Goal: Task Accomplishment & Management: Use online tool/utility

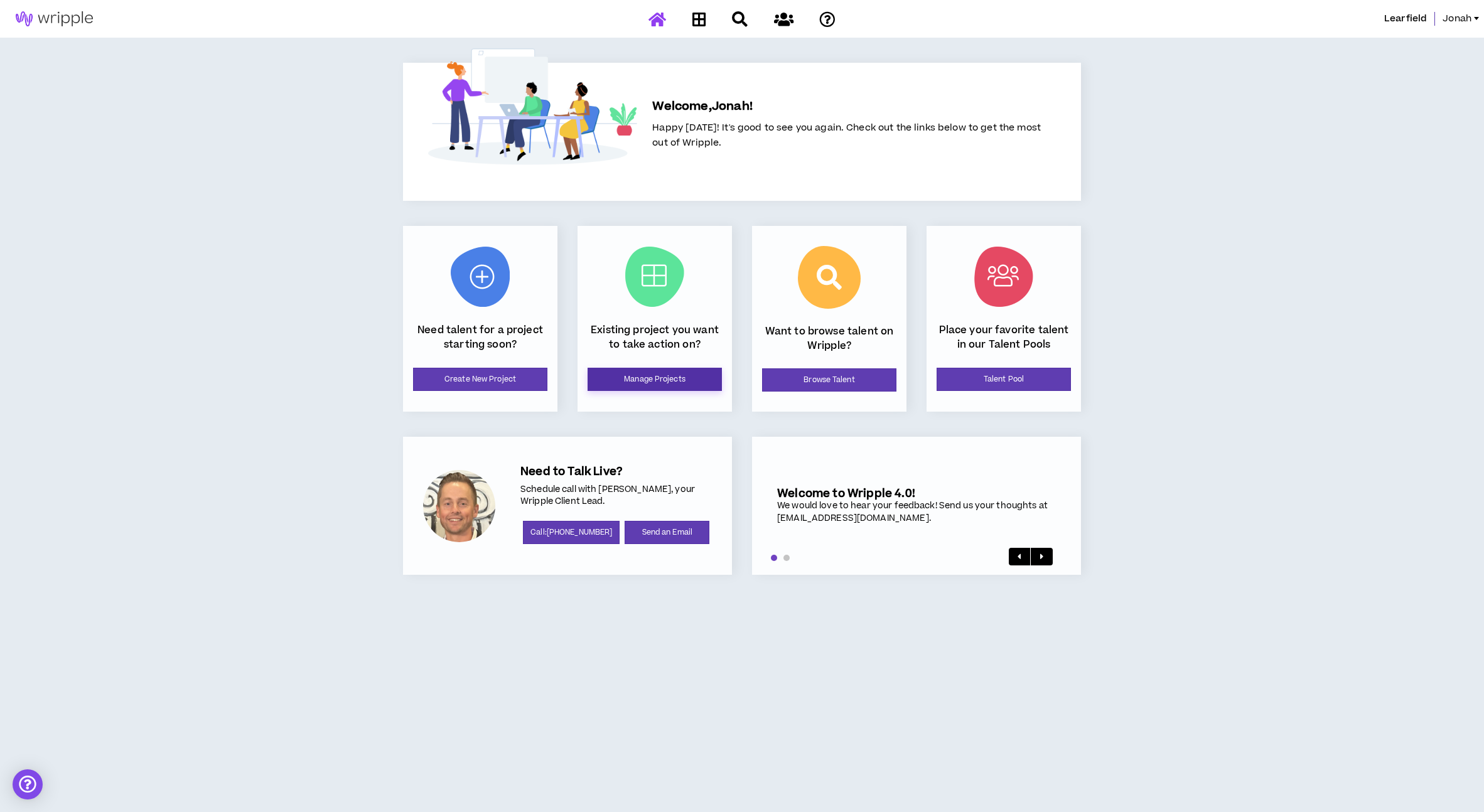
click at [691, 381] on link "Manage Projects" at bounding box center [655, 379] width 134 height 23
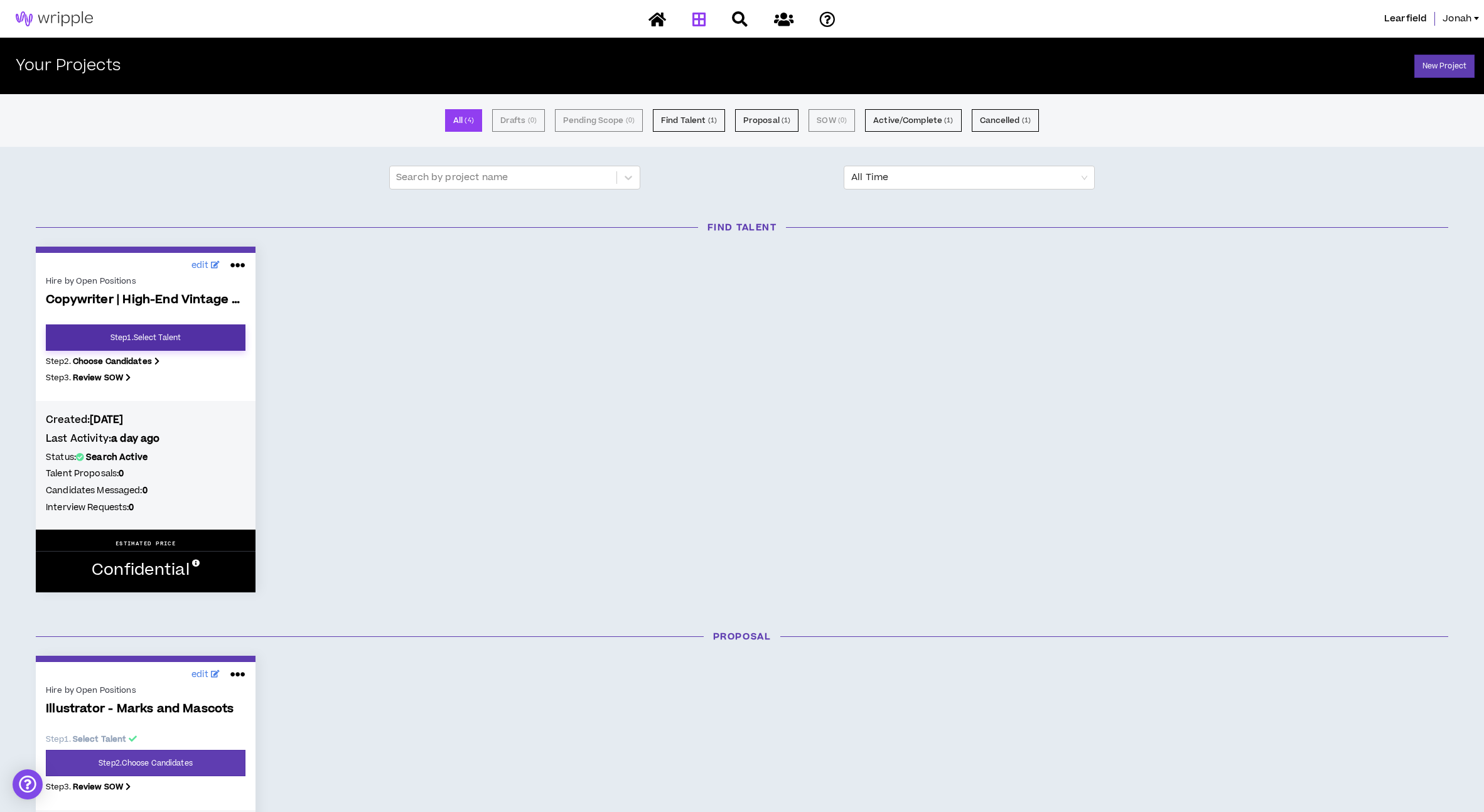
click at [141, 328] on link "Step 1 . Select Talent" at bounding box center [145, 337] width 199 height 26
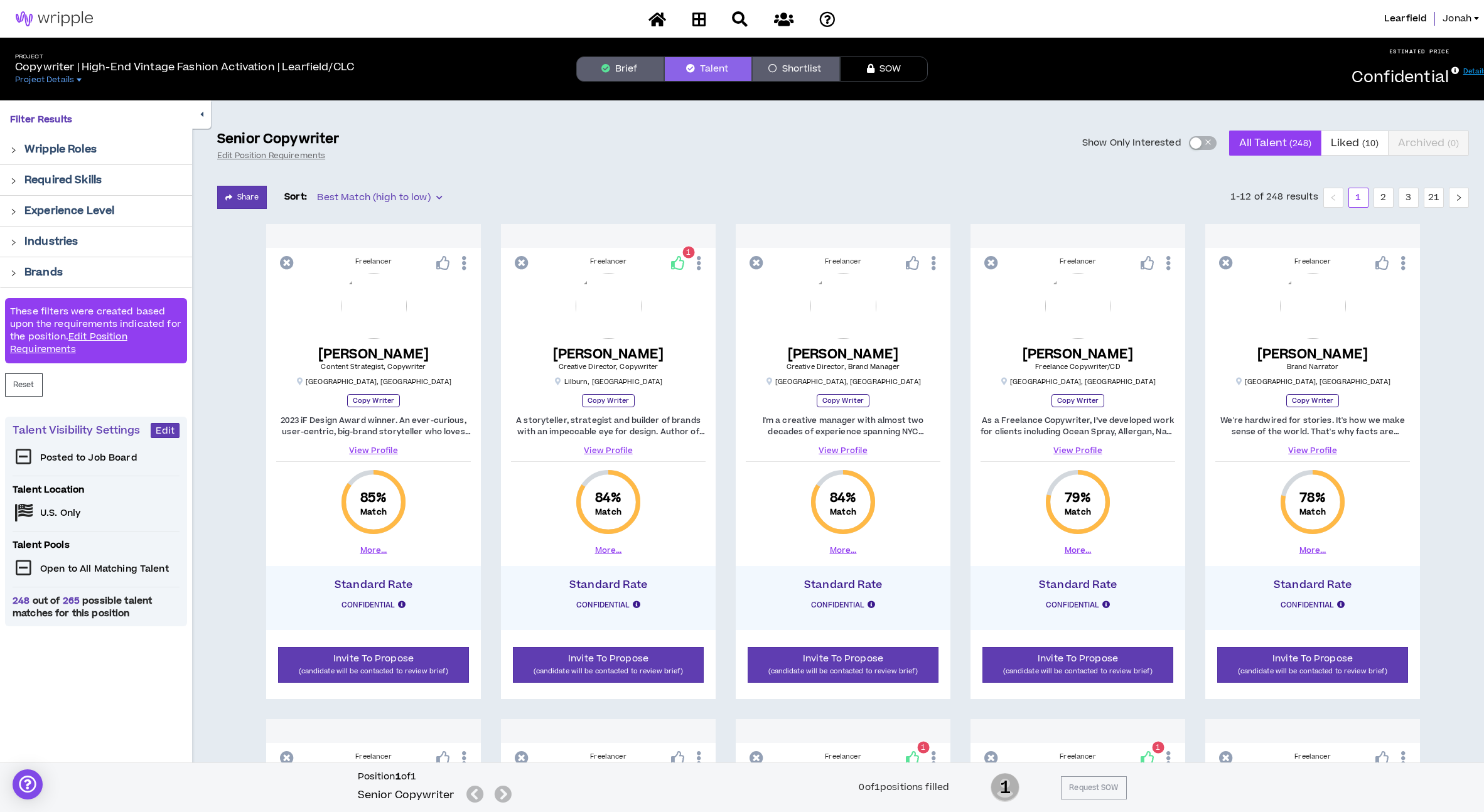
click at [66, 180] on p "Required Skills" at bounding box center [63, 180] width 77 height 15
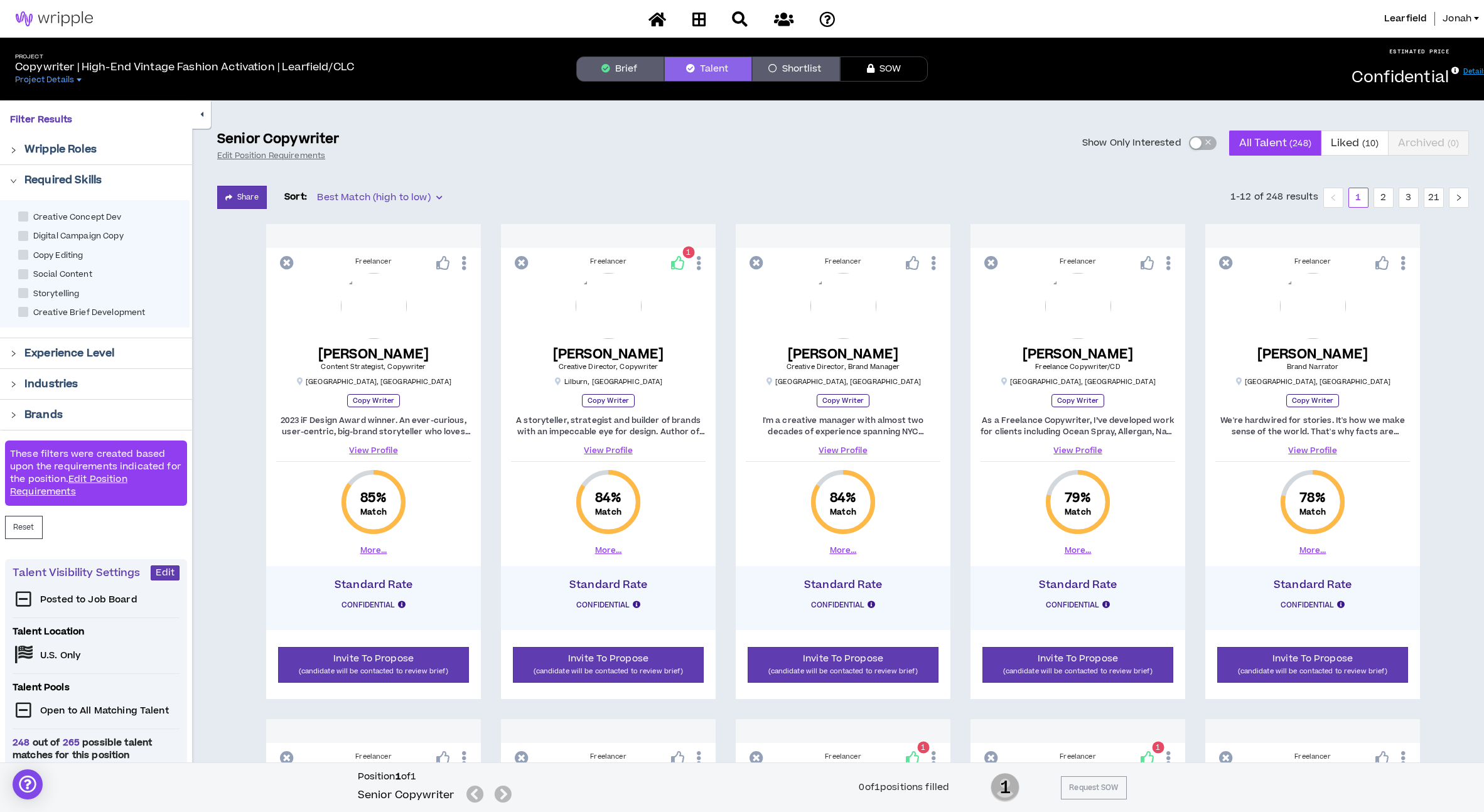
click at [68, 220] on span "Creative Concept Dev" at bounding box center [78, 217] width 99 height 12
click at [27, 218] on span at bounding box center [23, 216] width 10 height 10
checkbox Dev "****"
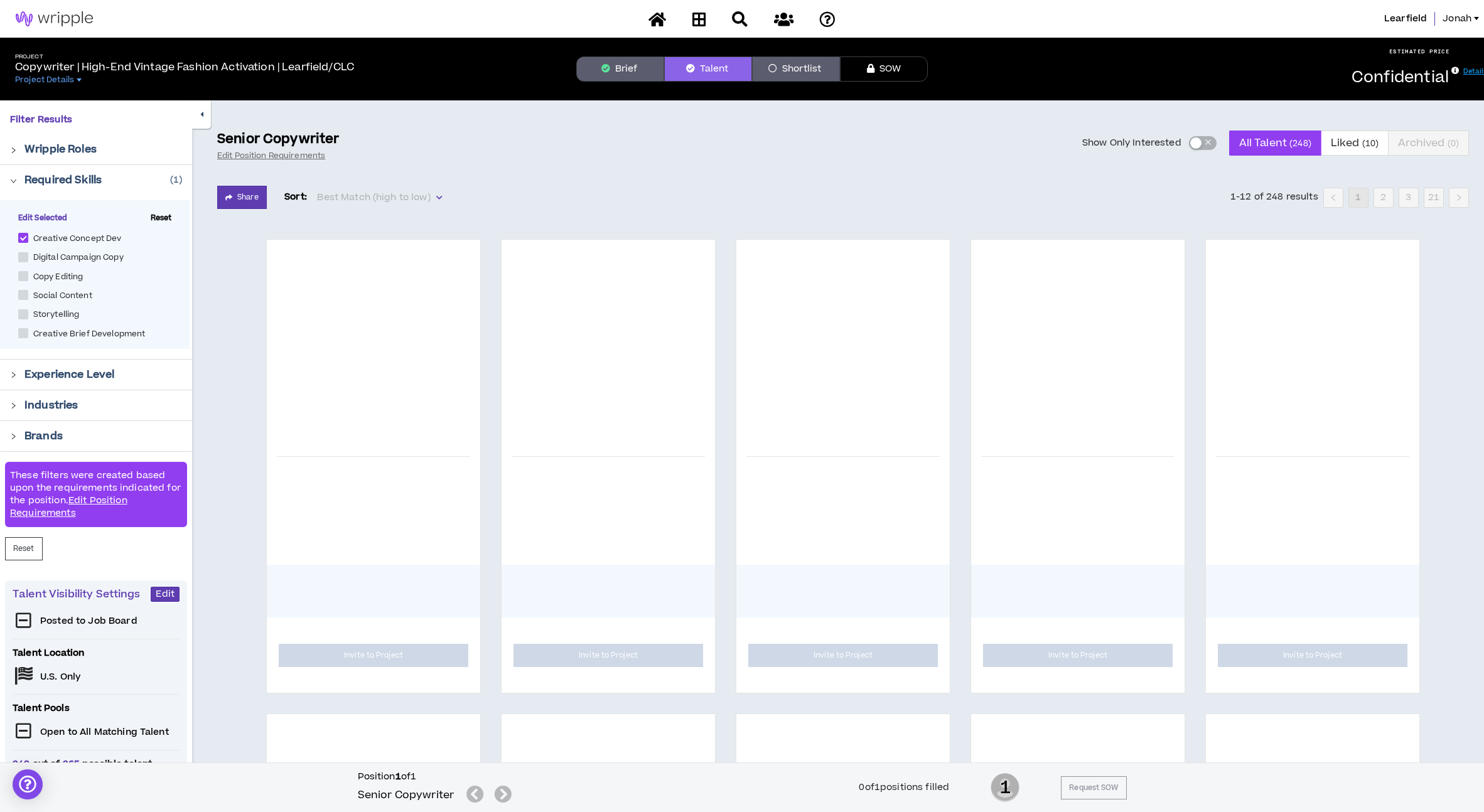
click at [11, 404] on icon "right" at bounding box center [13, 405] width 7 height 7
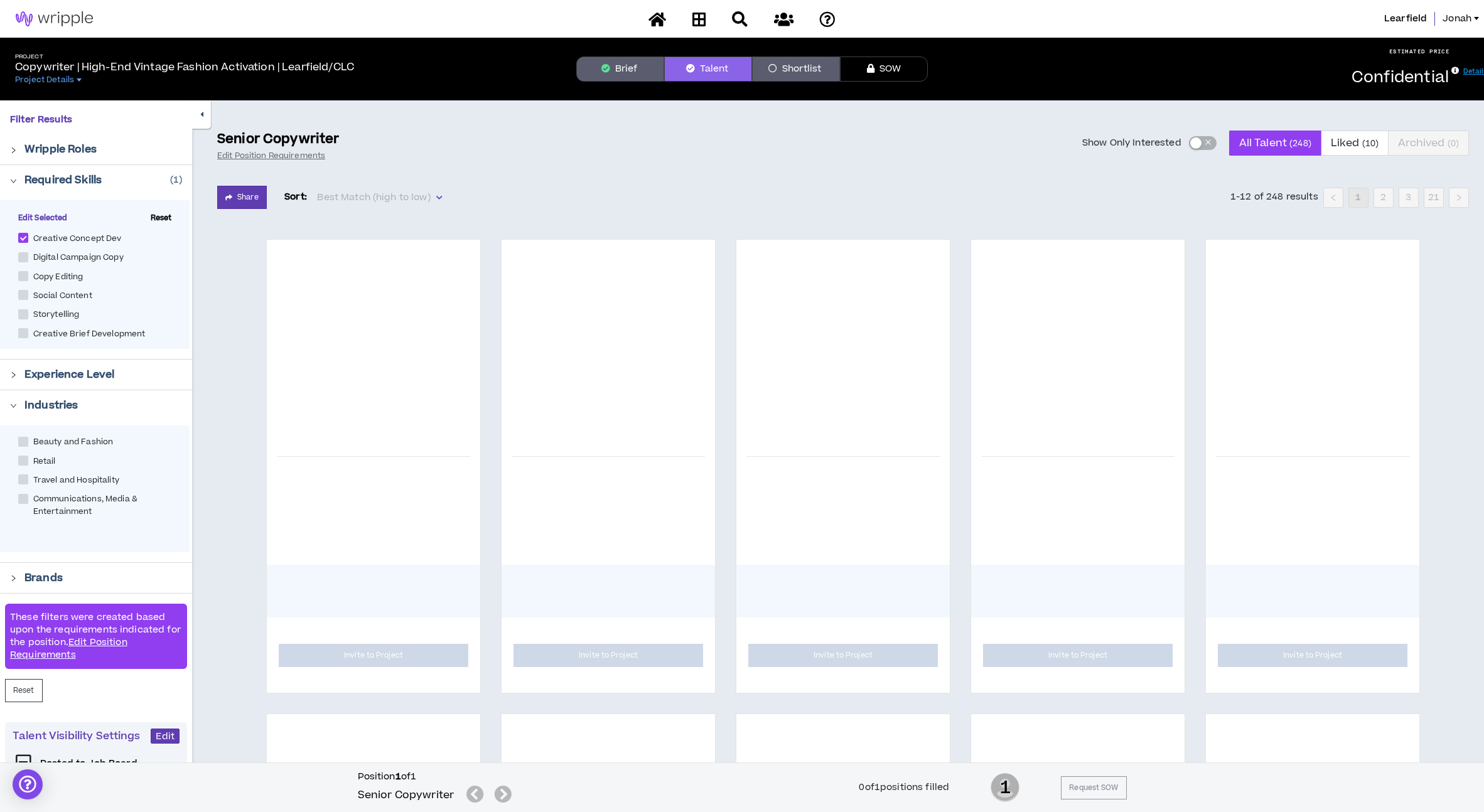
click at [12, 404] on icon "right" at bounding box center [13, 405] width 7 height 7
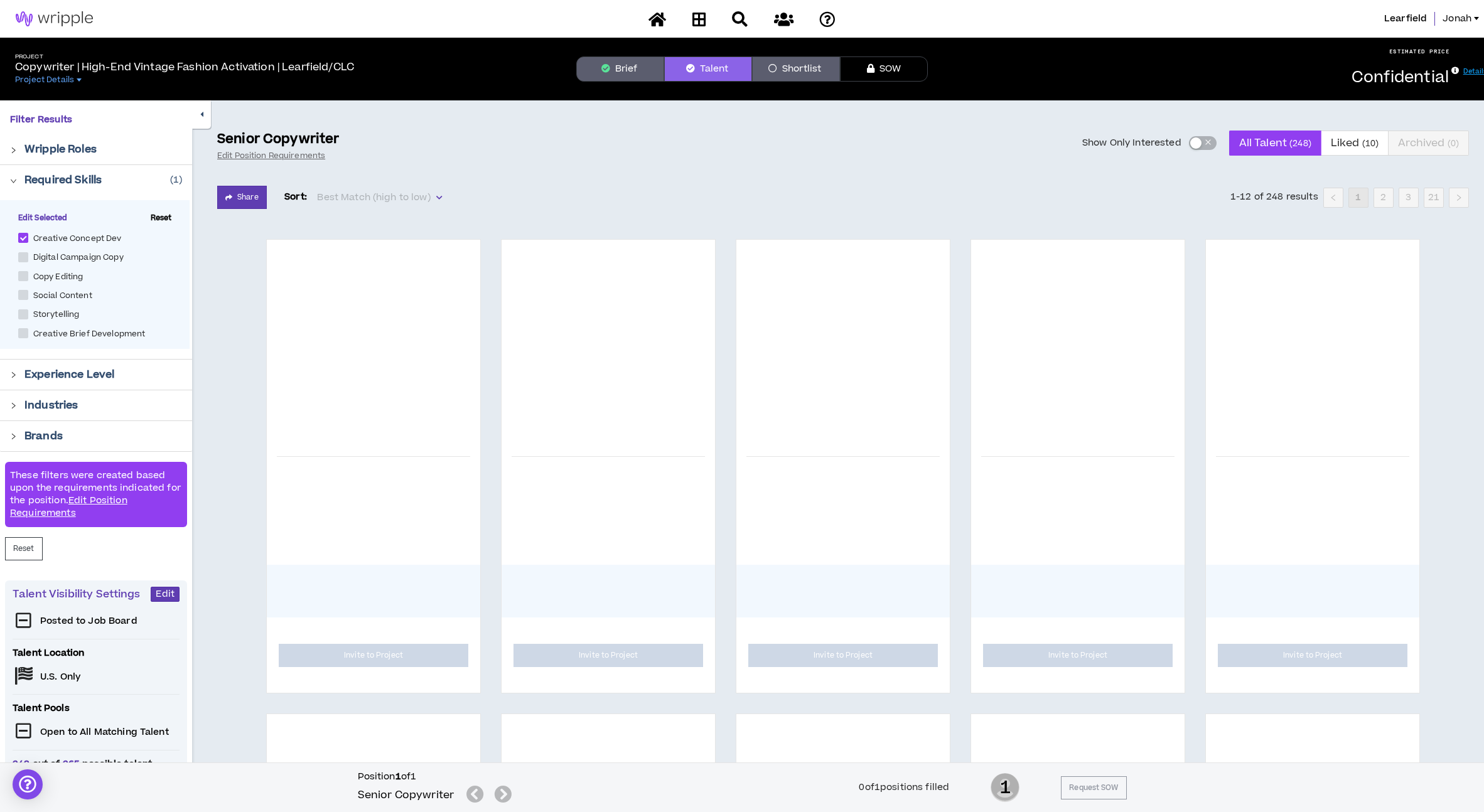
click at [15, 435] on icon "right" at bounding box center [13, 436] width 7 height 7
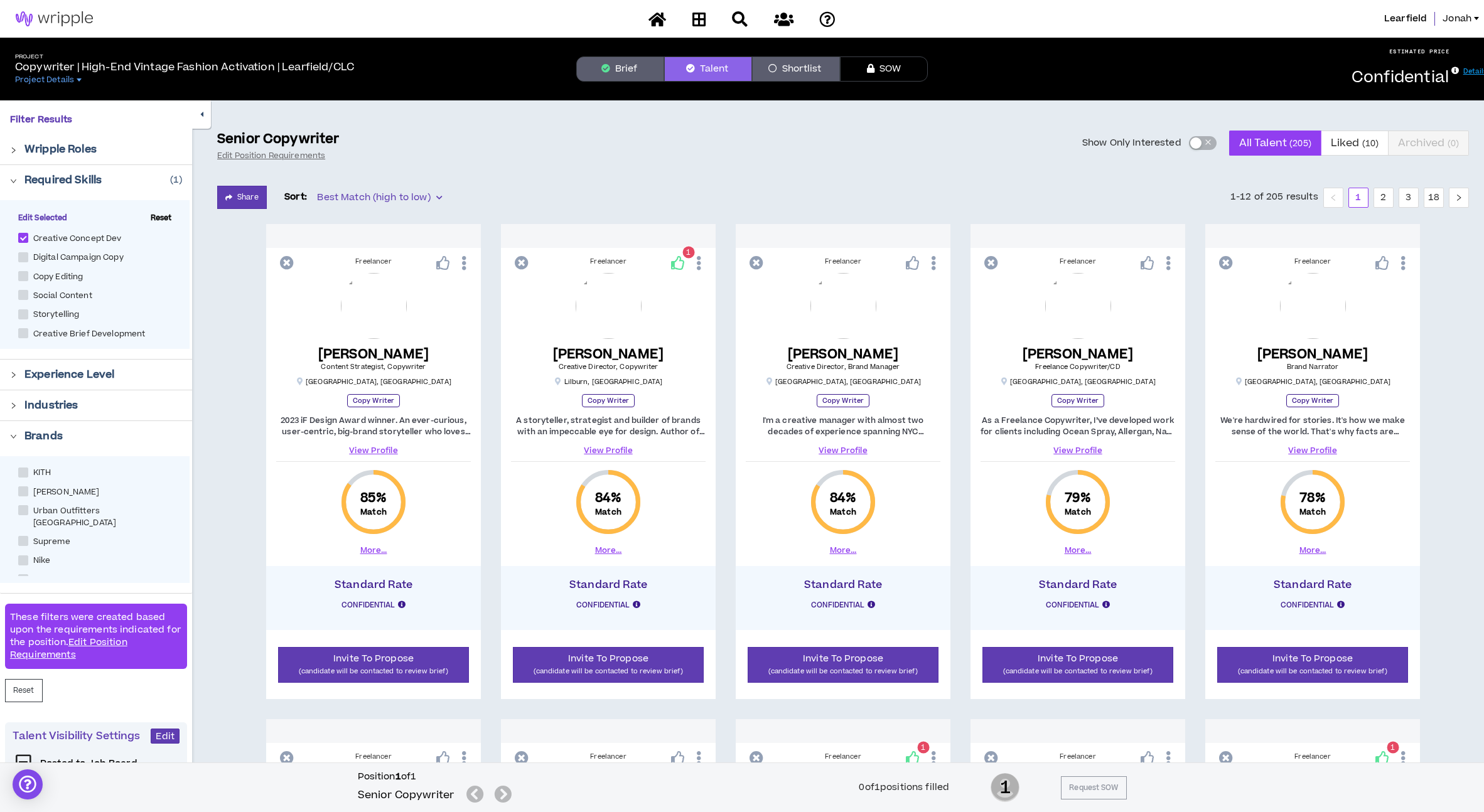
click at [21, 473] on span at bounding box center [23, 472] width 10 height 10
checkbox input "****"
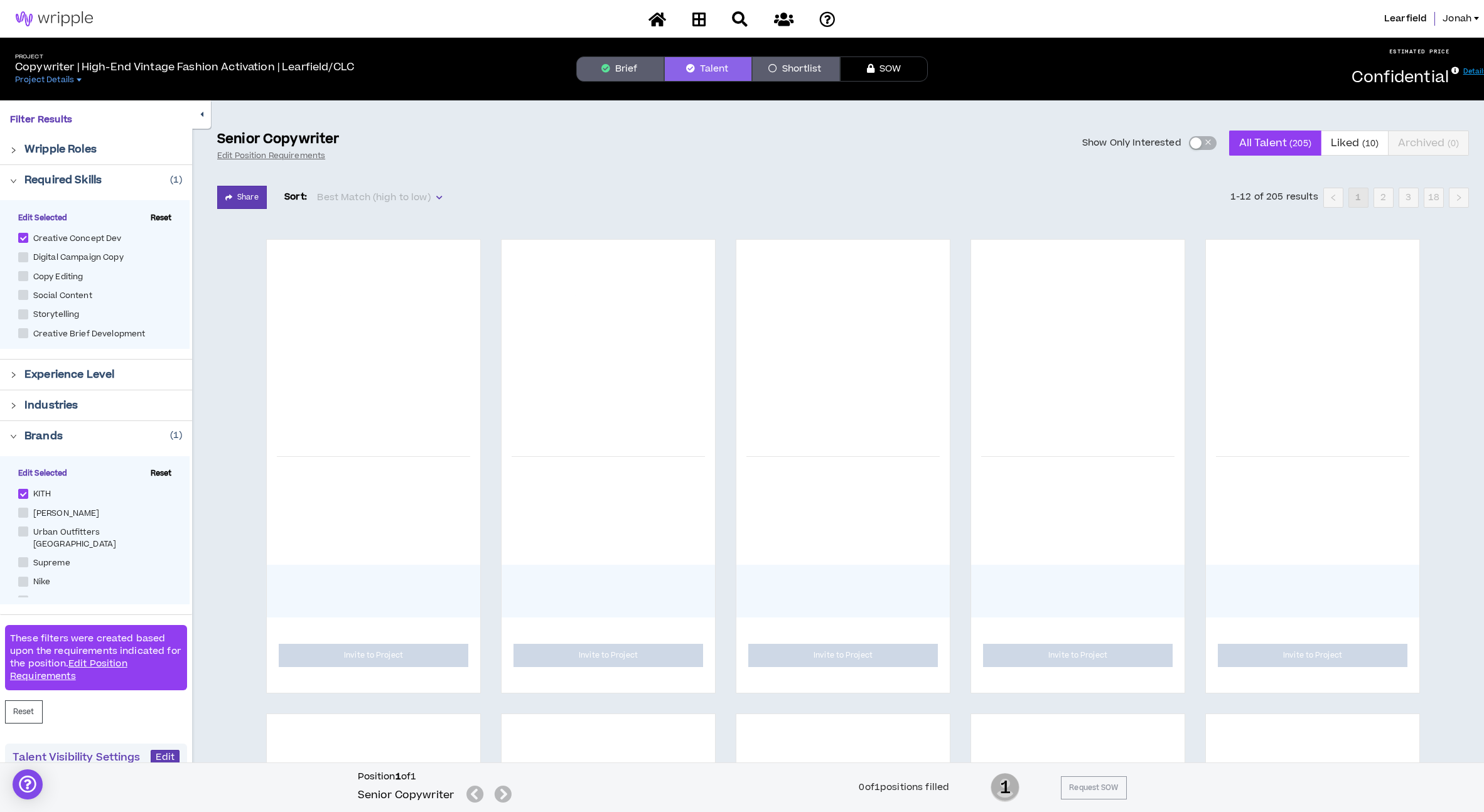
click at [23, 515] on span at bounding box center [23, 512] width 10 height 10
checkbox Dore "****"
click at [26, 534] on span at bounding box center [23, 531] width 10 height 10
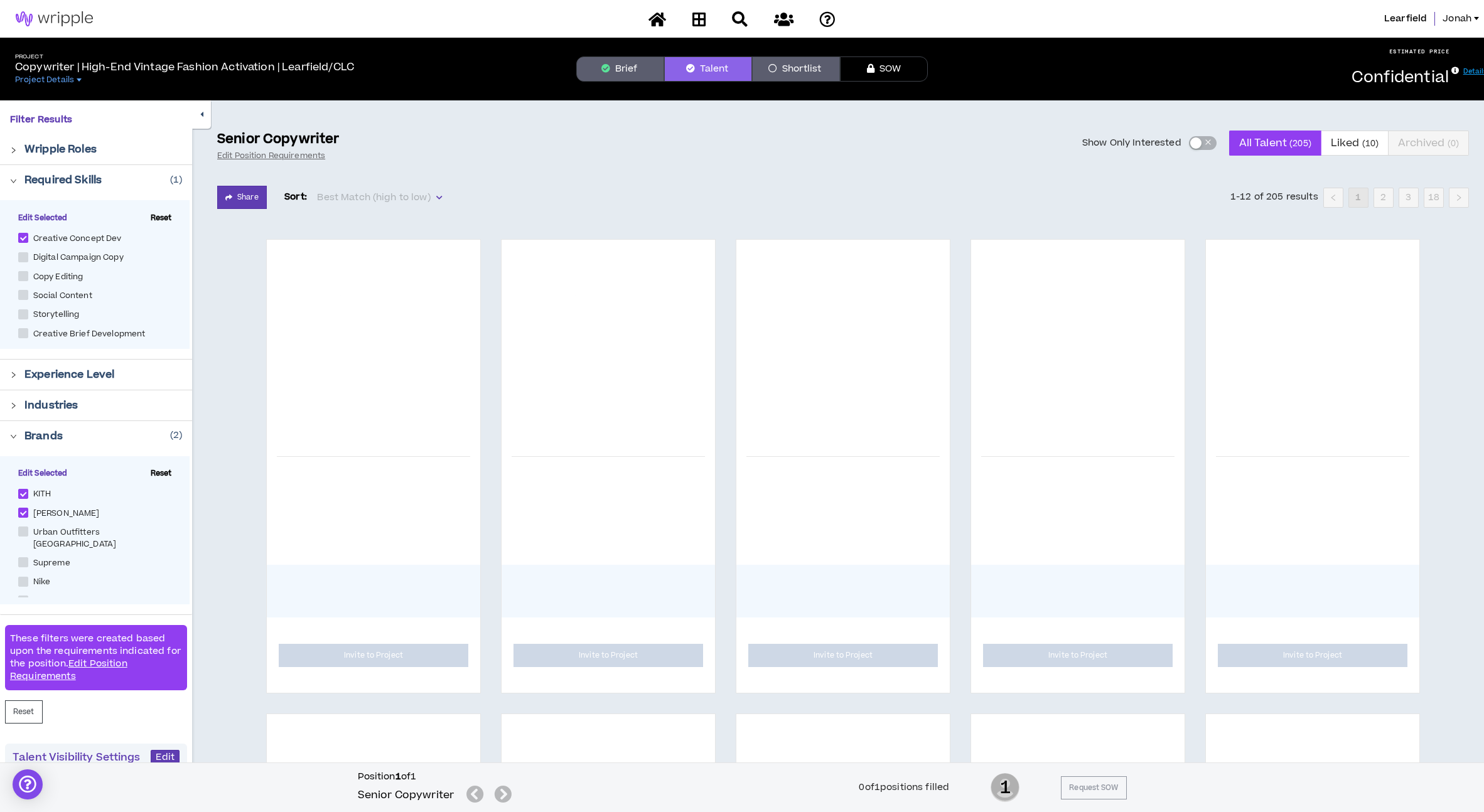
checkbox Europe "****"
click at [27, 557] on span at bounding box center [23, 562] width 10 height 10
checkbox input "****"
click at [23, 575] on label "Nike" at bounding box center [37, 582] width 38 height 14
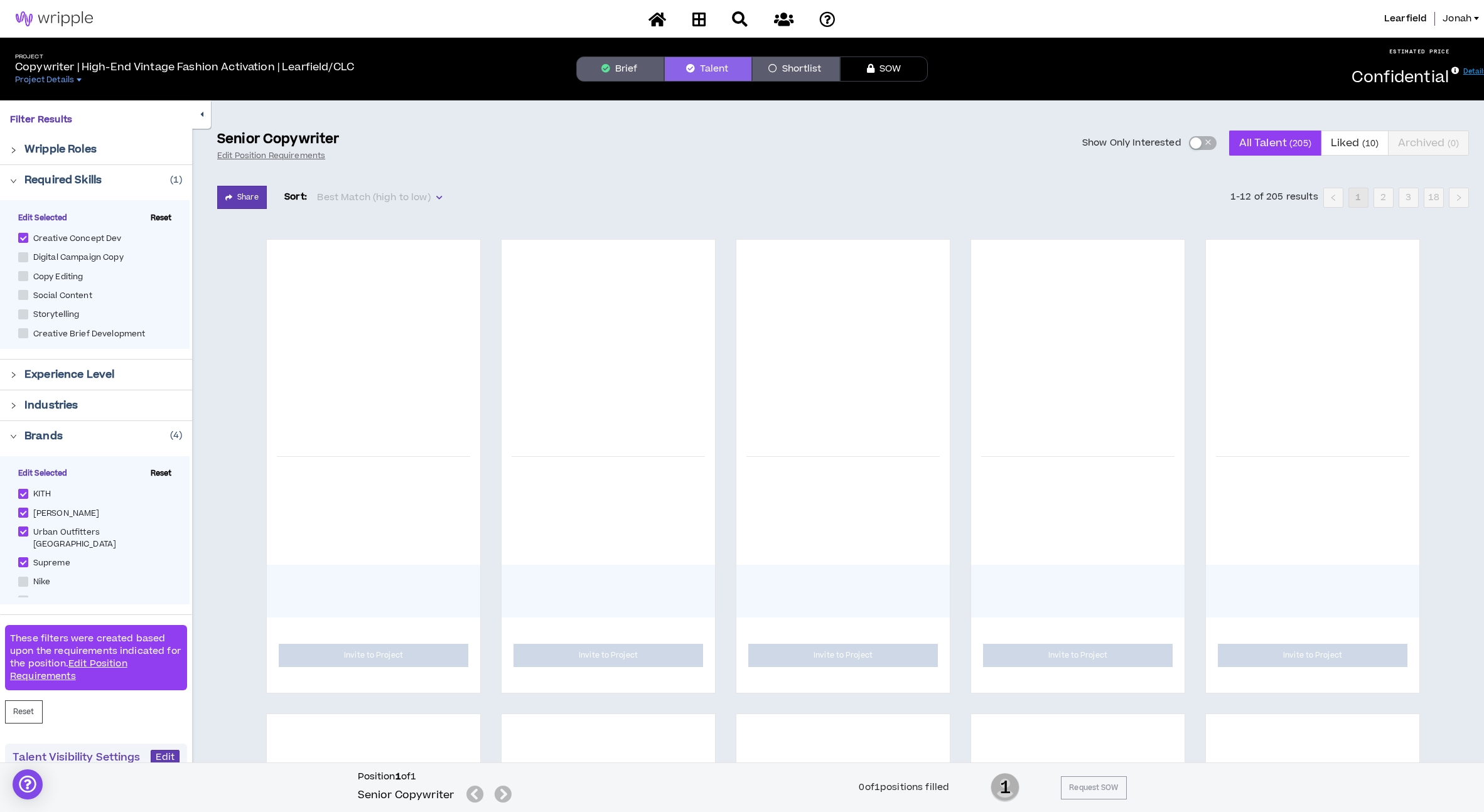
checkbox input "****"
drag, startPoint x: 24, startPoint y: 587, endPoint x: 18, endPoint y: 522, distance: 65.3
click at [24, 596] on span at bounding box center [23, 600] width 10 height 10
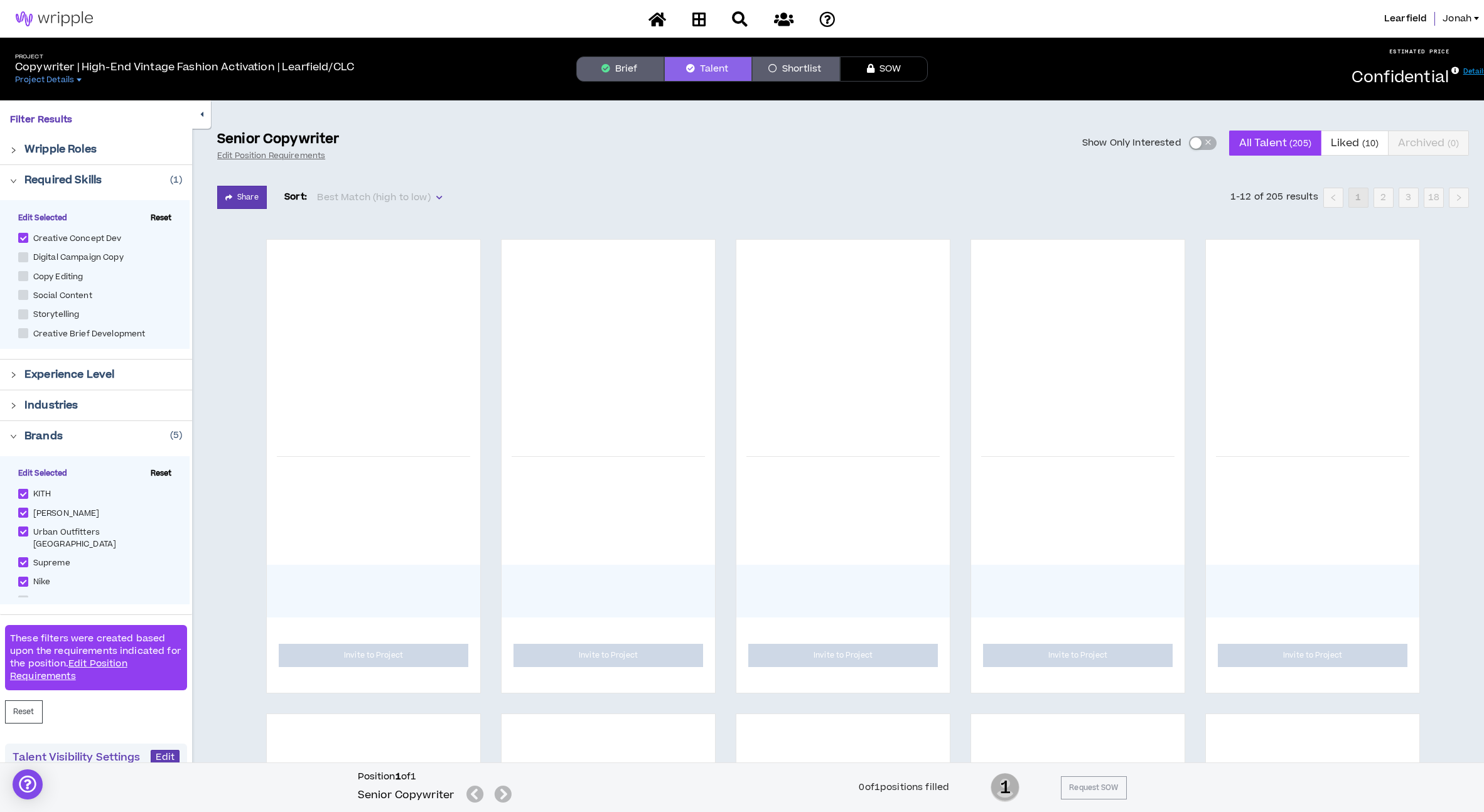
checkbox Emanuel "****"
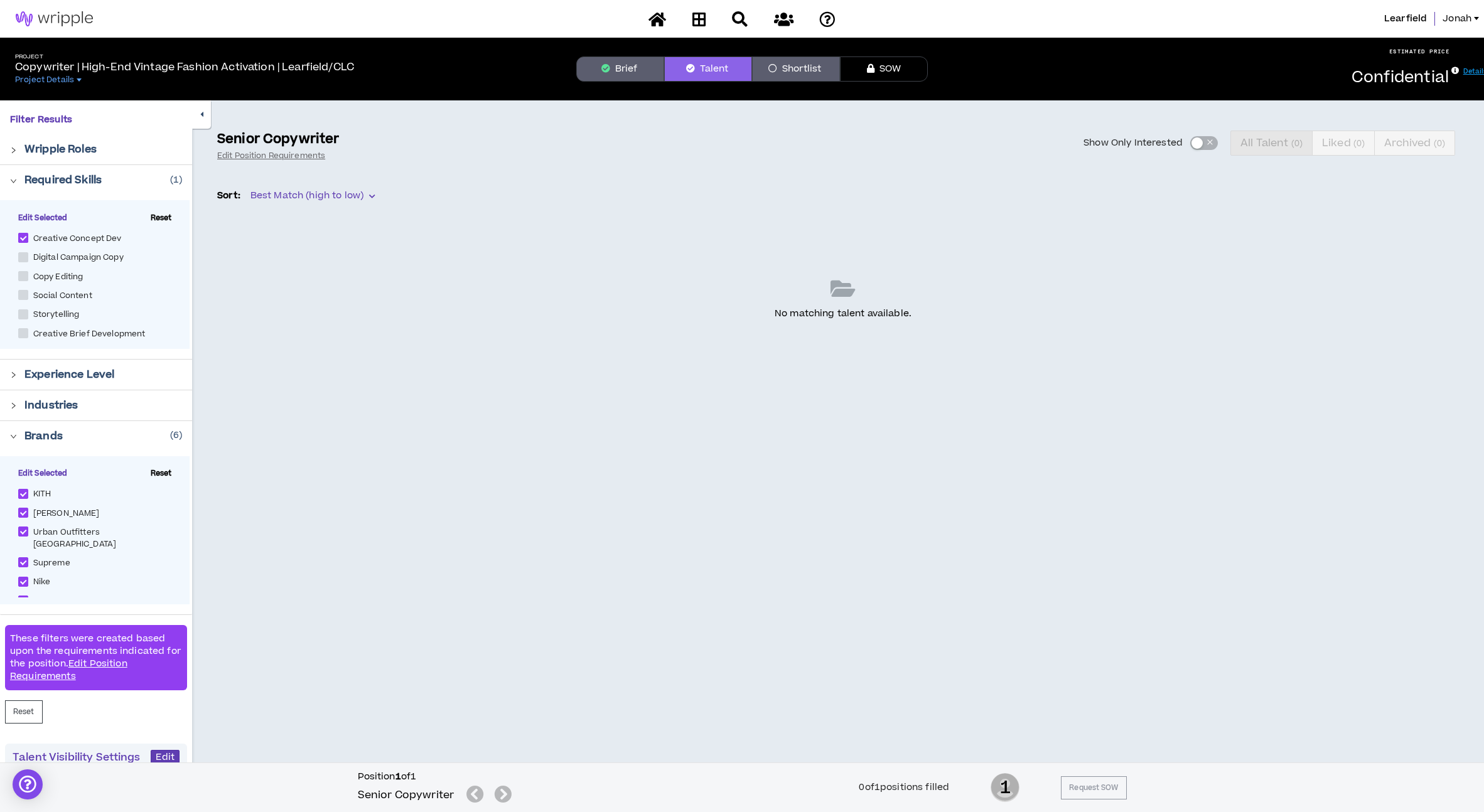
click at [96, 234] on span "Creative Concept Dev" at bounding box center [78, 239] width 99 height 12
checkbox Dev "*****"
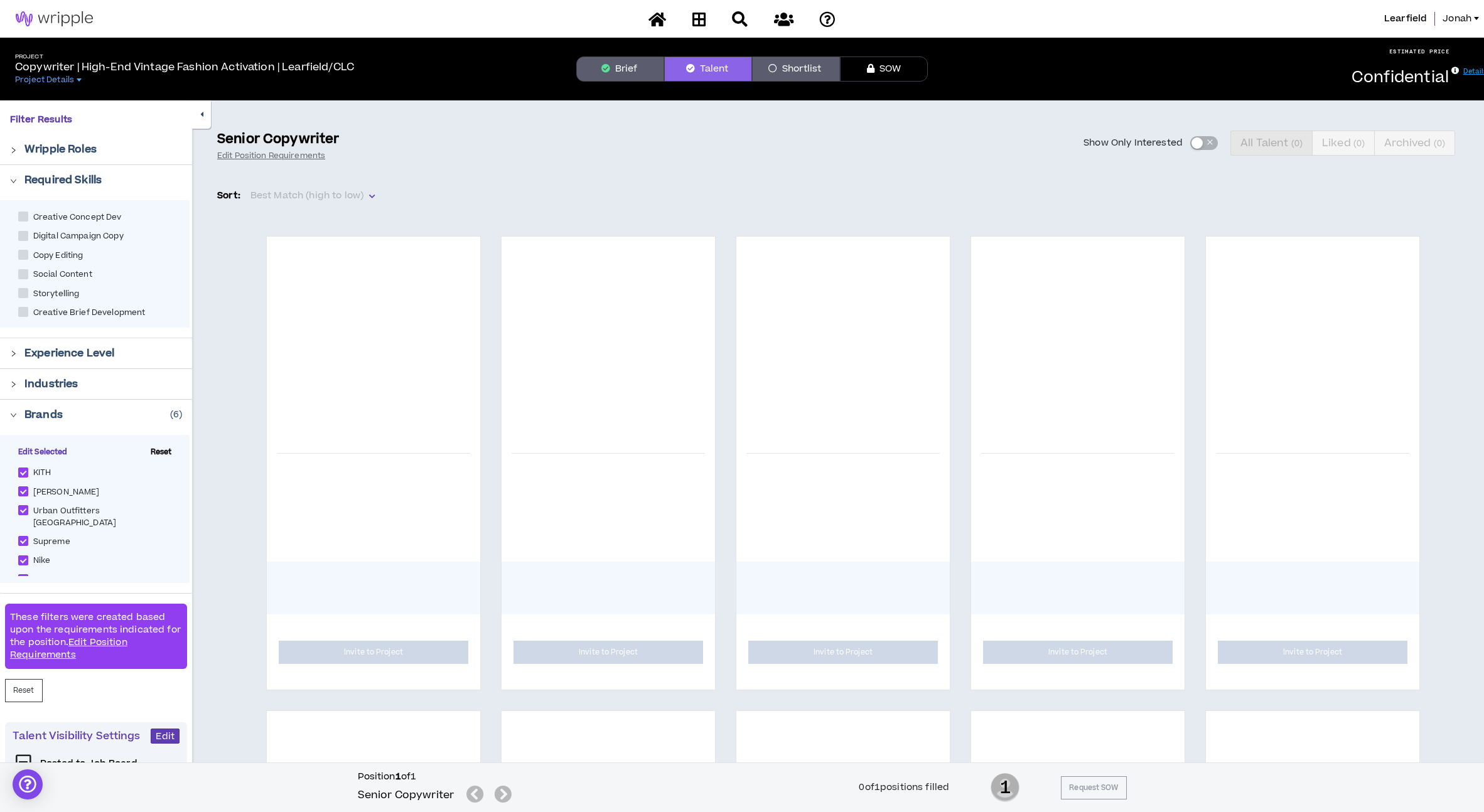
drag, startPoint x: 154, startPoint y: 451, endPoint x: 119, endPoint y: 459, distance: 35.9
click at [154, 451] on span "Reset" at bounding box center [161, 453] width 31 height 11
checkbox input "*****"
checkbox Dore "*****"
checkbox Europe "*****"
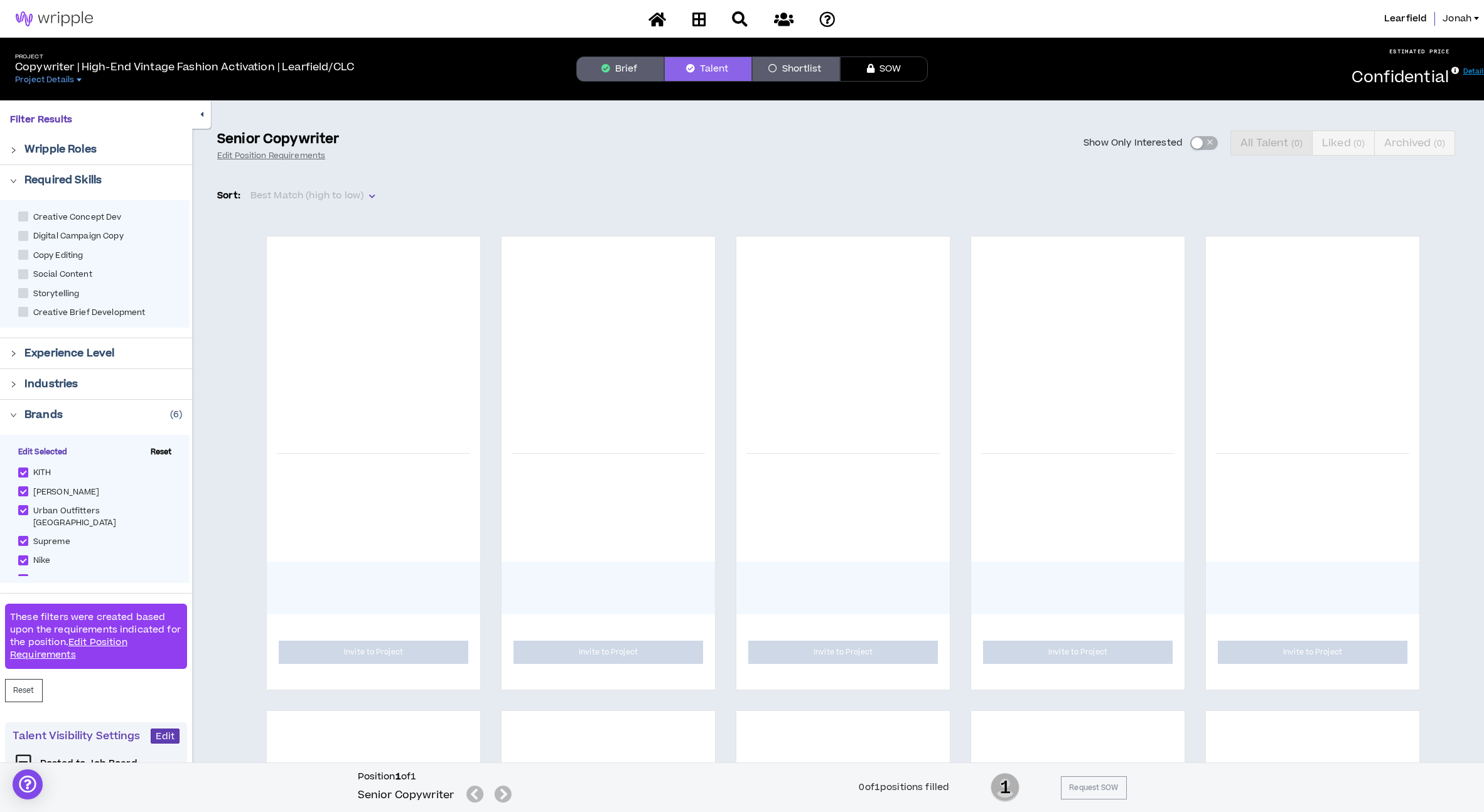
checkbox input "*****"
checkbox Emanuel "*****"
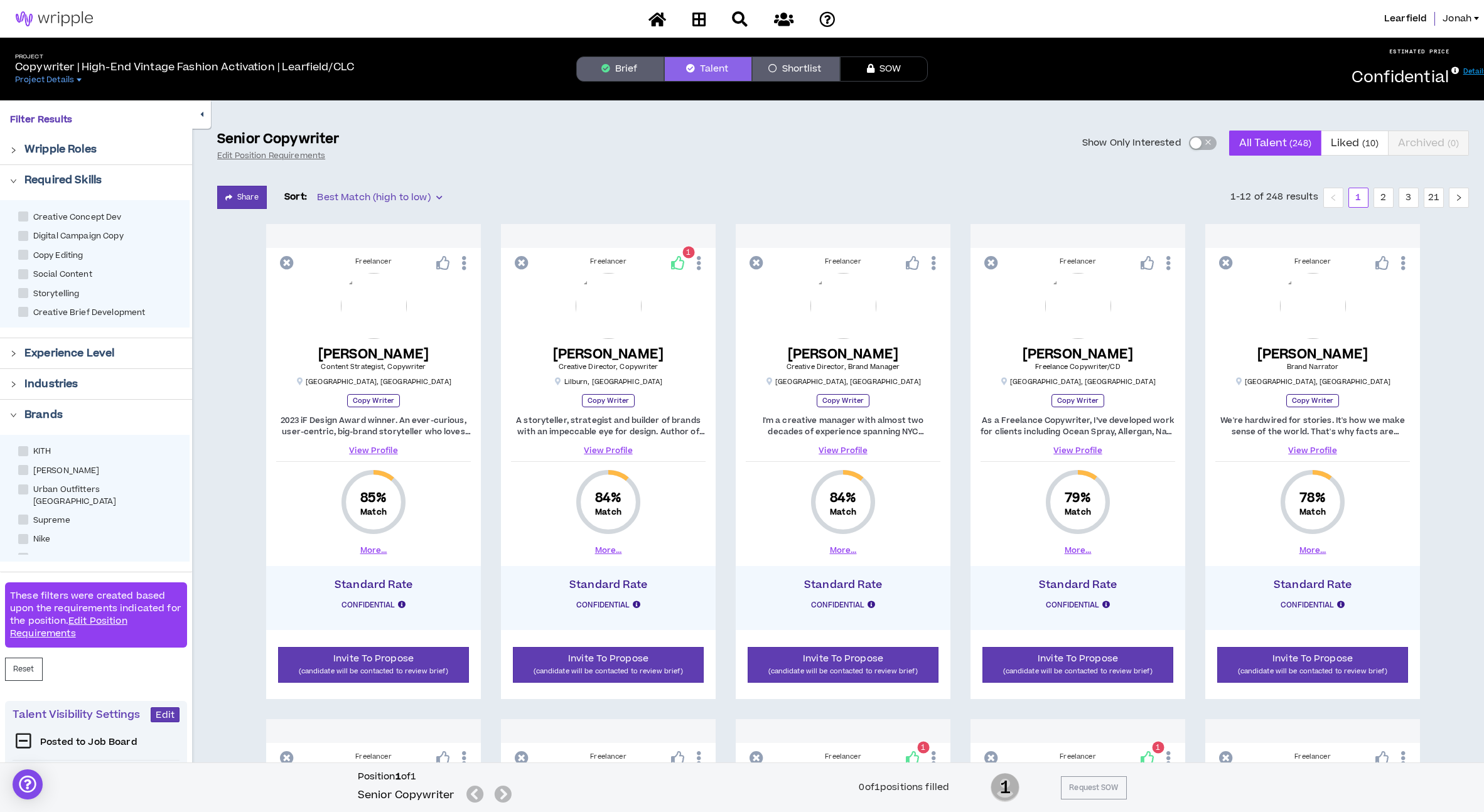
click at [37, 451] on span "KITH" at bounding box center [42, 451] width 29 height 12
checkbox input "****"
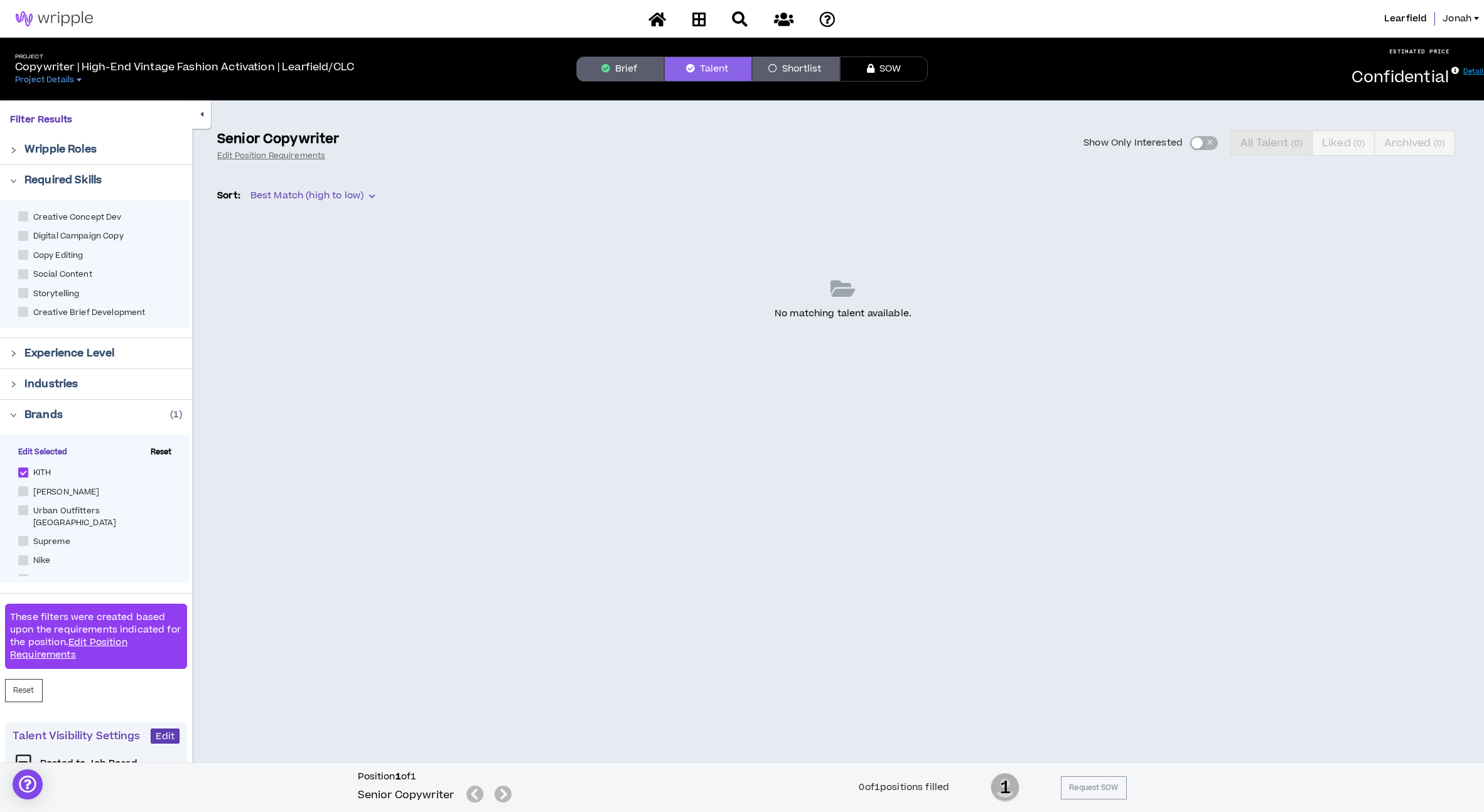
click at [34, 491] on span "[PERSON_NAME]" at bounding box center [67, 492] width 77 height 12
checkbox Dore "****"
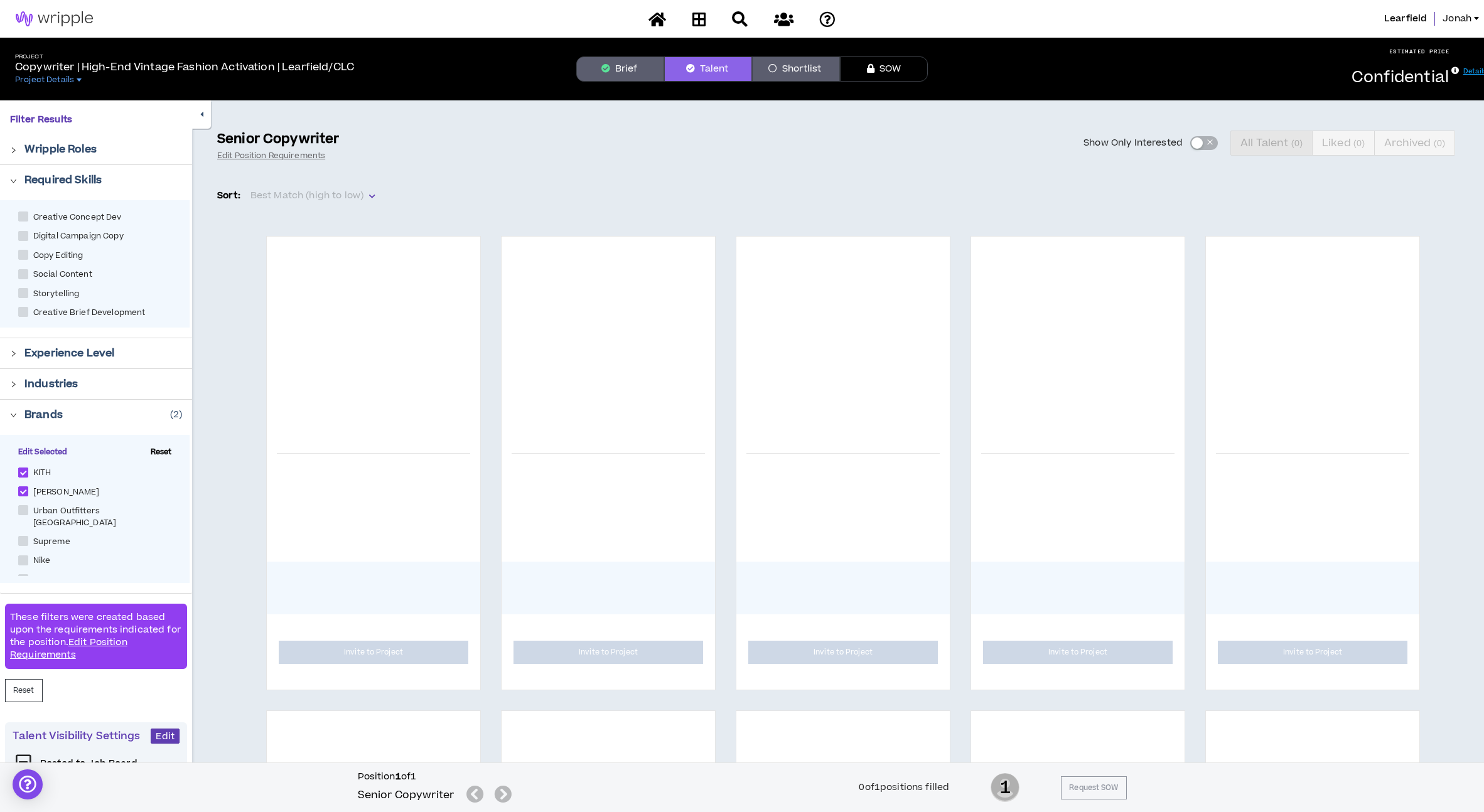
click at [38, 470] on span "KITH" at bounding box center [42, 472] width 29 height 12
checkbox input "*****"
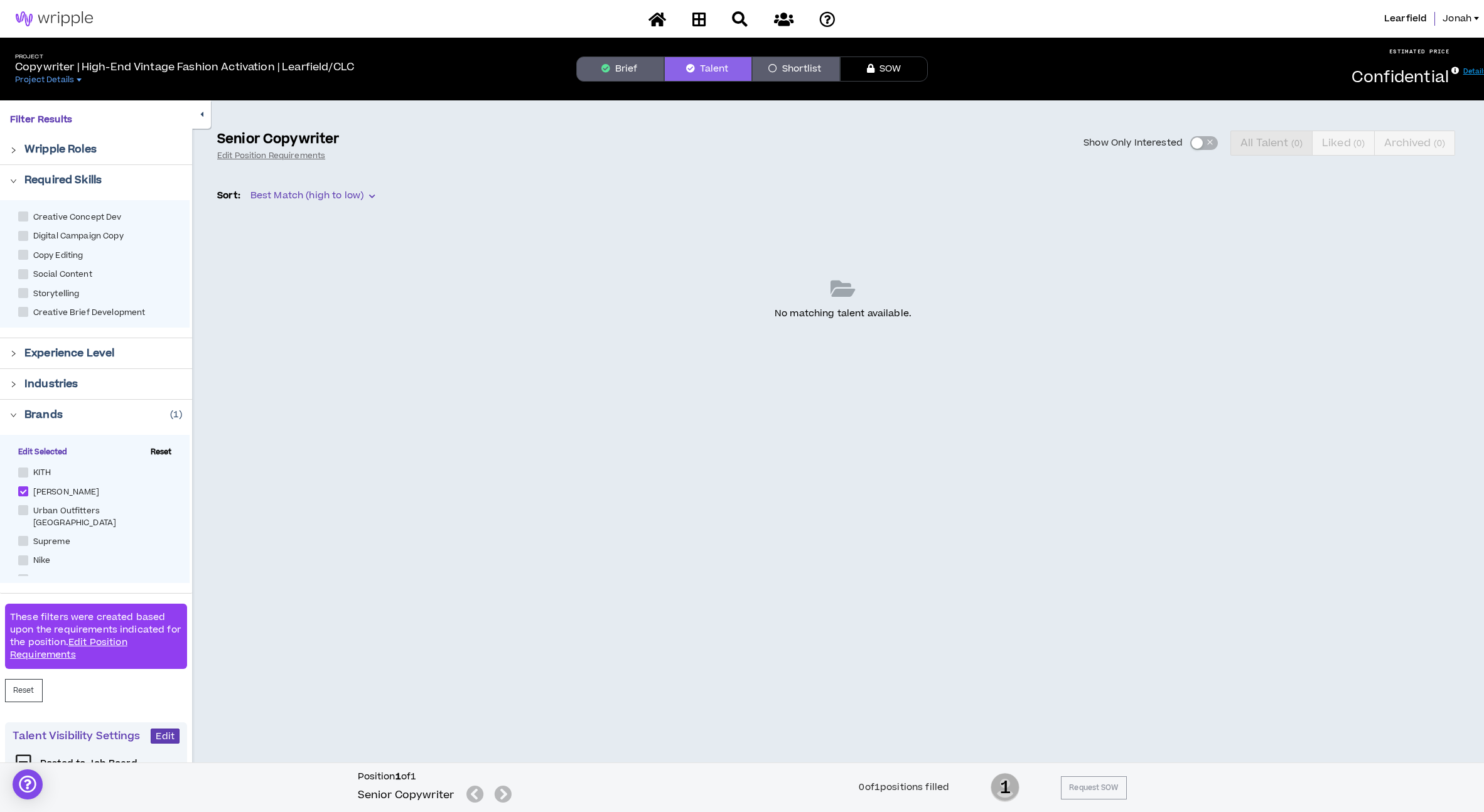
click at [28, 511] on span at bounding box center [23, 510] width 10 height 10
checkbox Europe "****"
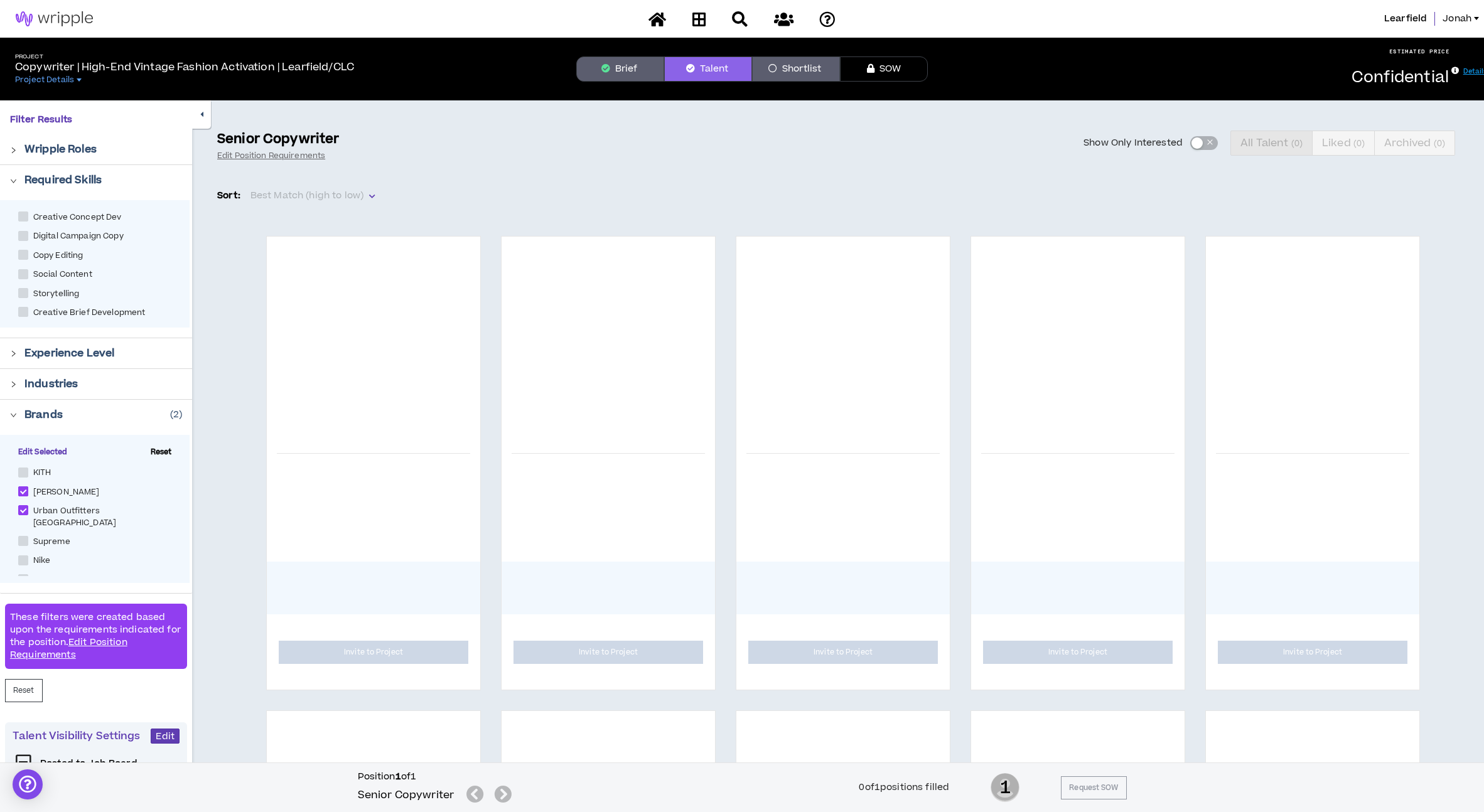
click at [25, 497] on label "[PERSON_NAME]" at bounding box center [61, 491] width 87 height 14
checkbox Dore "*****"
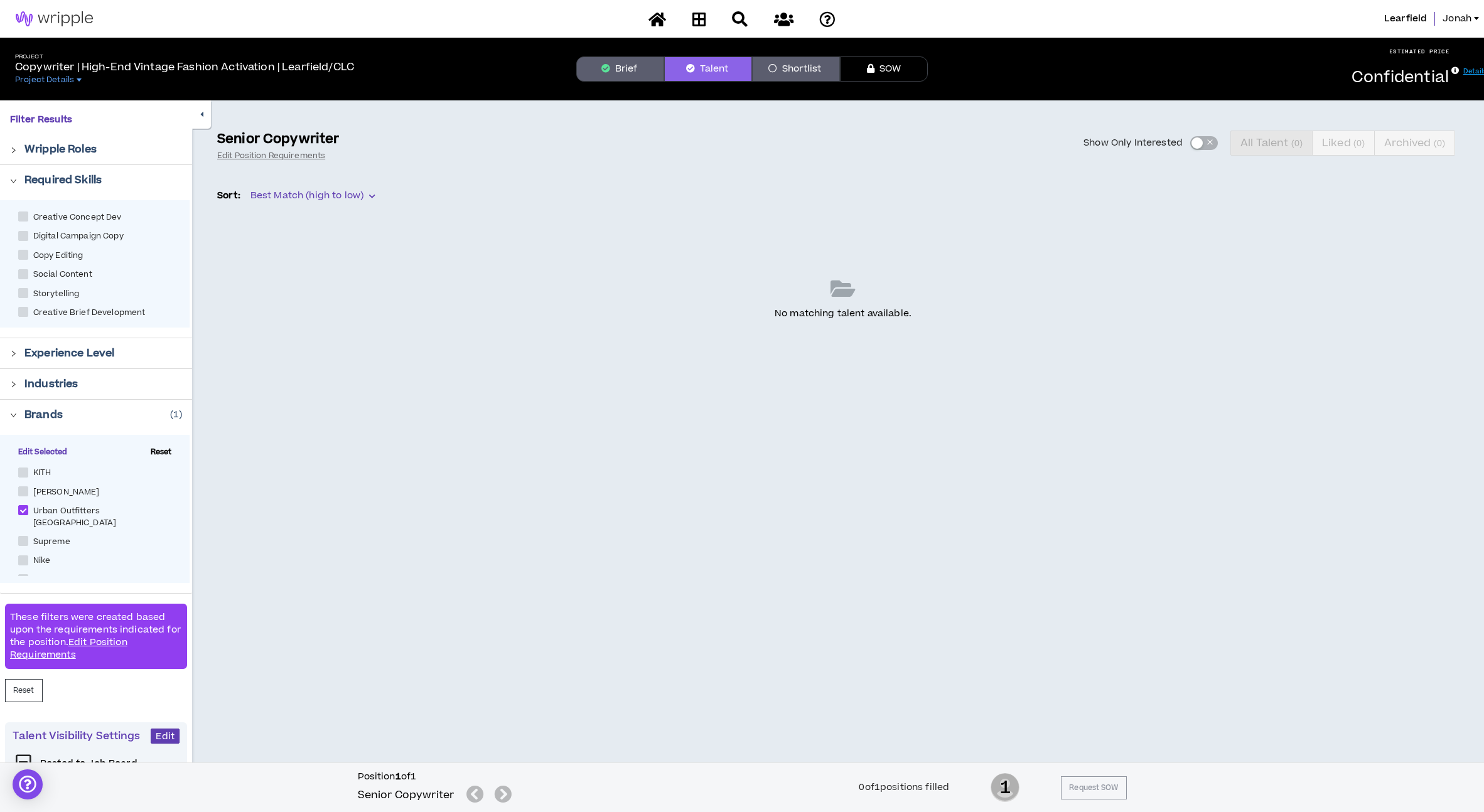
click at [22, 536] on span at bounding box center [23, 541] width 10 height 10
checkbox input "****"
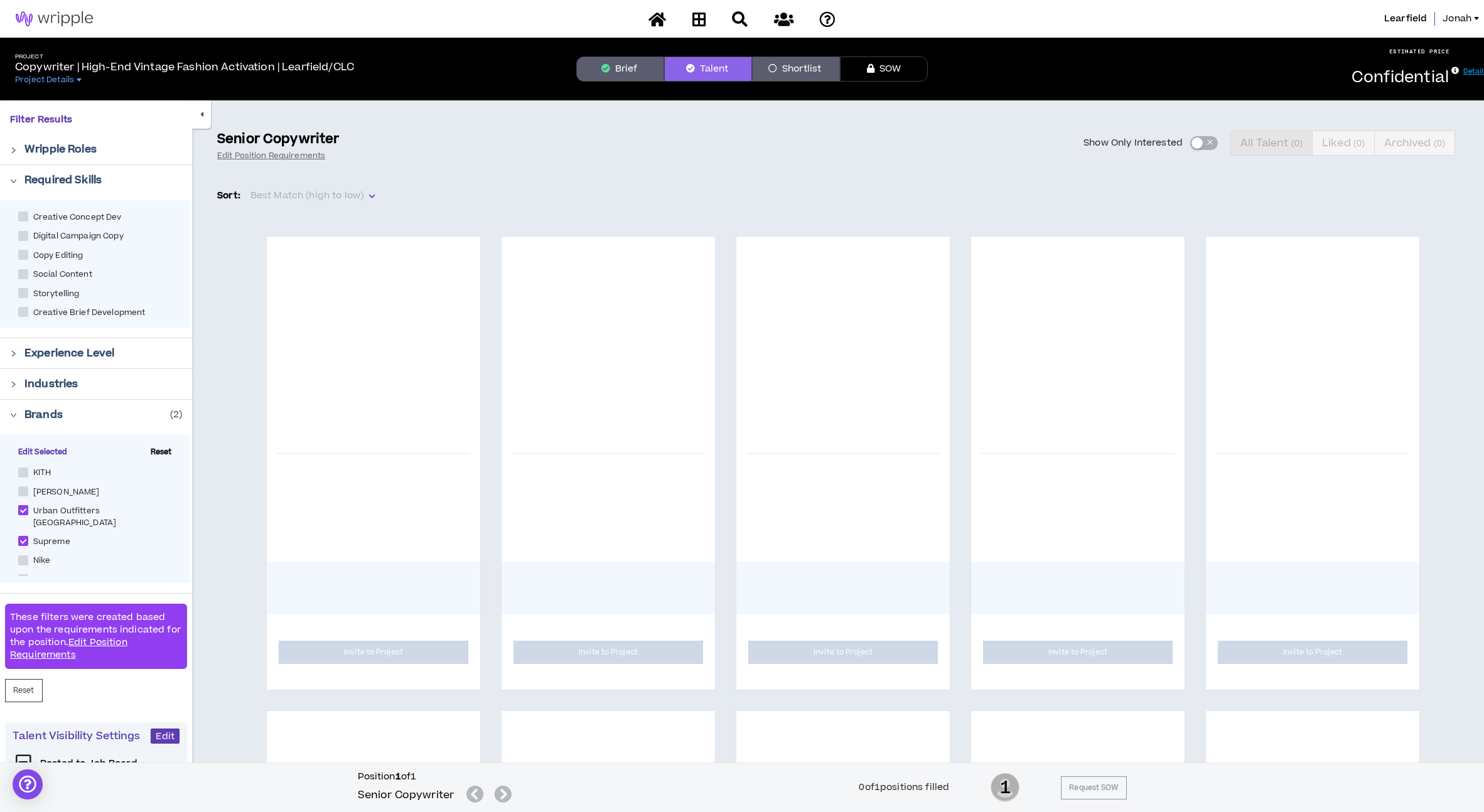
click at [22, 512] on span at bounding box center [23, 510] width 10 height 10
checkbox Europe "*****"
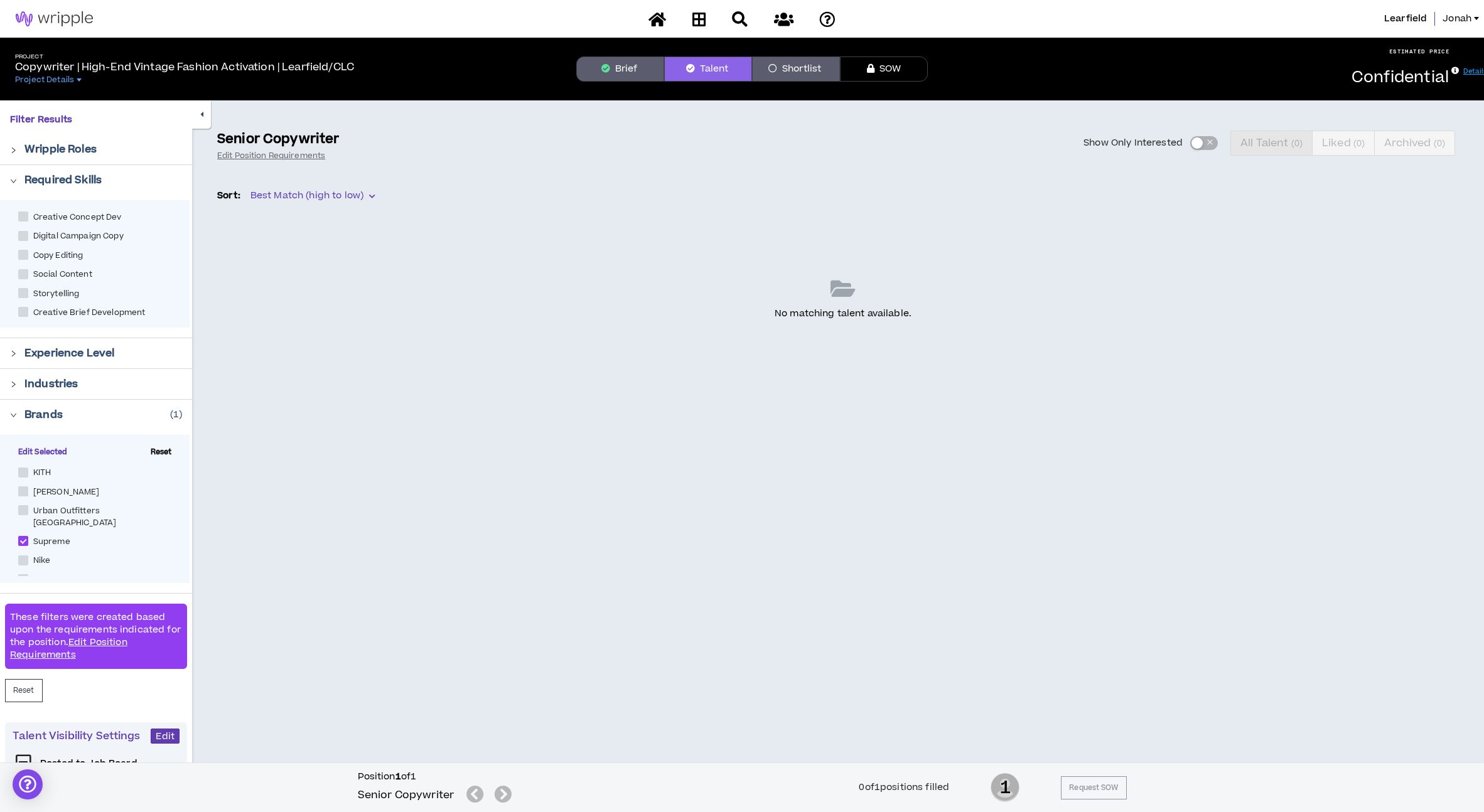
click at [28, 555] on span at bounding box center [23, 560] width 10 height 10
checkbox input "****"
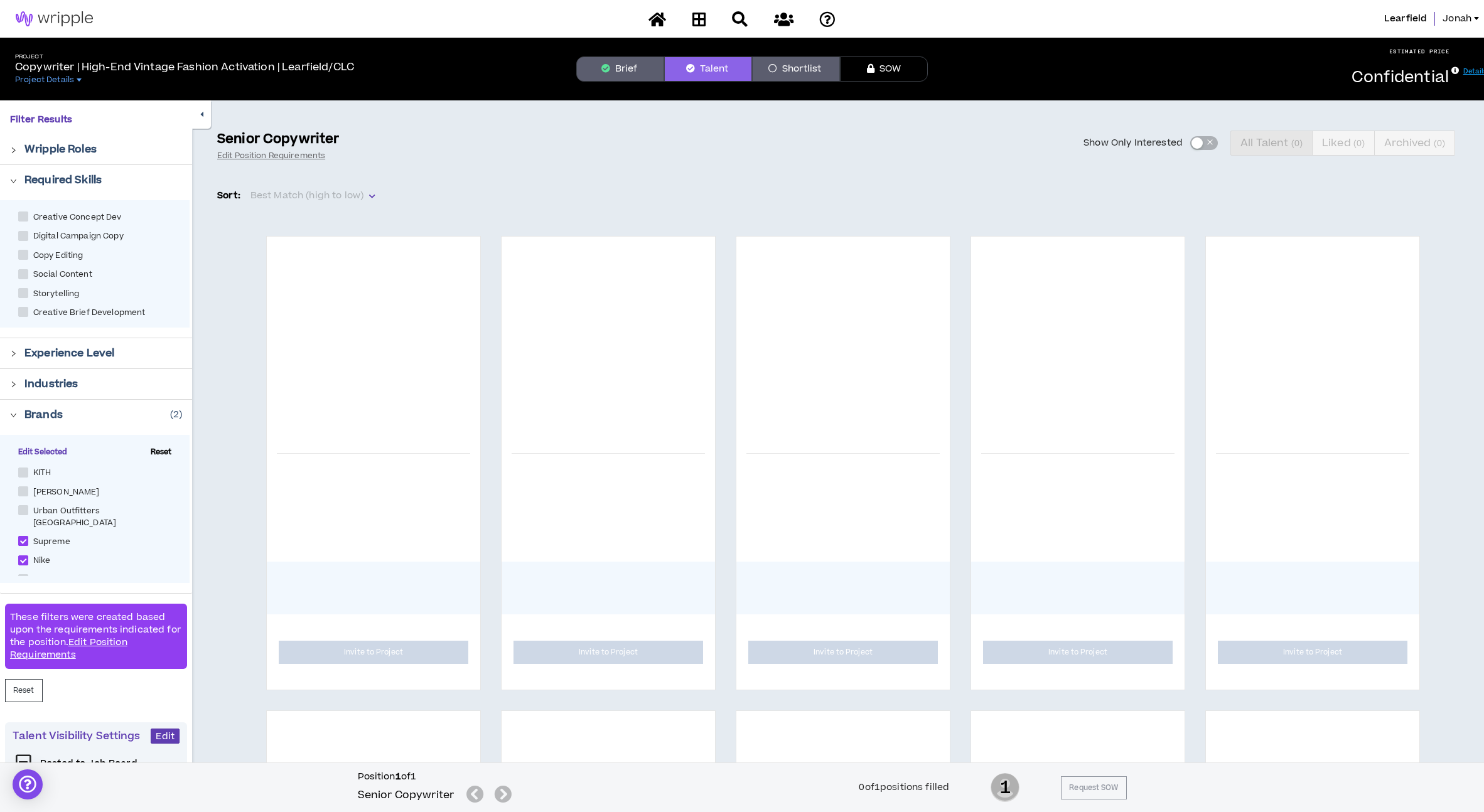
click at [33, 536] on span "Supreme" at bounding box center [52, 542] width 47 height 12
checkbox input "*****"
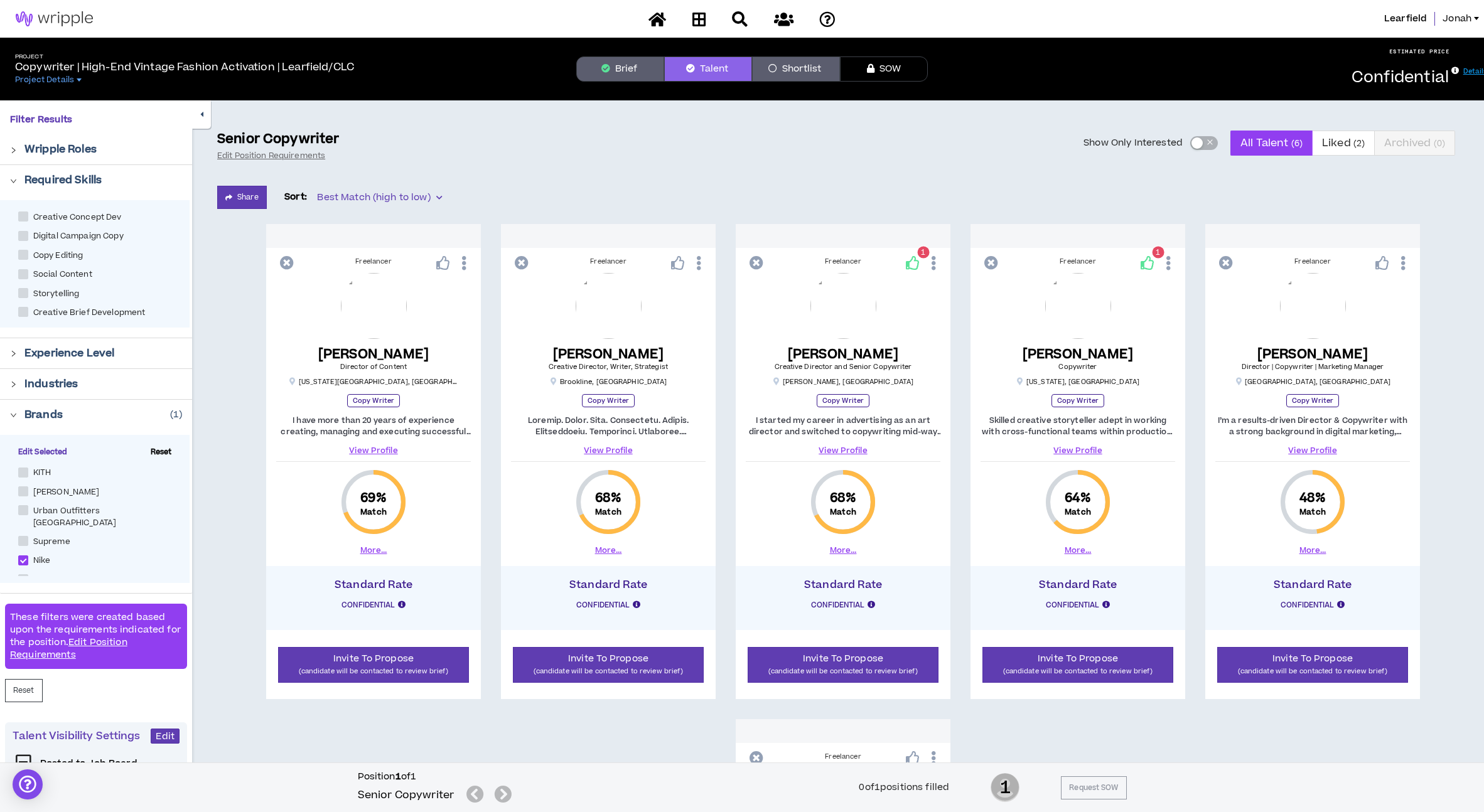
click at [1095, 448] on link "View Profile" at bounding box center [1078, 451] width 194 height 11
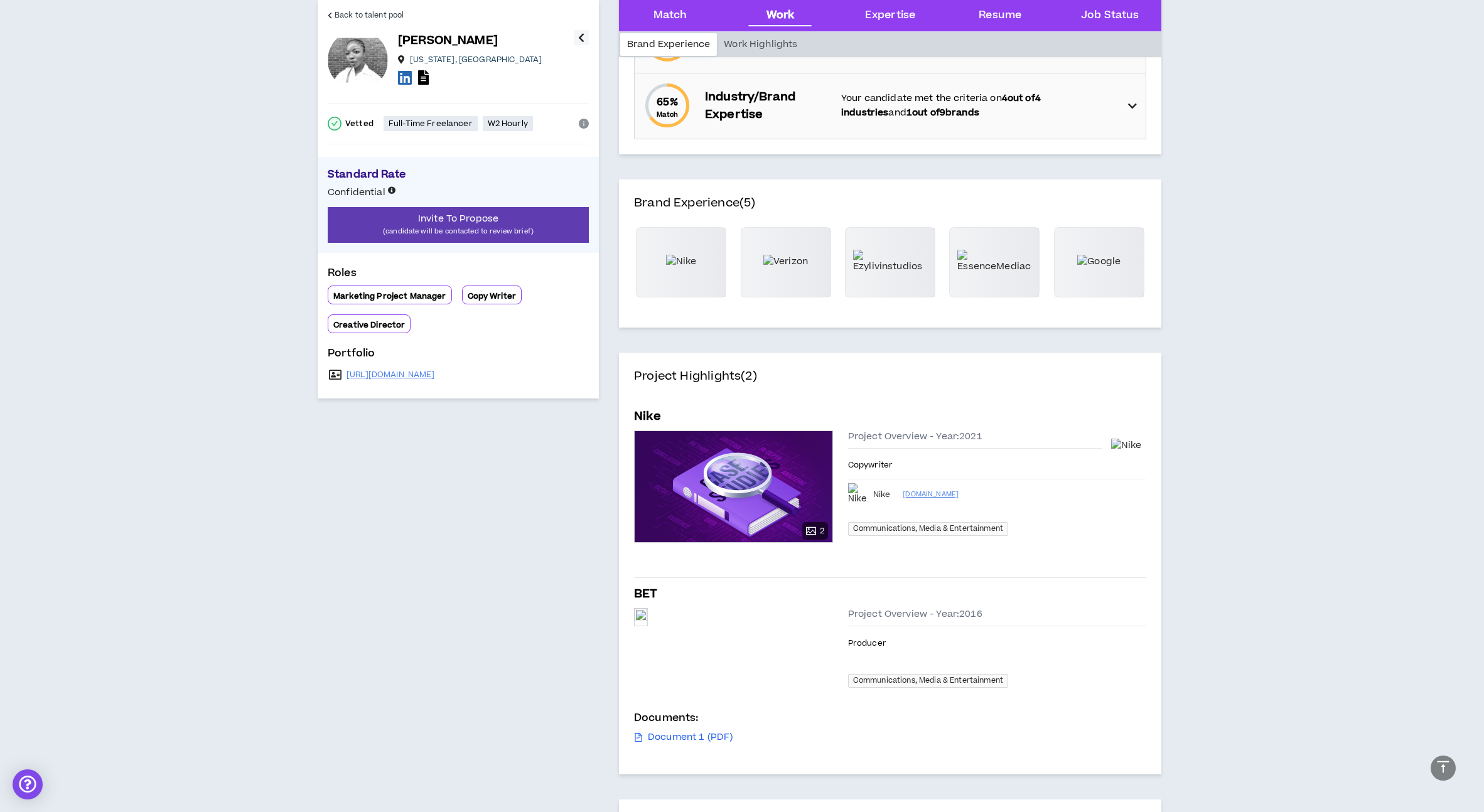
scroll to position [386, 0]
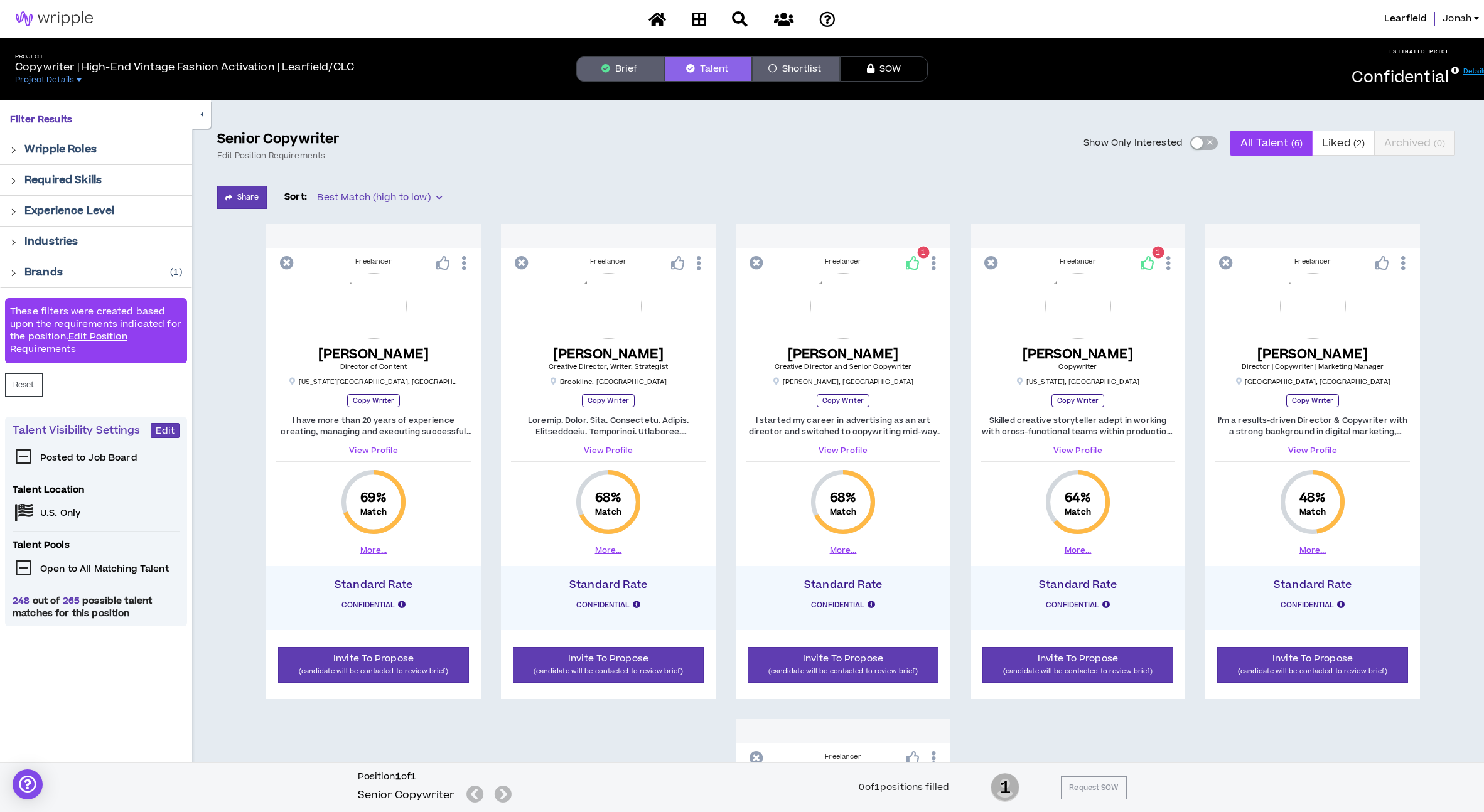
click at [112, 266] on div "Brands ( 1 )" at bounding box center [103, 272] width 158 height 15
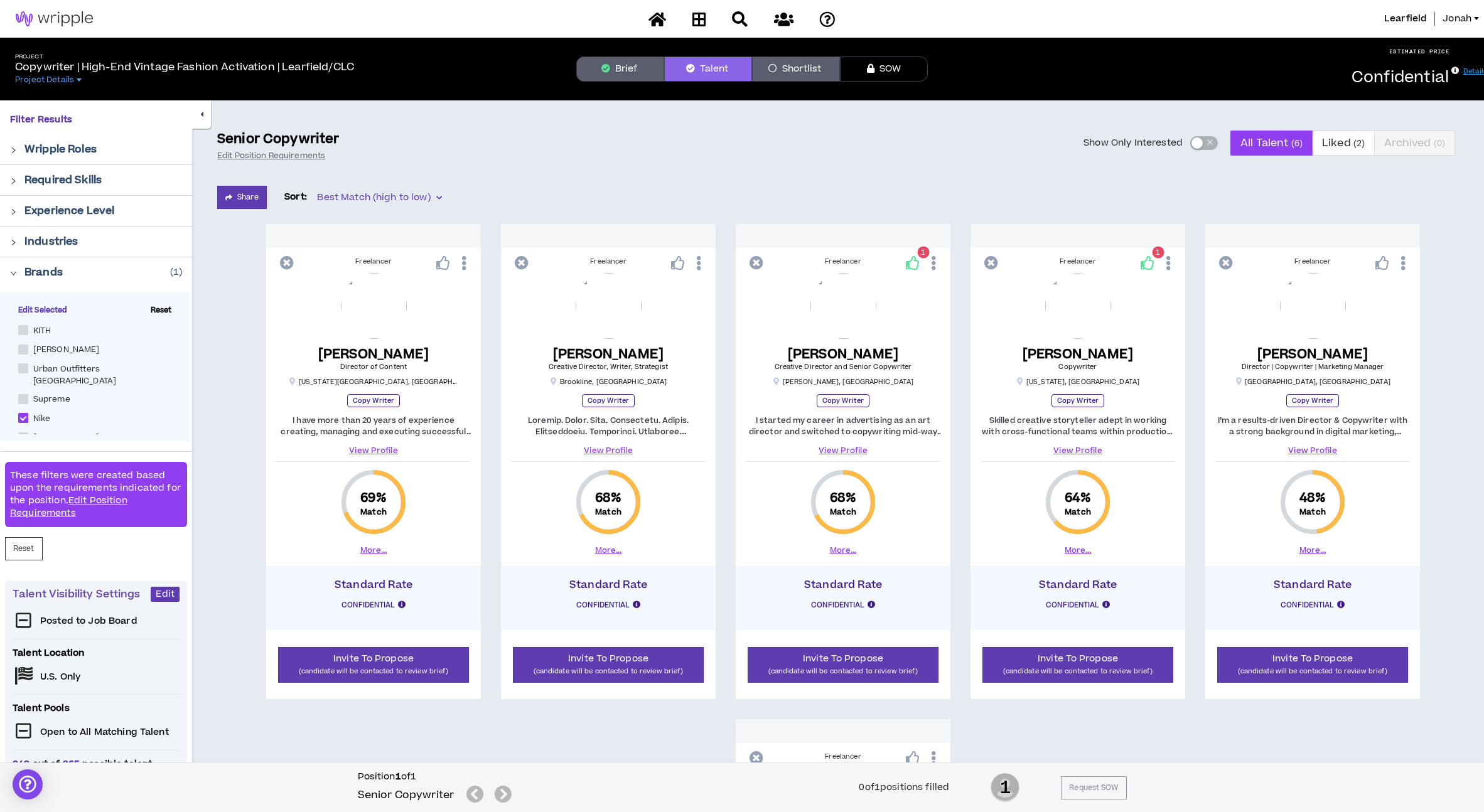
click at [42, 413] on span "Nike" at bounding box center [42, 418] width 28 height 12
checkbox input "*****"
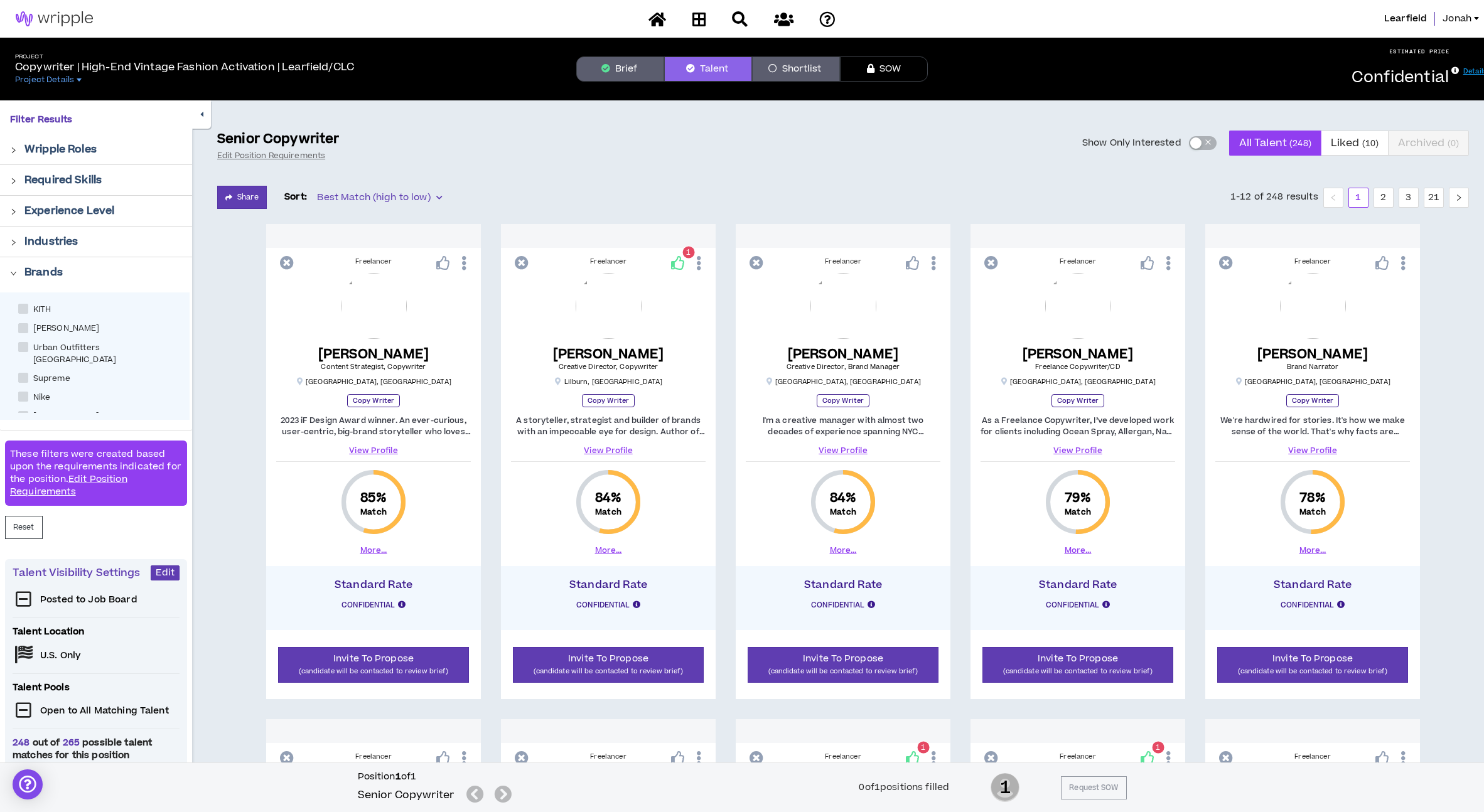
click at [87, 269] on div "Brands" at bounding box center [103, 272] width 158 height 15
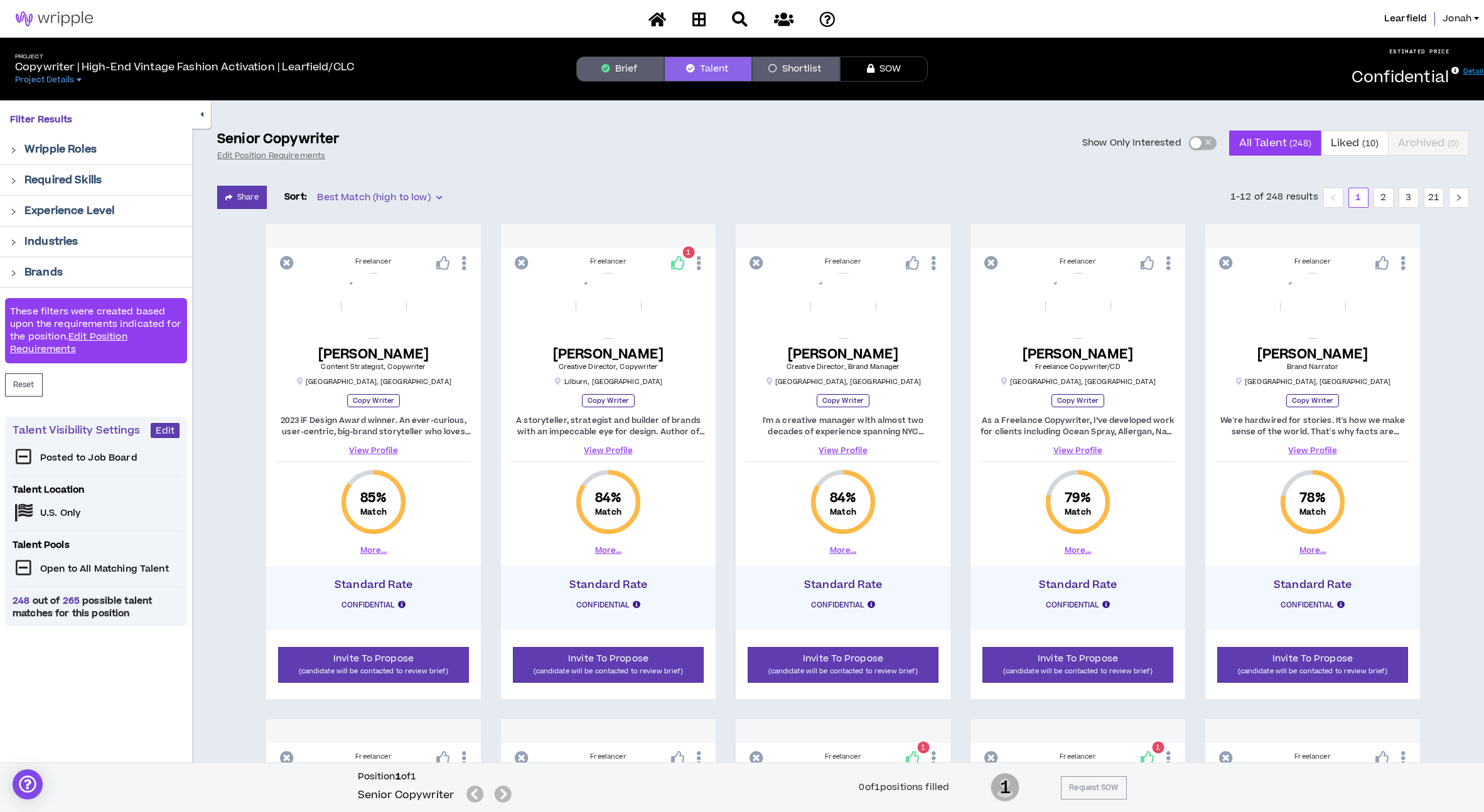
click at [93, 154] on p "Wripple Roles" at bounding box center [60, 149] width 72 height 15
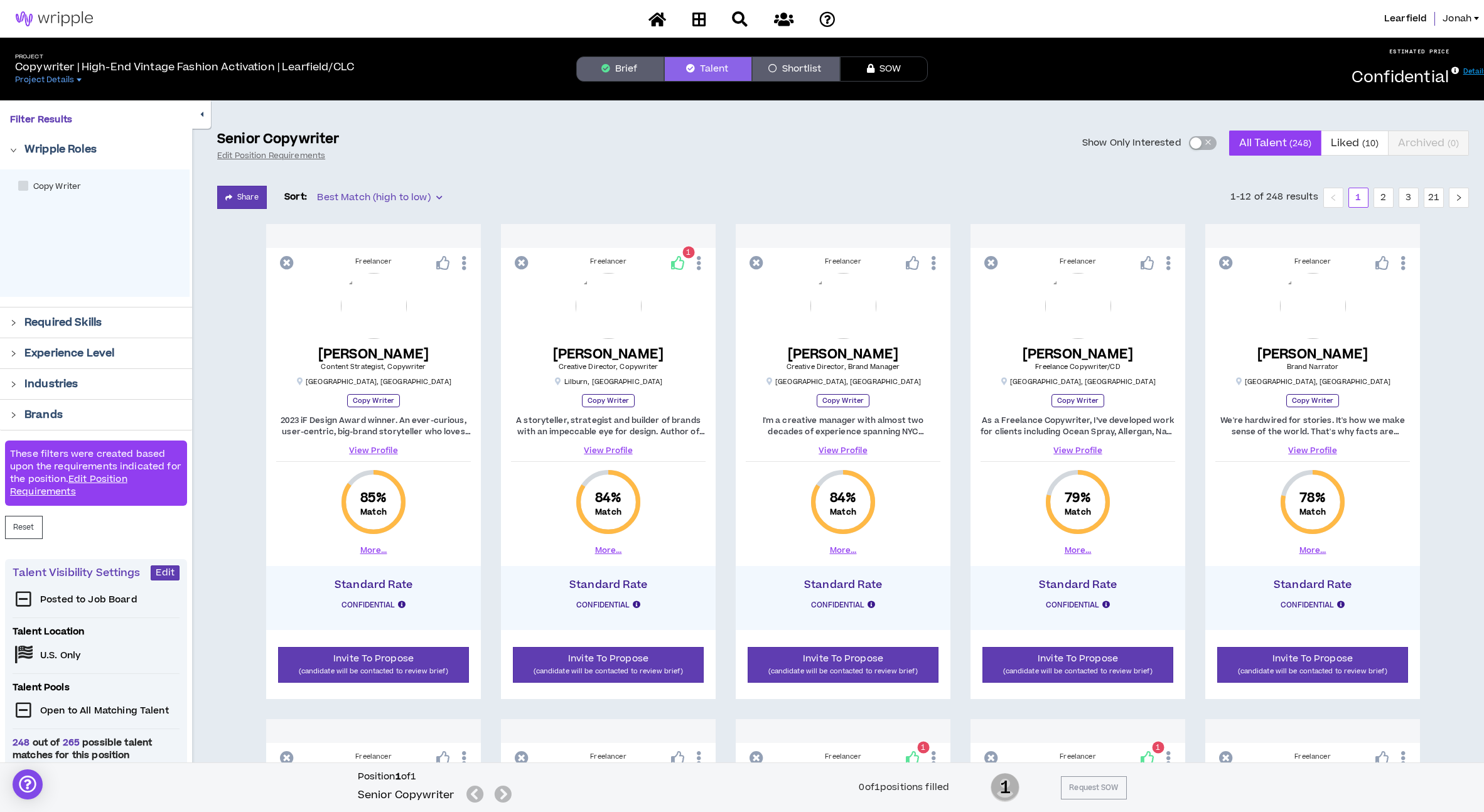
click at [96, 150] on p "Wripple Roles" at bounding box center [60, 149] width 72 height 15
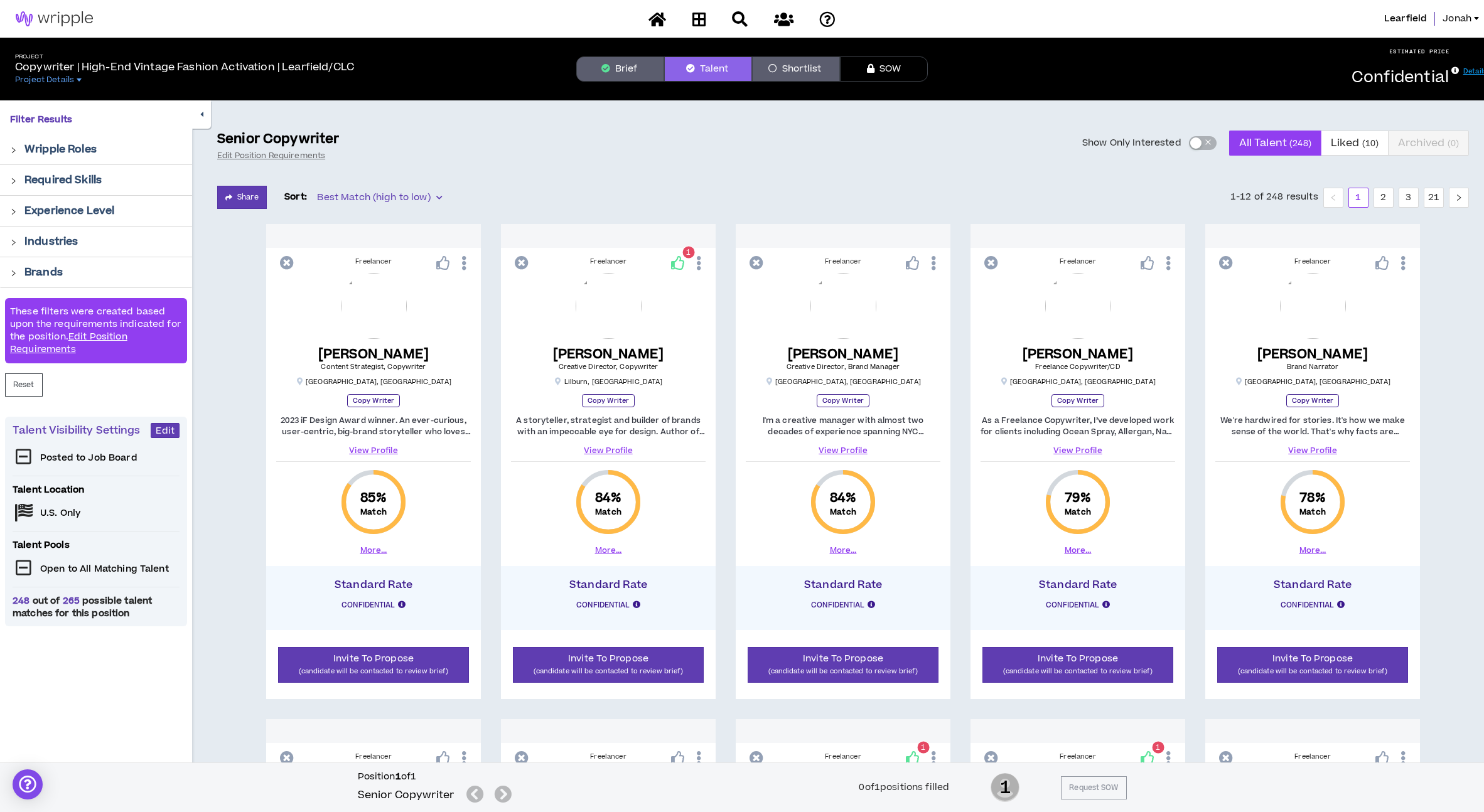
click at [83, 175] on p "Required Skills" at bounding box center [63, 180] width 77 height 15
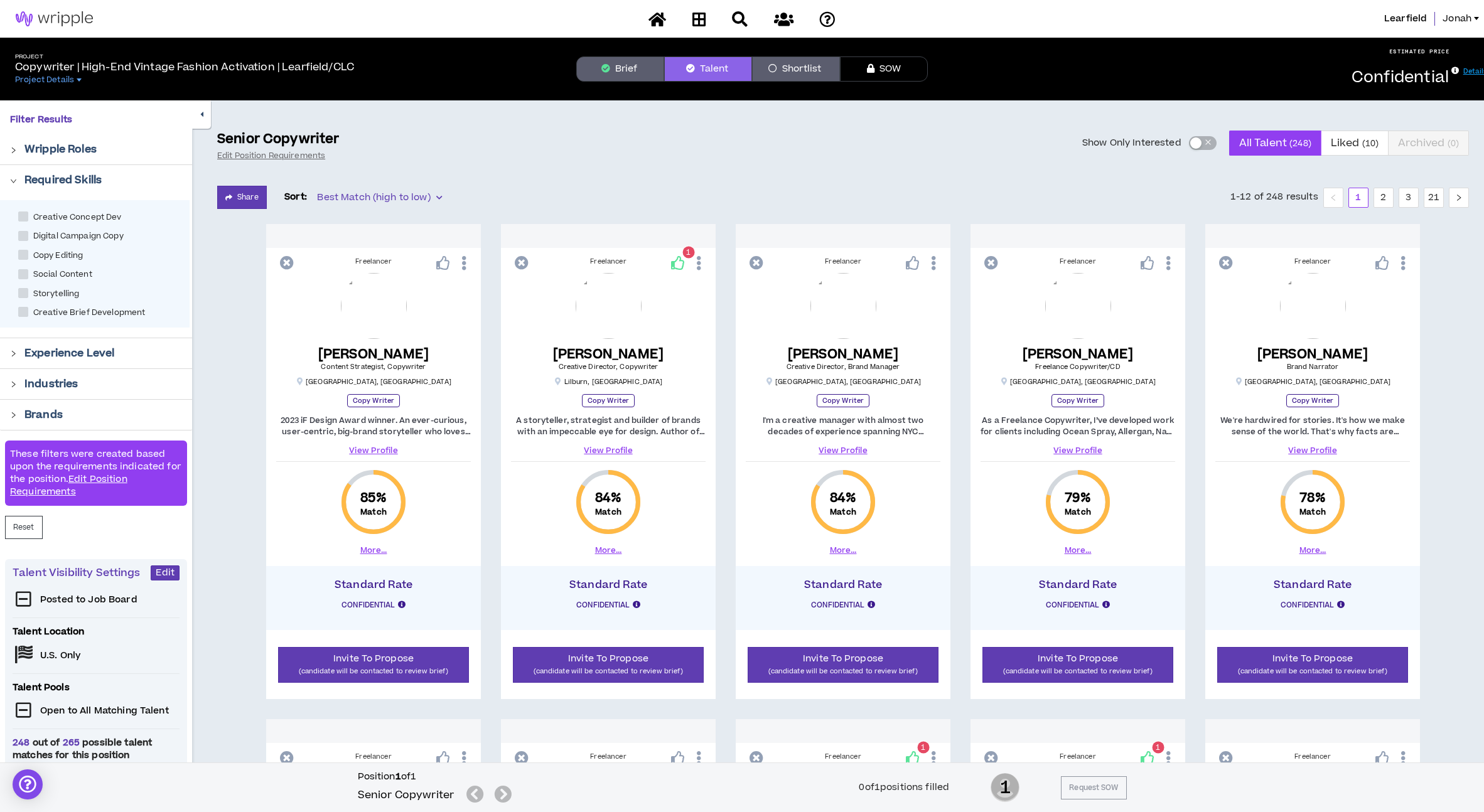
click at [74, 181] on p "Required Skills" at bounding box center [63, 180] width 77 height 15
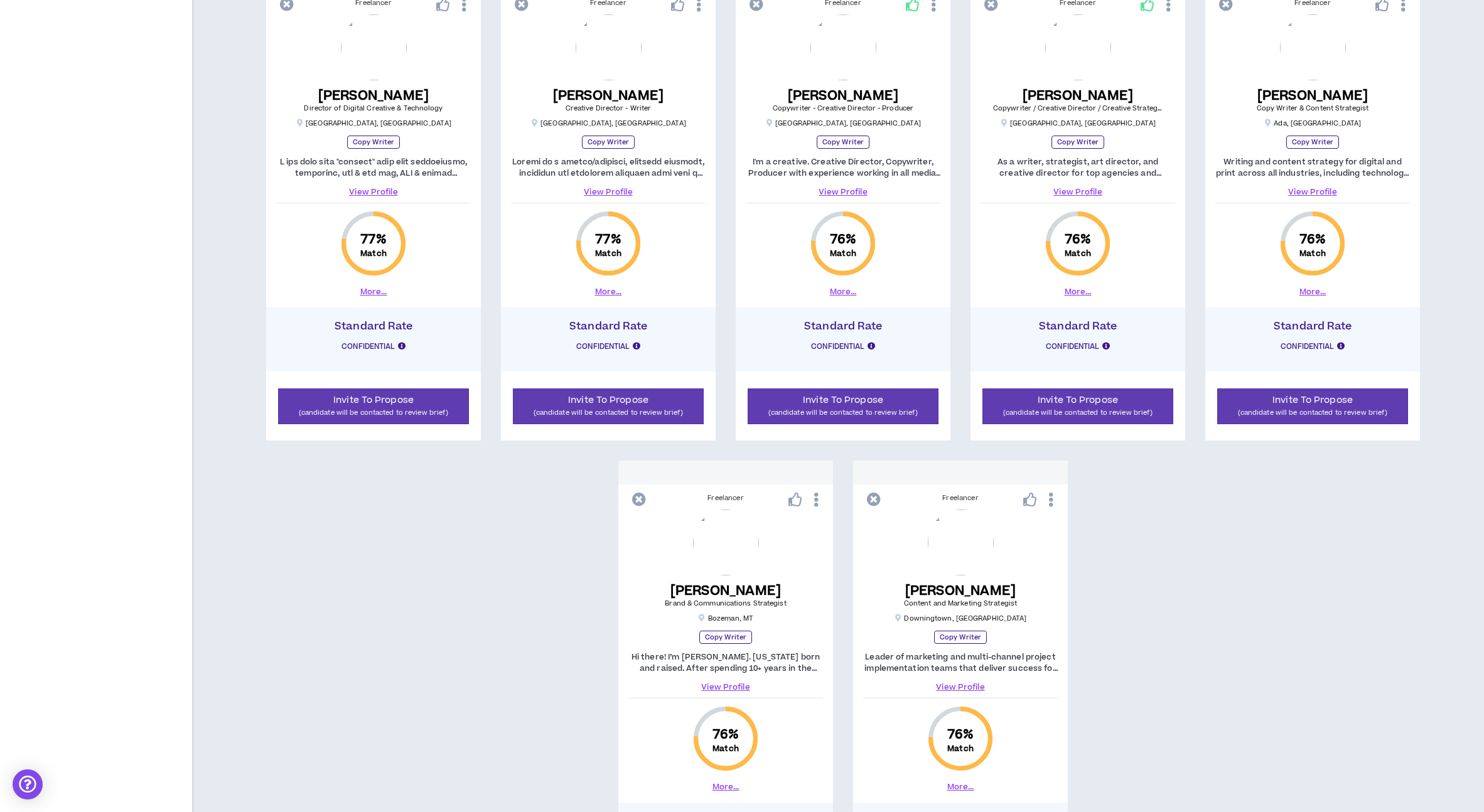
scroll to position [1011, 0]
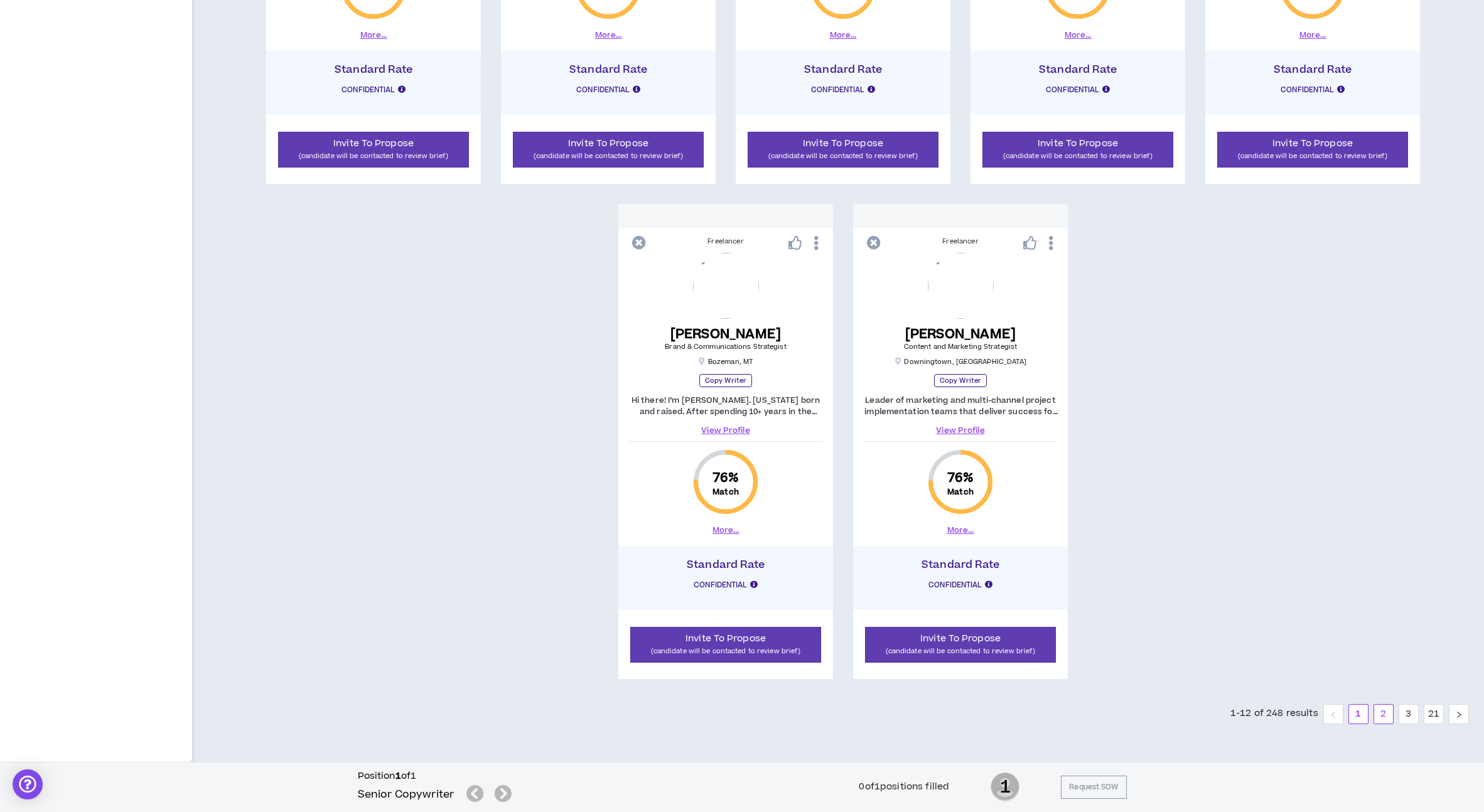
click at [1391, 716] on link "2" at bounding box center [1383, 714] width 19 height 19
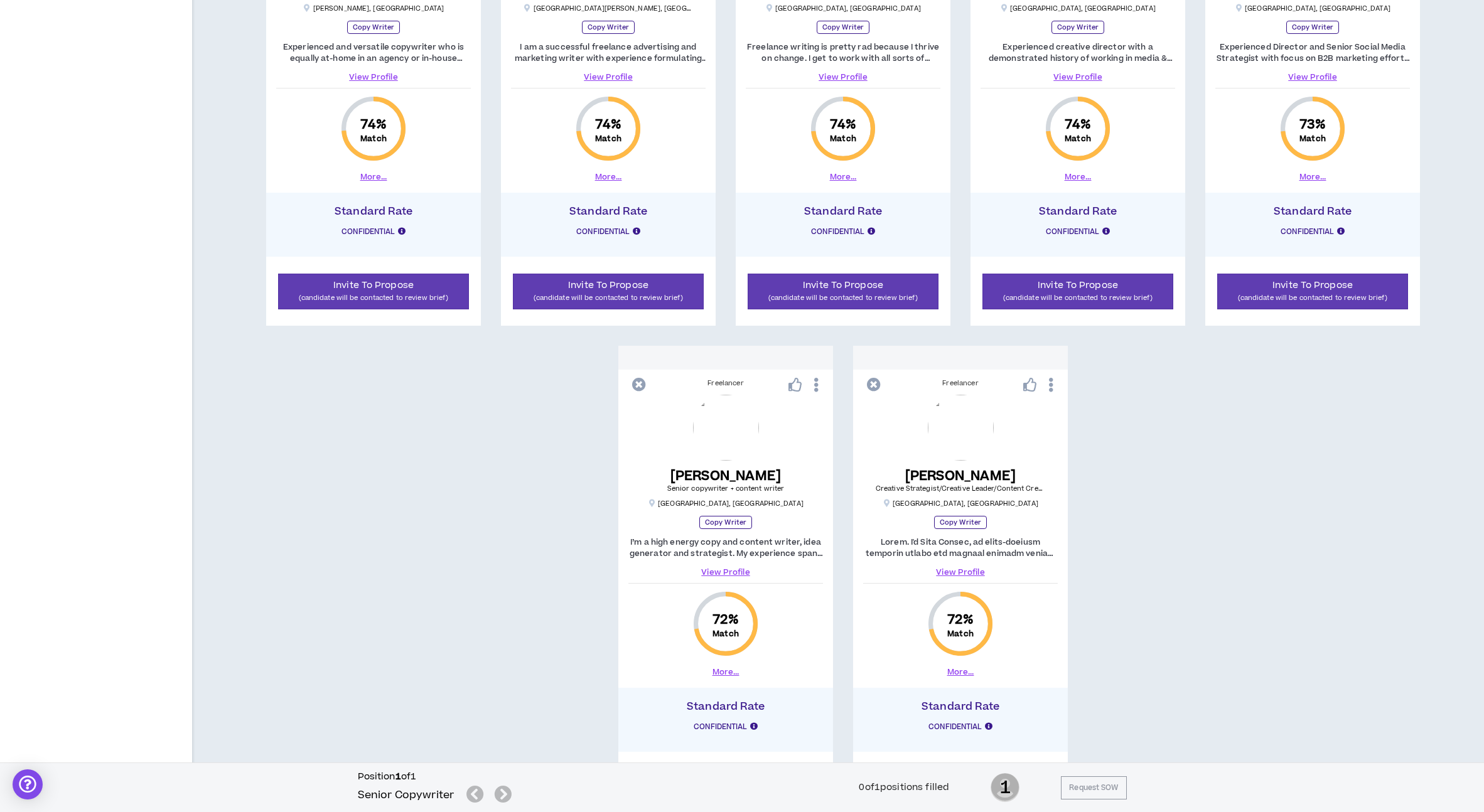
scroll to position [869, 0]
click at [725, 575] on link "View Profile" at bounding box center [726, 572] width 194 height 11
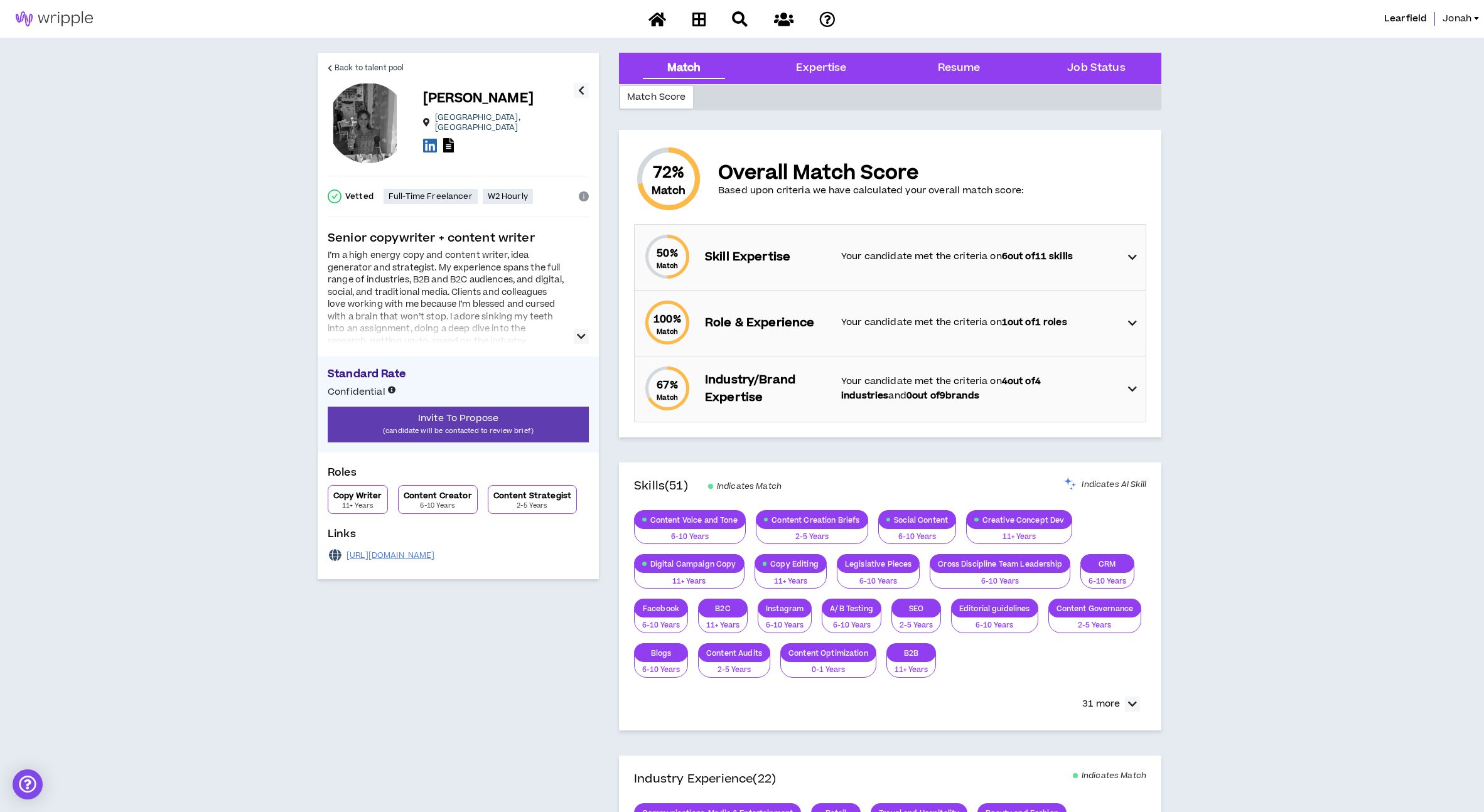
click at [583, 335] on icon "button" at bounding box center [581, 336] width 9 height 15
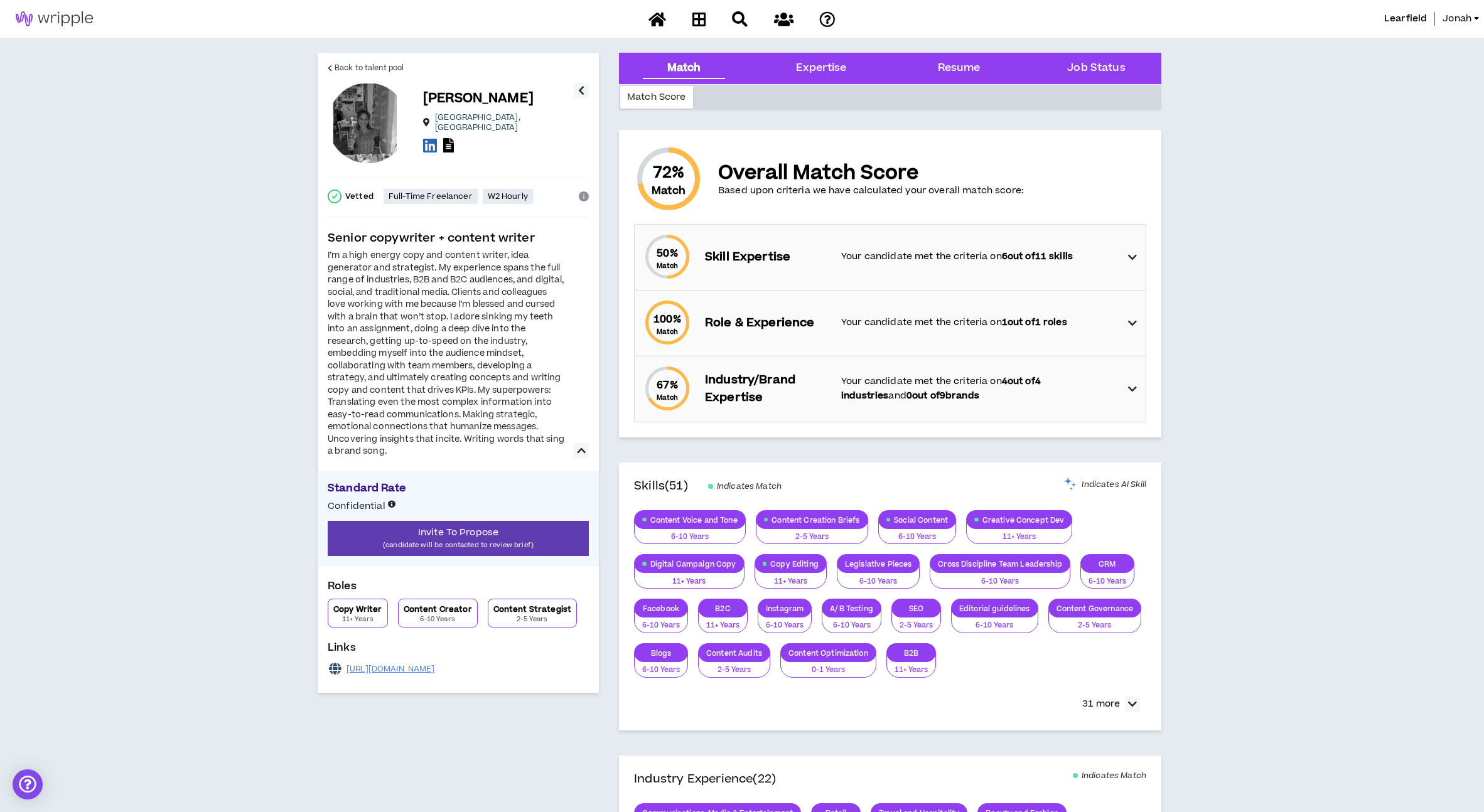
click at [986, 333] on div "100 % Match Role & Experience Your candidate met the criteria on 1 out of 1 rol…" at bounding box center [894, 323] width 503 height 65
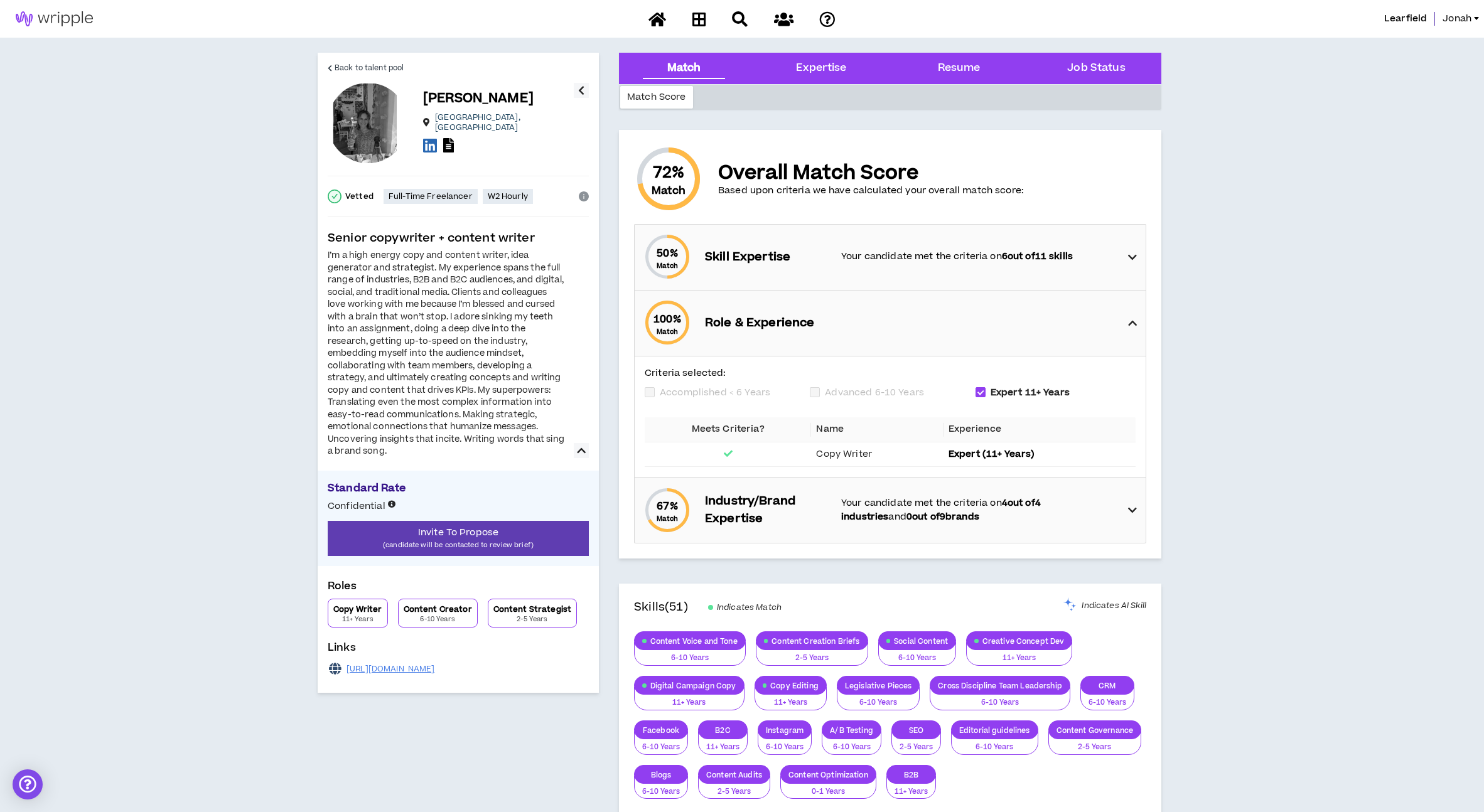
click at [991, 327] on div "100 % Match Role & Experience" at bounding box center [894, 323] width 503 height 65
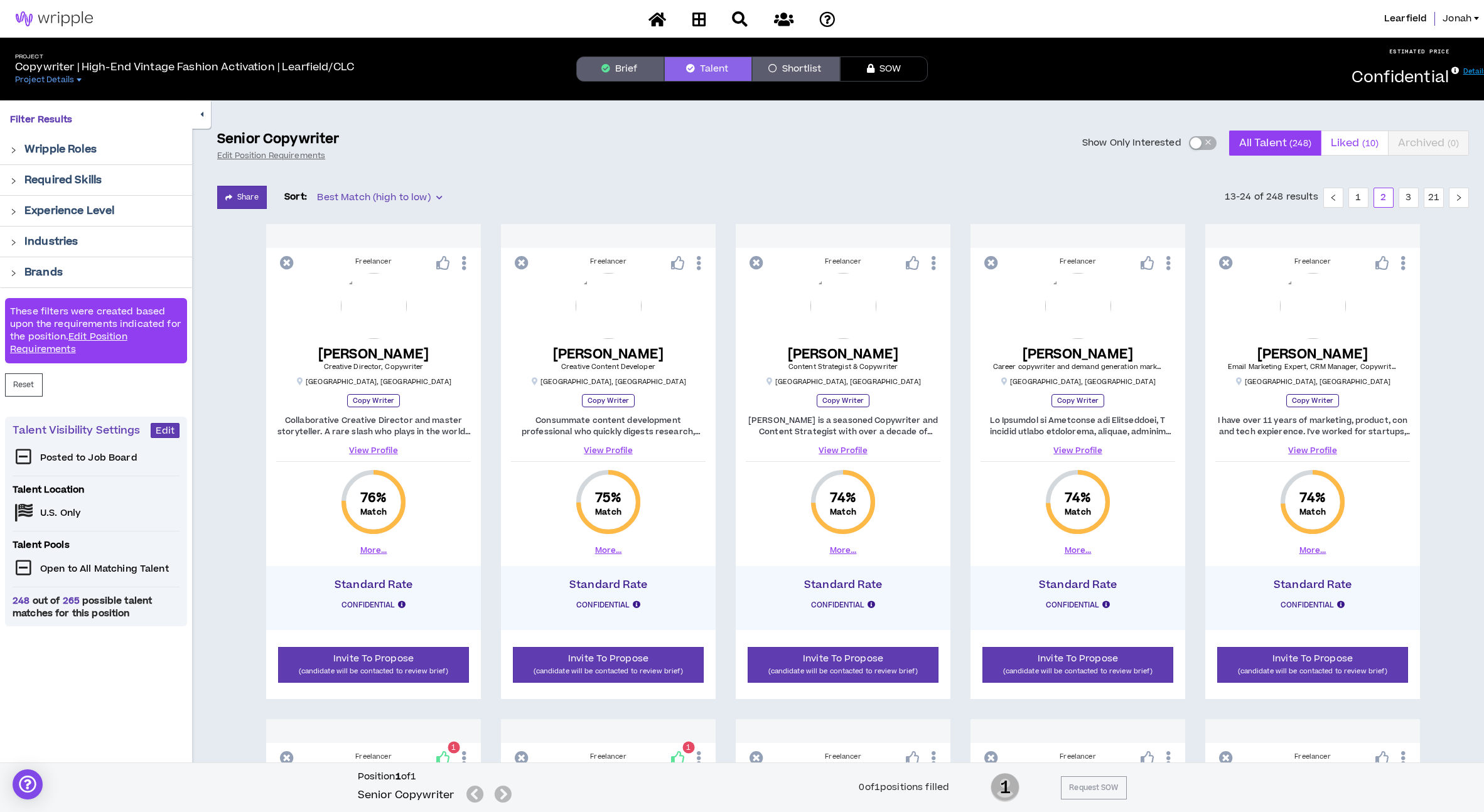
click at [1344, 148] on span "Liked ( 10 )" at bounding box center [1354, 143] width 47 height 30
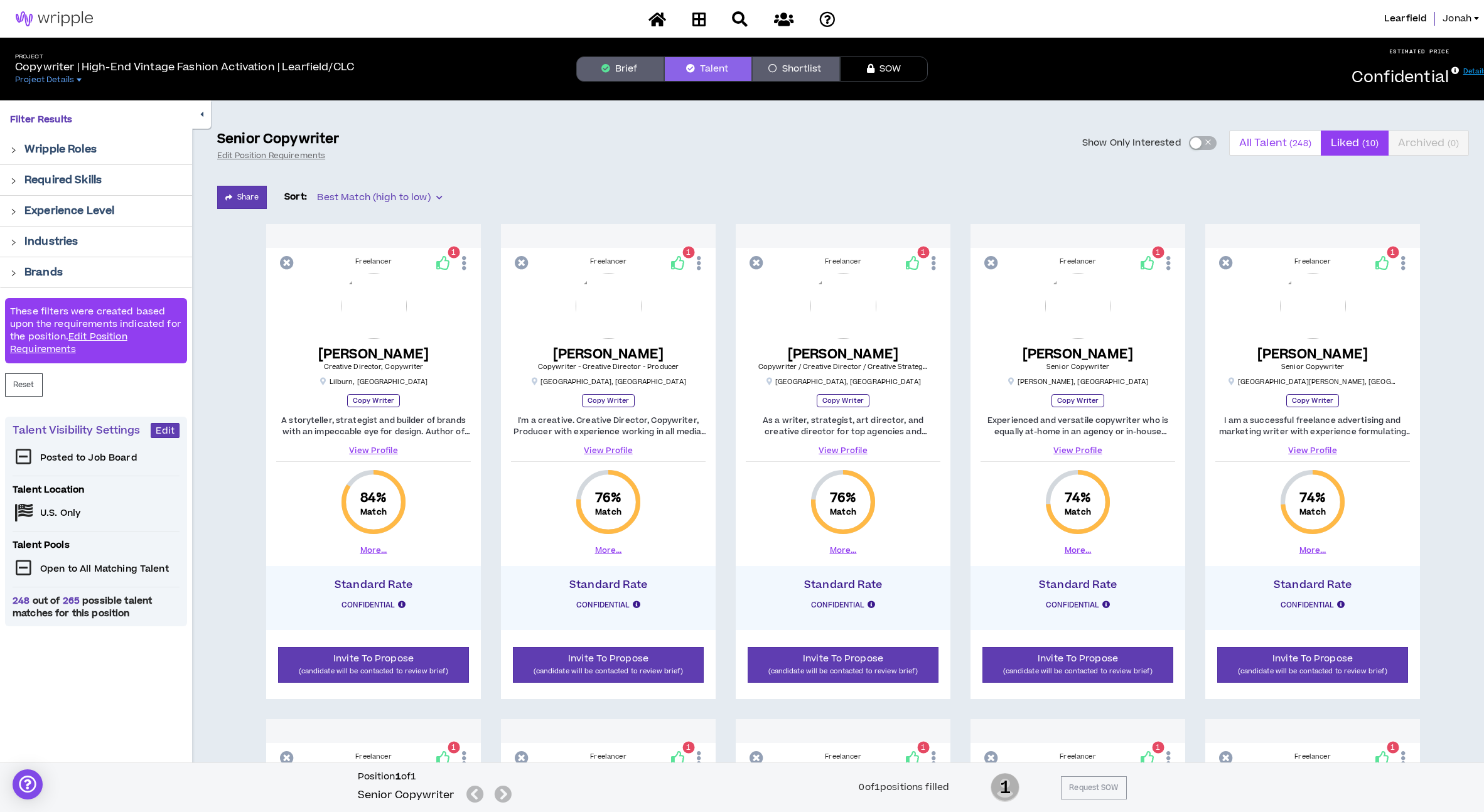
click at [1291, 148] on small "( 248 )" at bounding box center [1300, 143] width 22 height 12
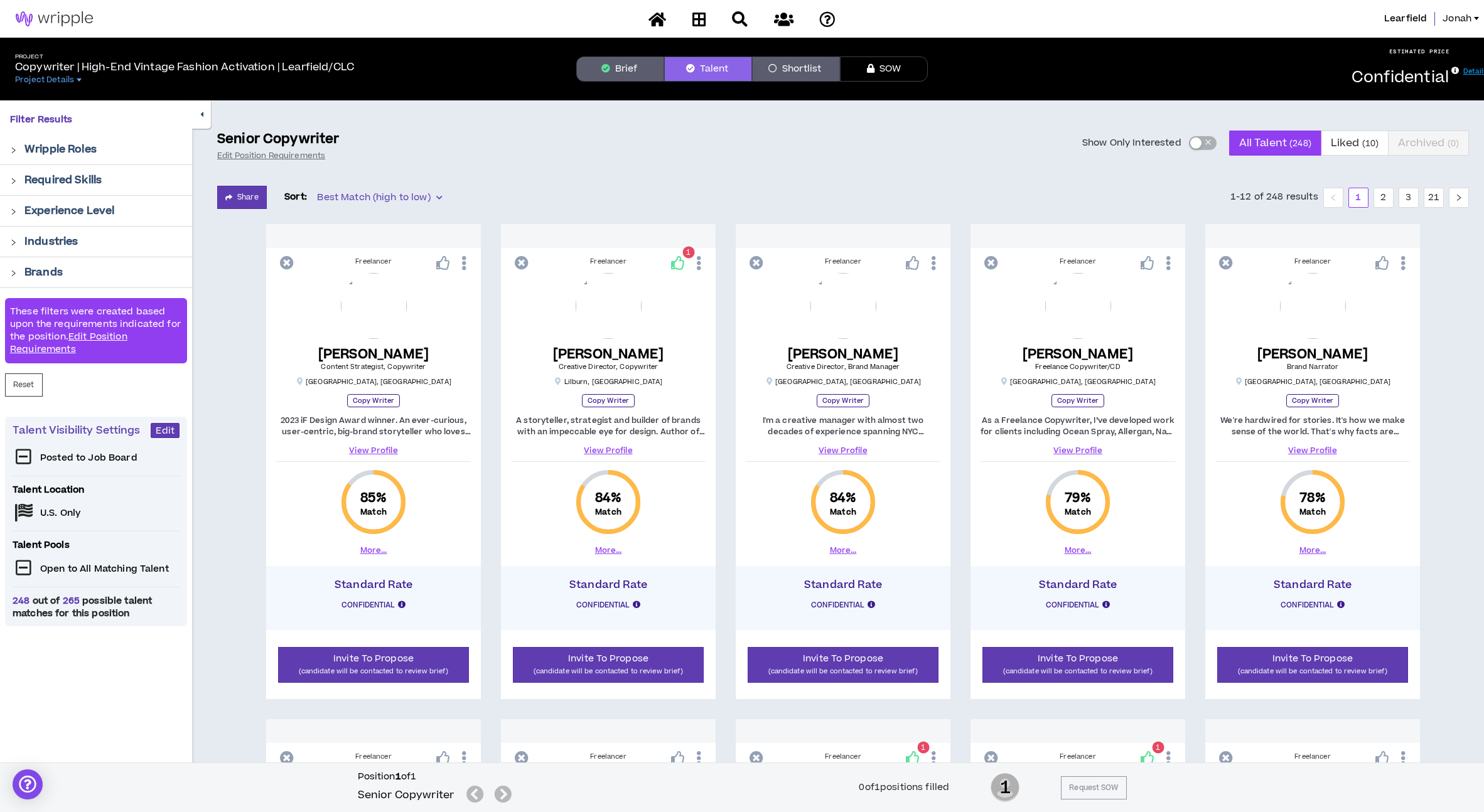
click at [69, 203] on div "Experience Level" at bounding box center [96, 211] width 192 height 30
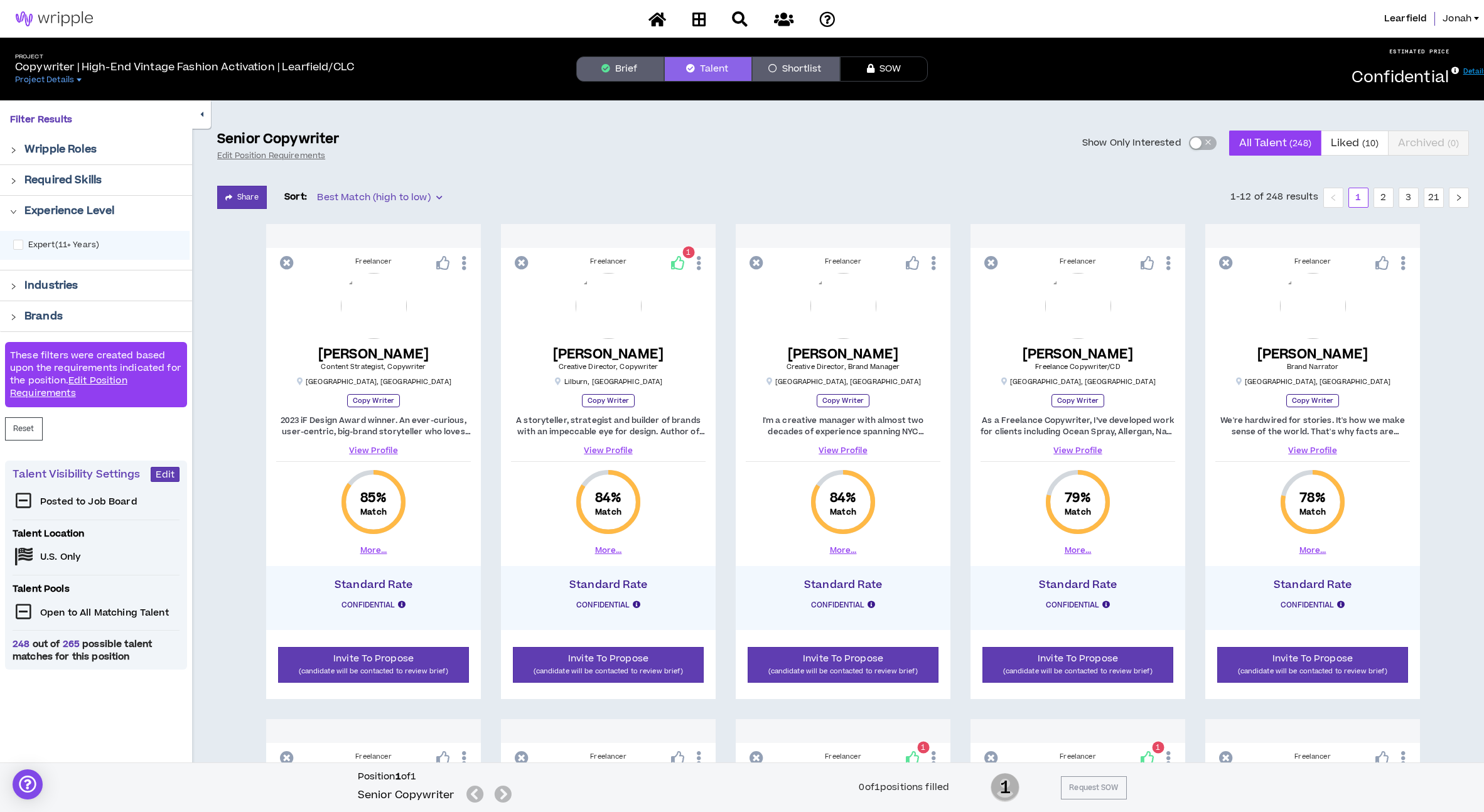
click at [65, 212] on p "Experience Level" at bounding box center [69, 211] width 90 height 15
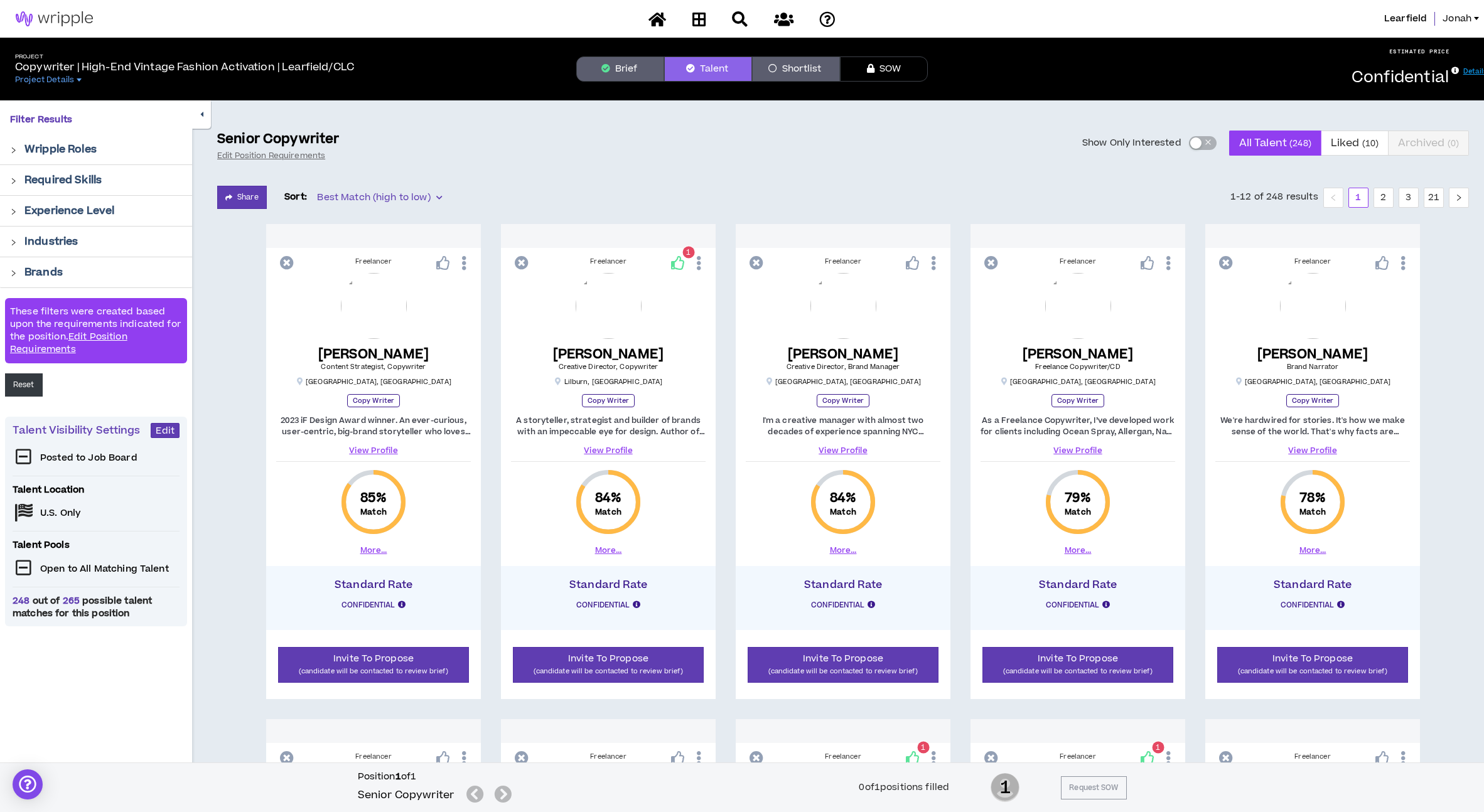
click at [29, 394] on button "Reset" at bounding box center [24, 385] width 38 height 23
click at [87, 337] on link "Edit Position Requirements" at bounding box center [69, 342] width 118 height 25
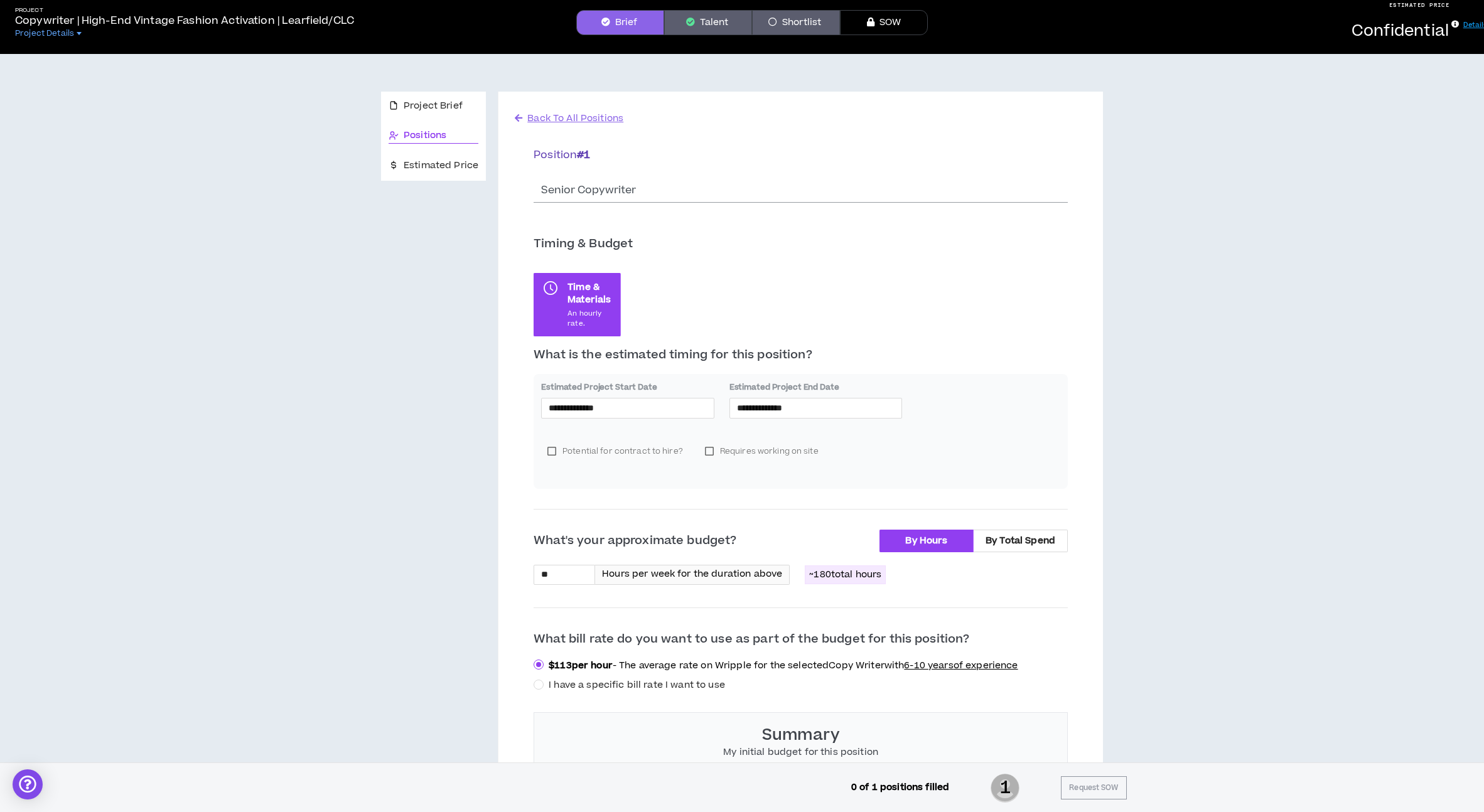
scroll to position [11, 0]
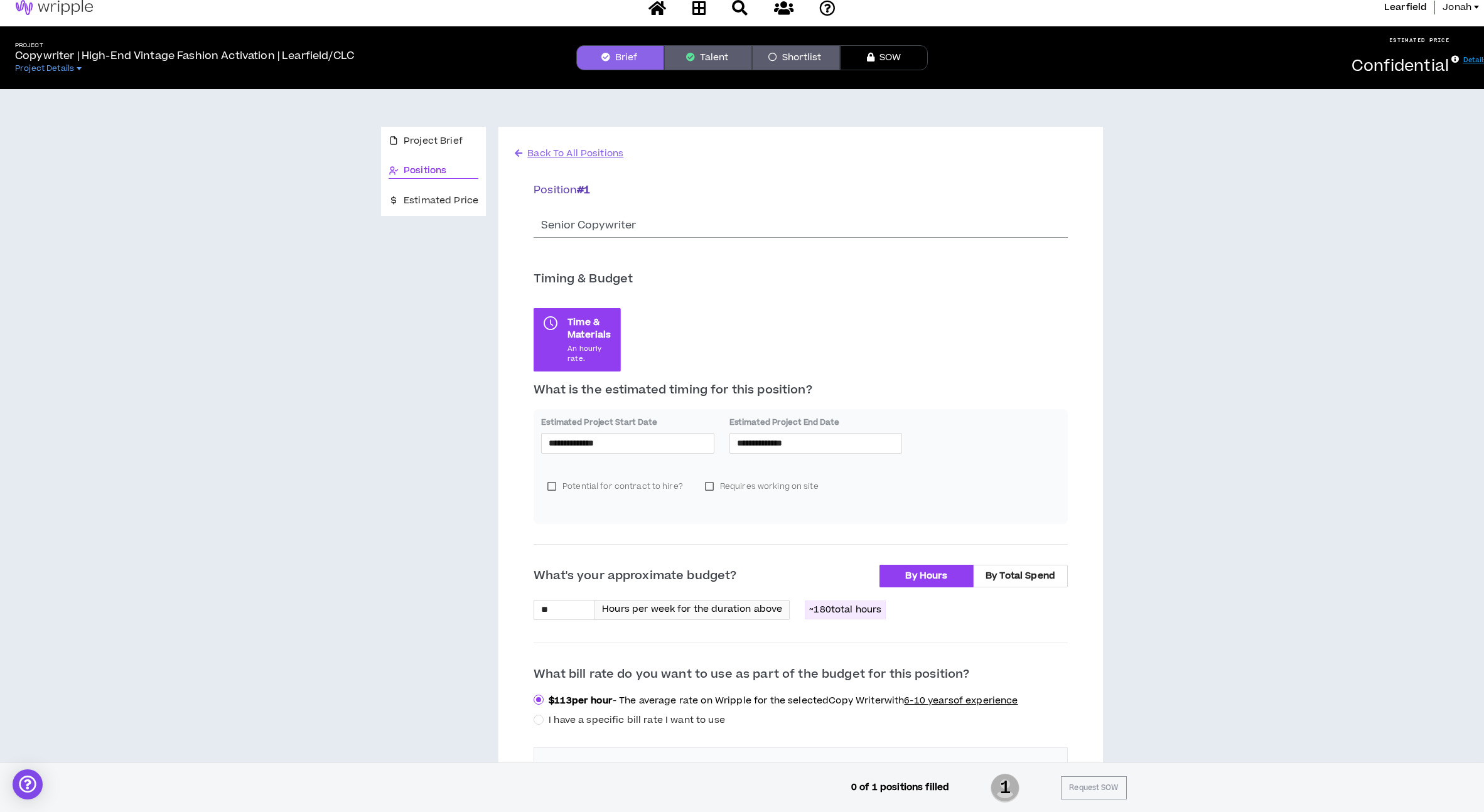
click at [781, 63] on button "Shortlist" at bounding box center [796, 57] width 88 height 25
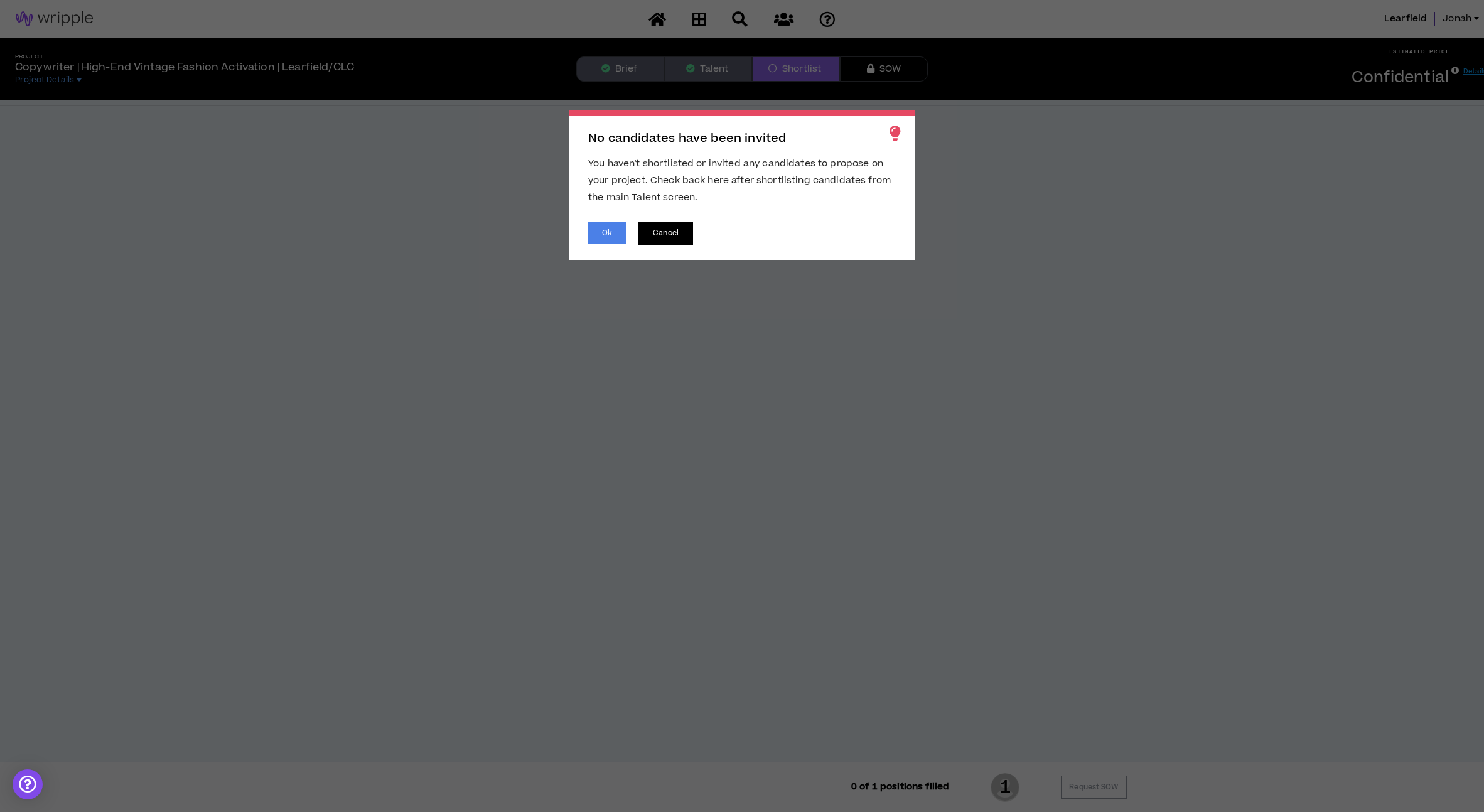
click at [665, 231] on button "Cancel" at bounding box center [665, 233] width 55 height 23
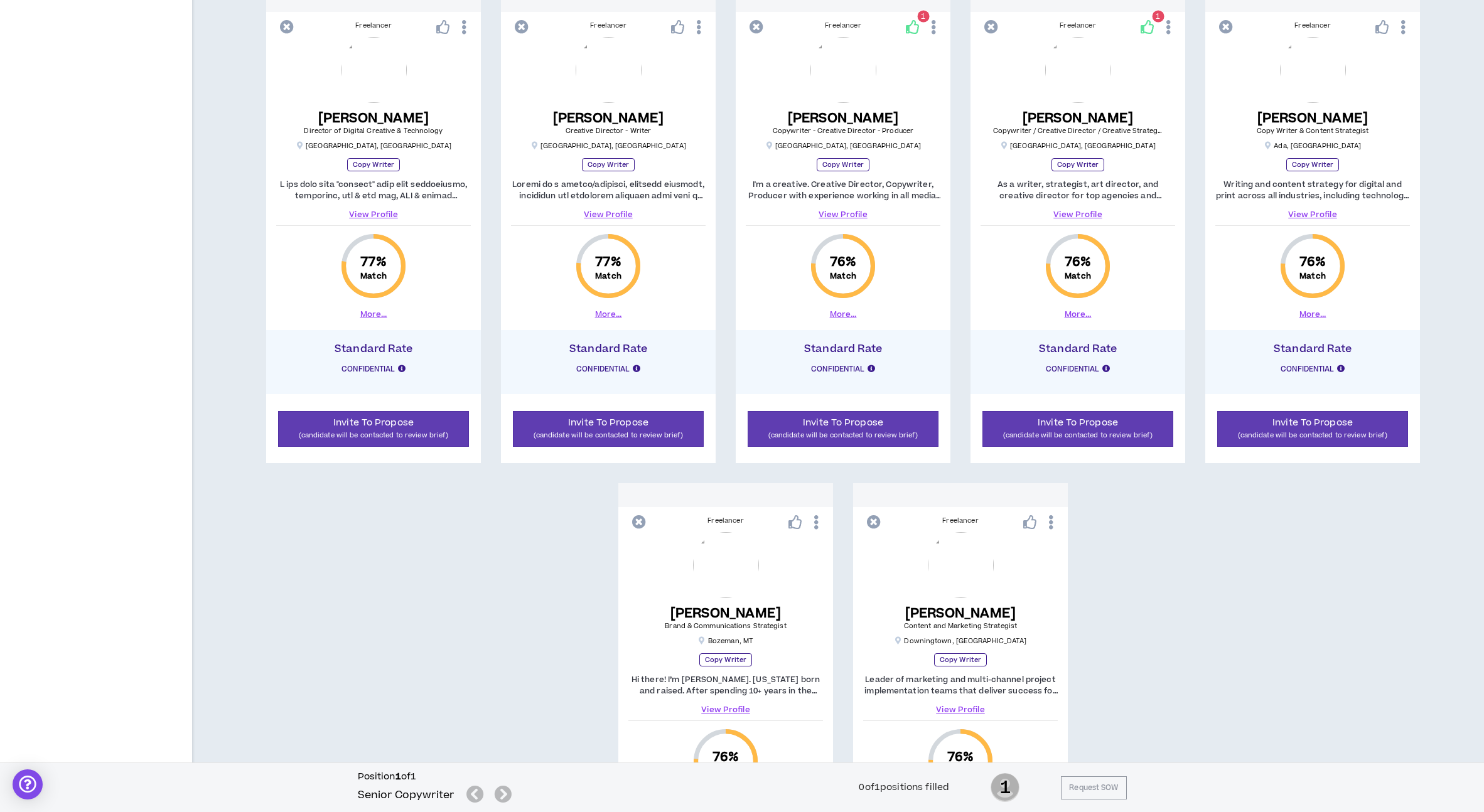
scroll to position [1011, 0]
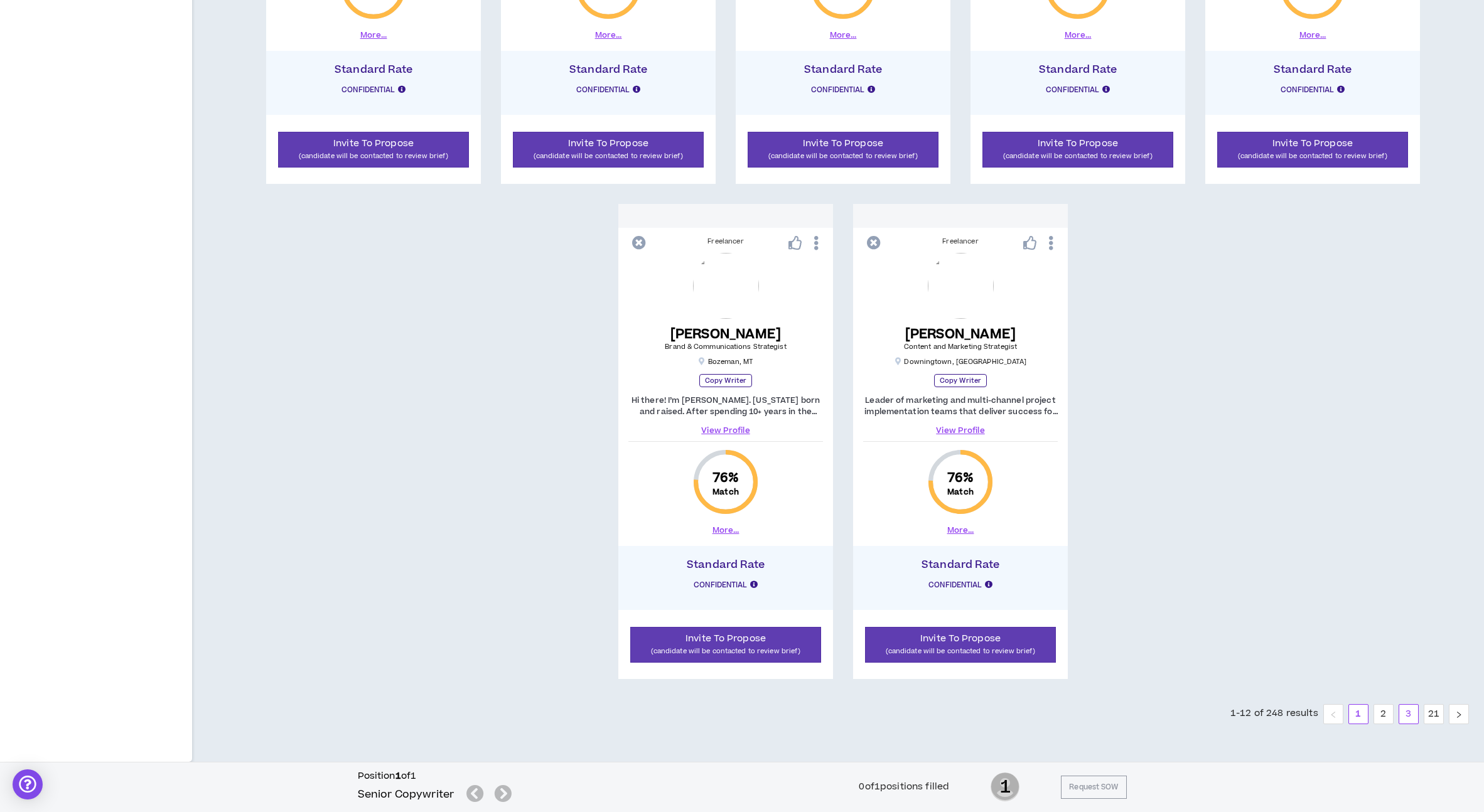
click at [1415, 711] on link "3" at bounding box center [1408, 714] width 19 height 19
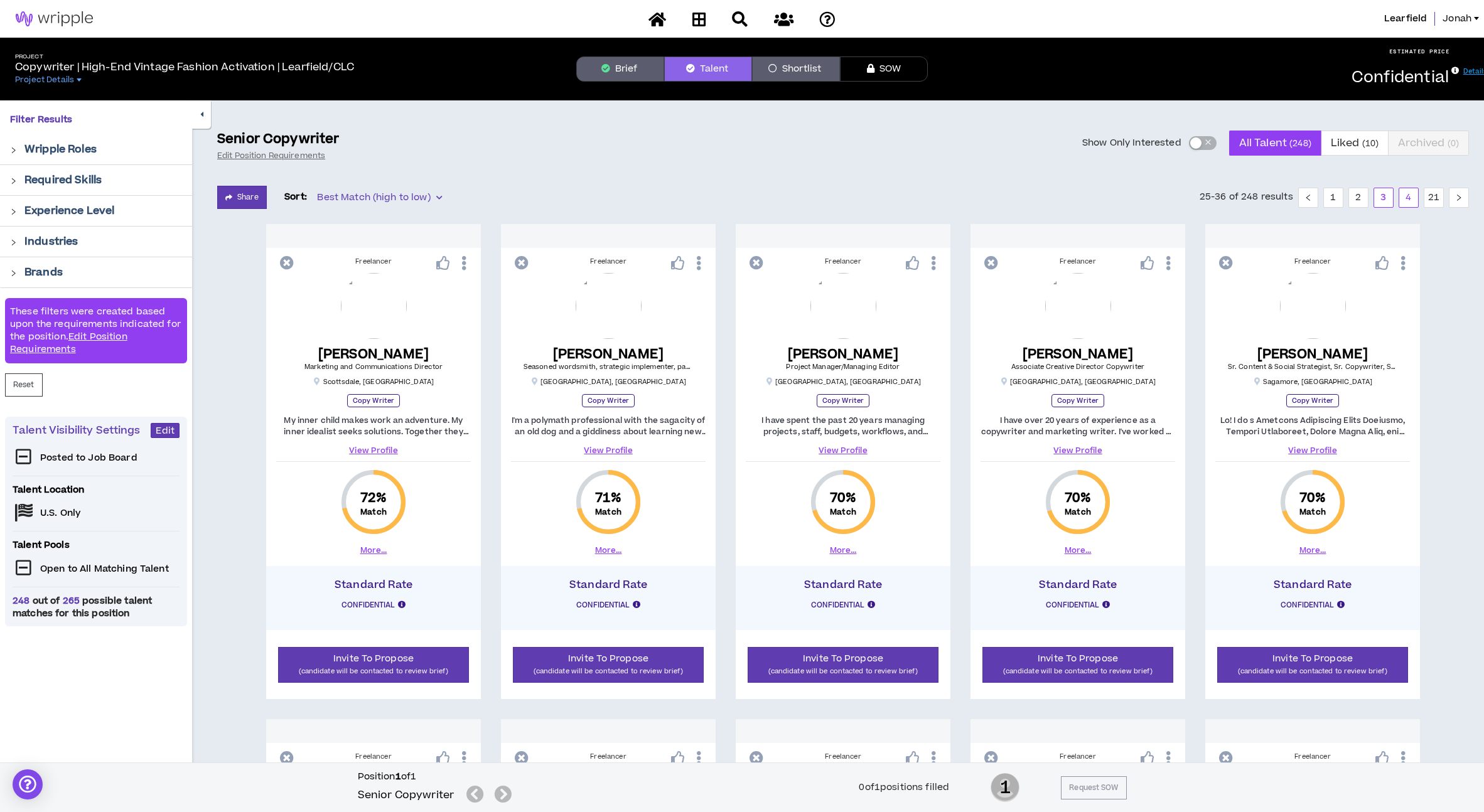
click at [1404, 193] on link "4" at bounding box center [1408, 197] width 19 height 19
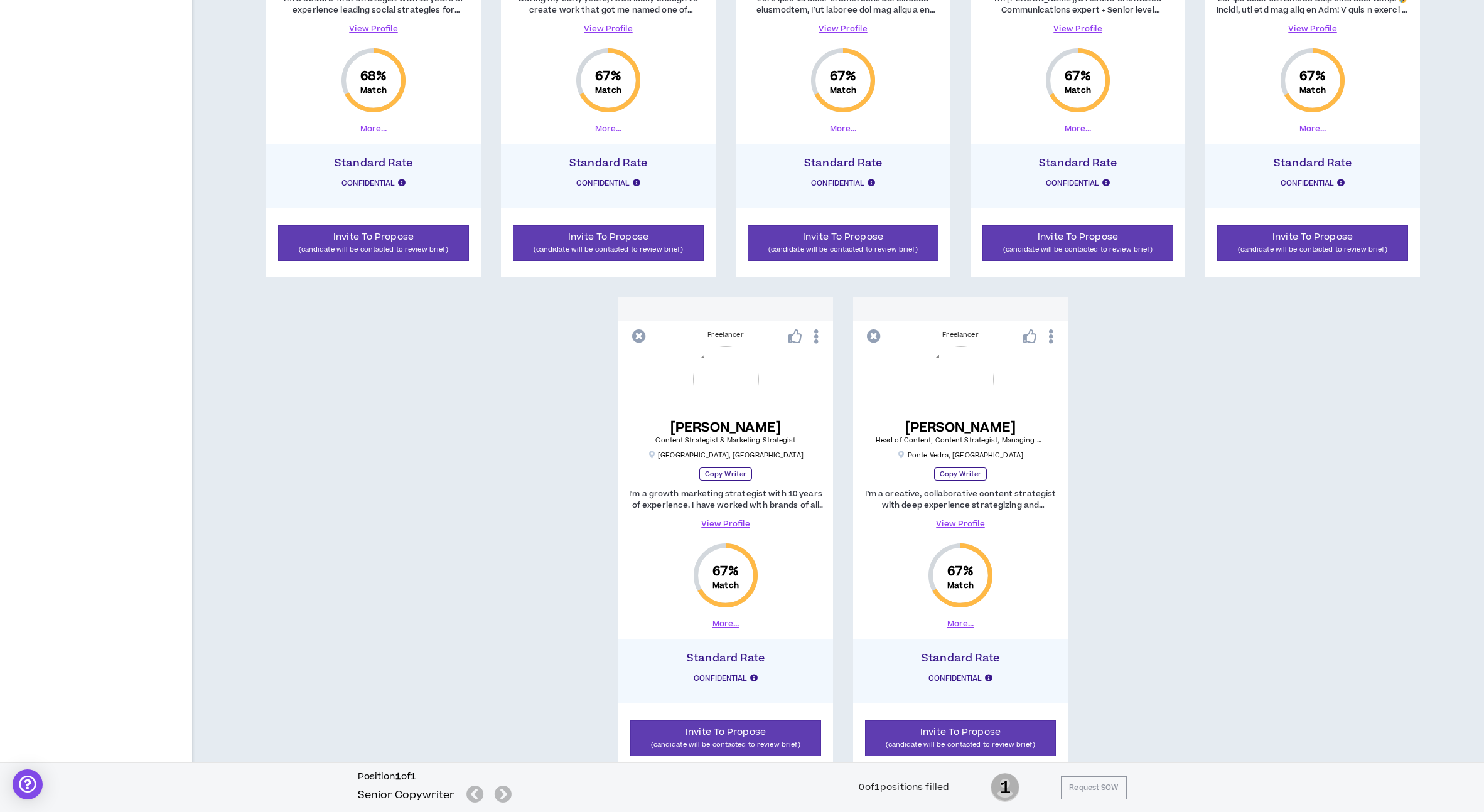
scroll to position [1011, 0]
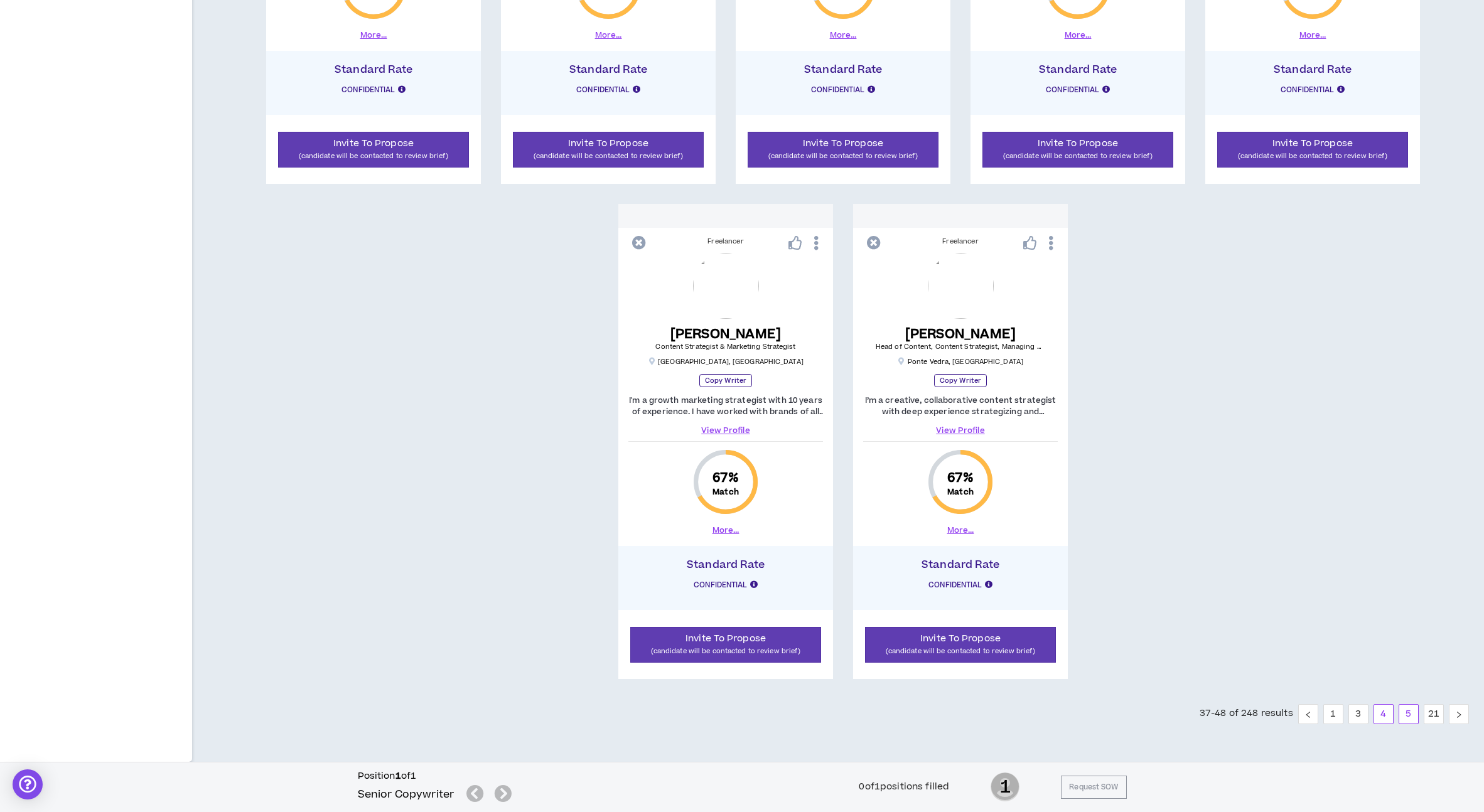
click at [1412, 715] on link "5" at bounding box center [1408, 714] width 19 height 19
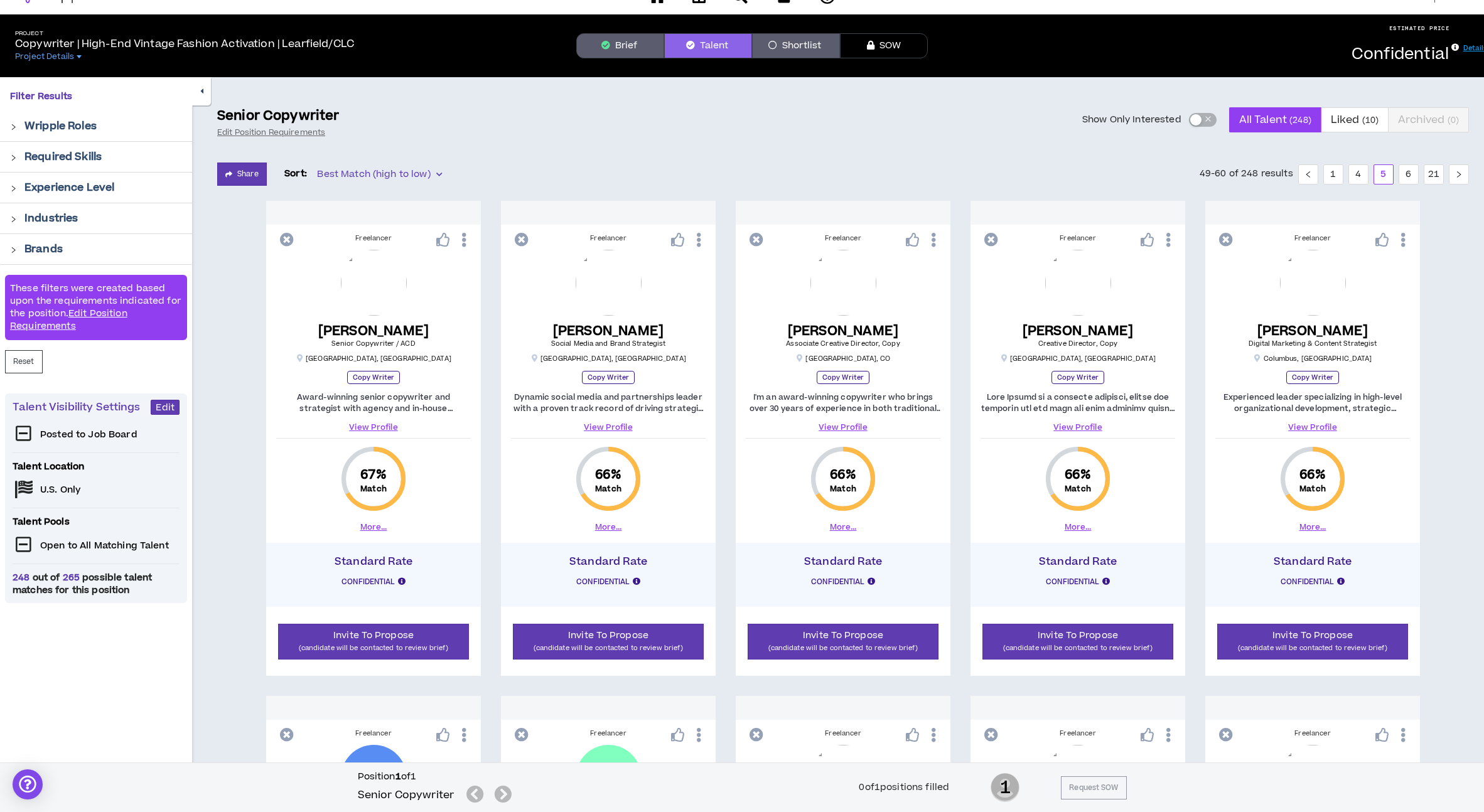
scroll to position [21, 0]
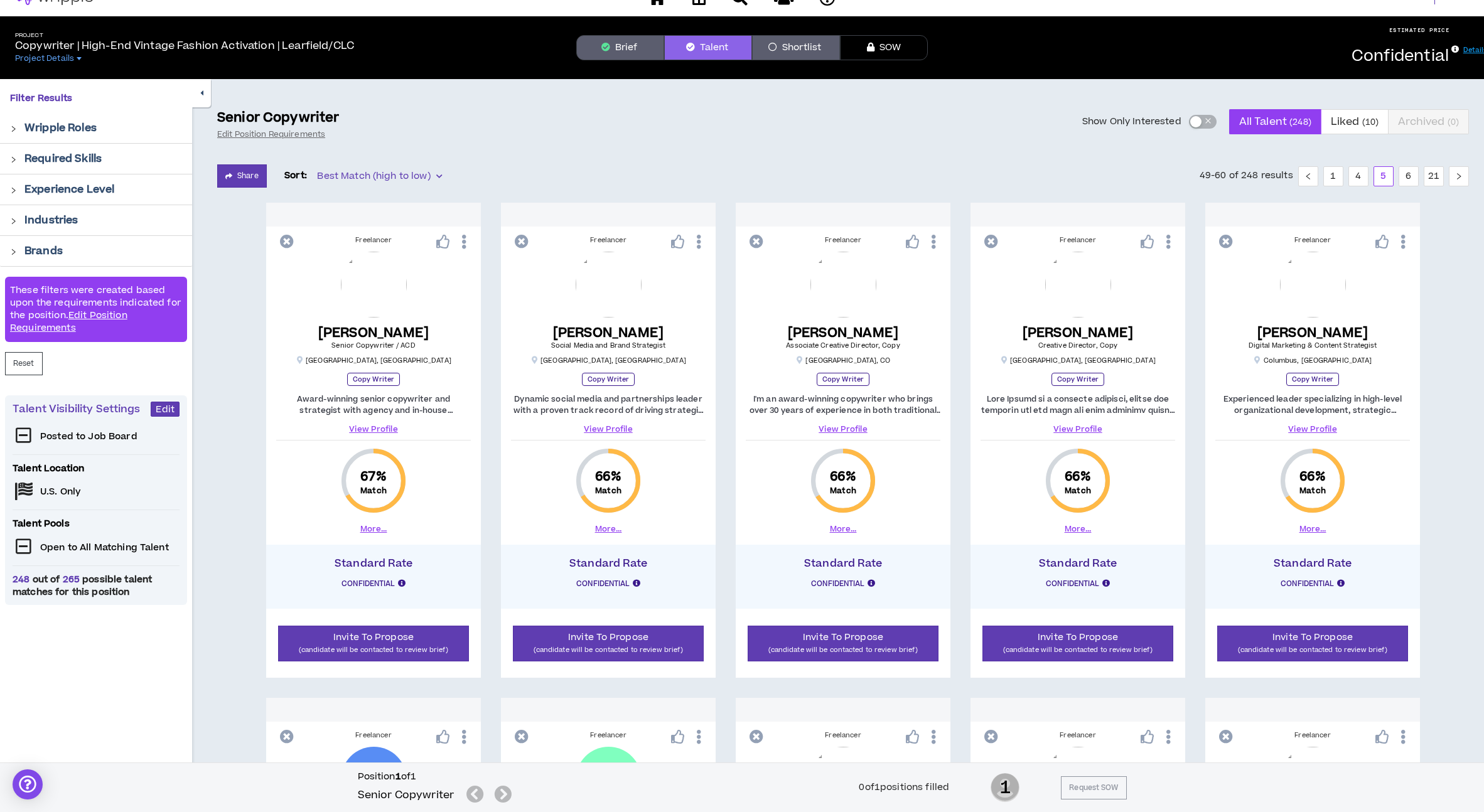
drag, startPoint x: 1415, startPoint y: 176, endPoint x: 1280, endPoint y: 105, distance: 152.5
click at [1415, 176] on link "6" at bounding box center [1408, 176] width 19 height 19
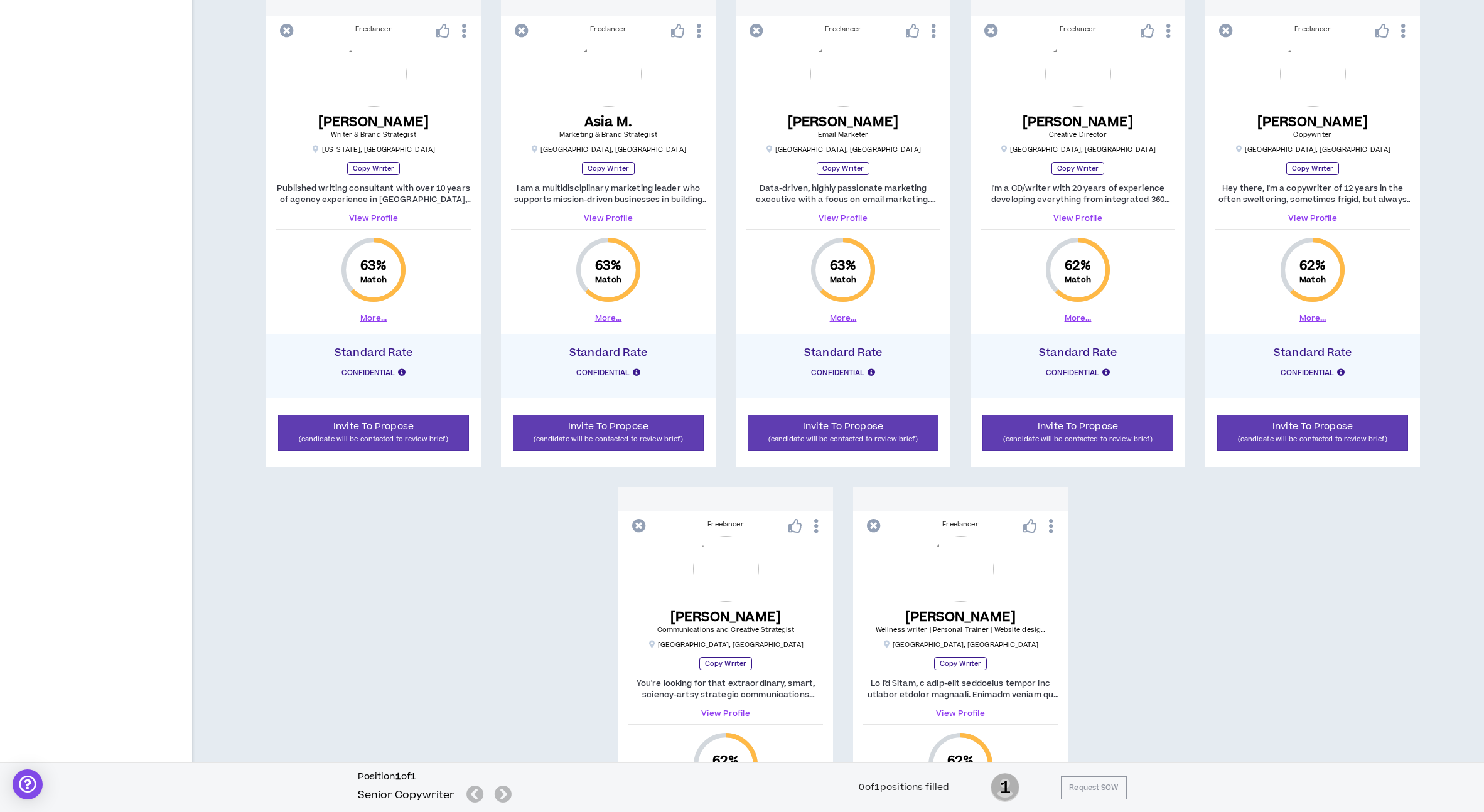
scroll to position [1011, 0]
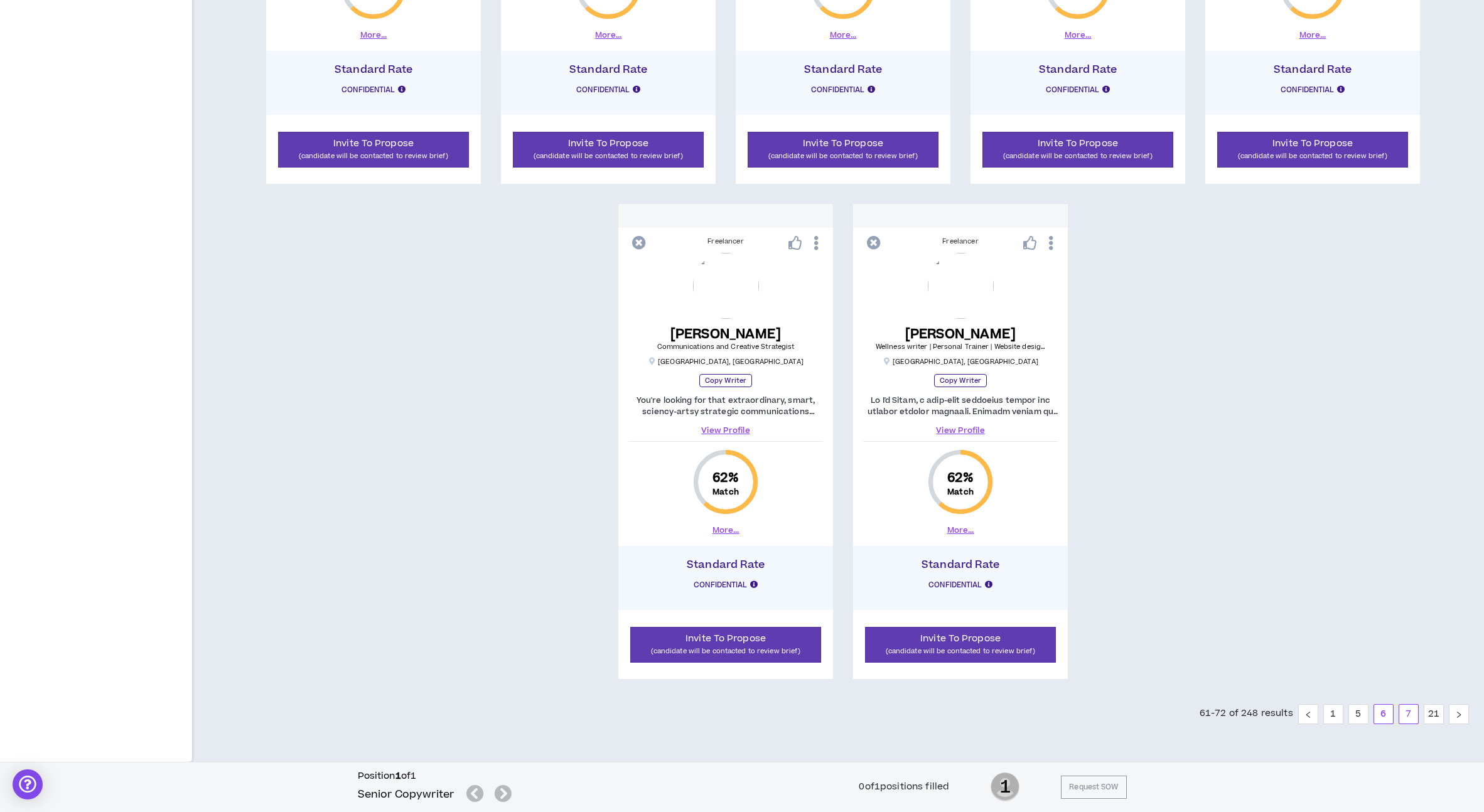
click at [1401, 709] on link "7" at bounding box center [1408, 714] width 19 height 19
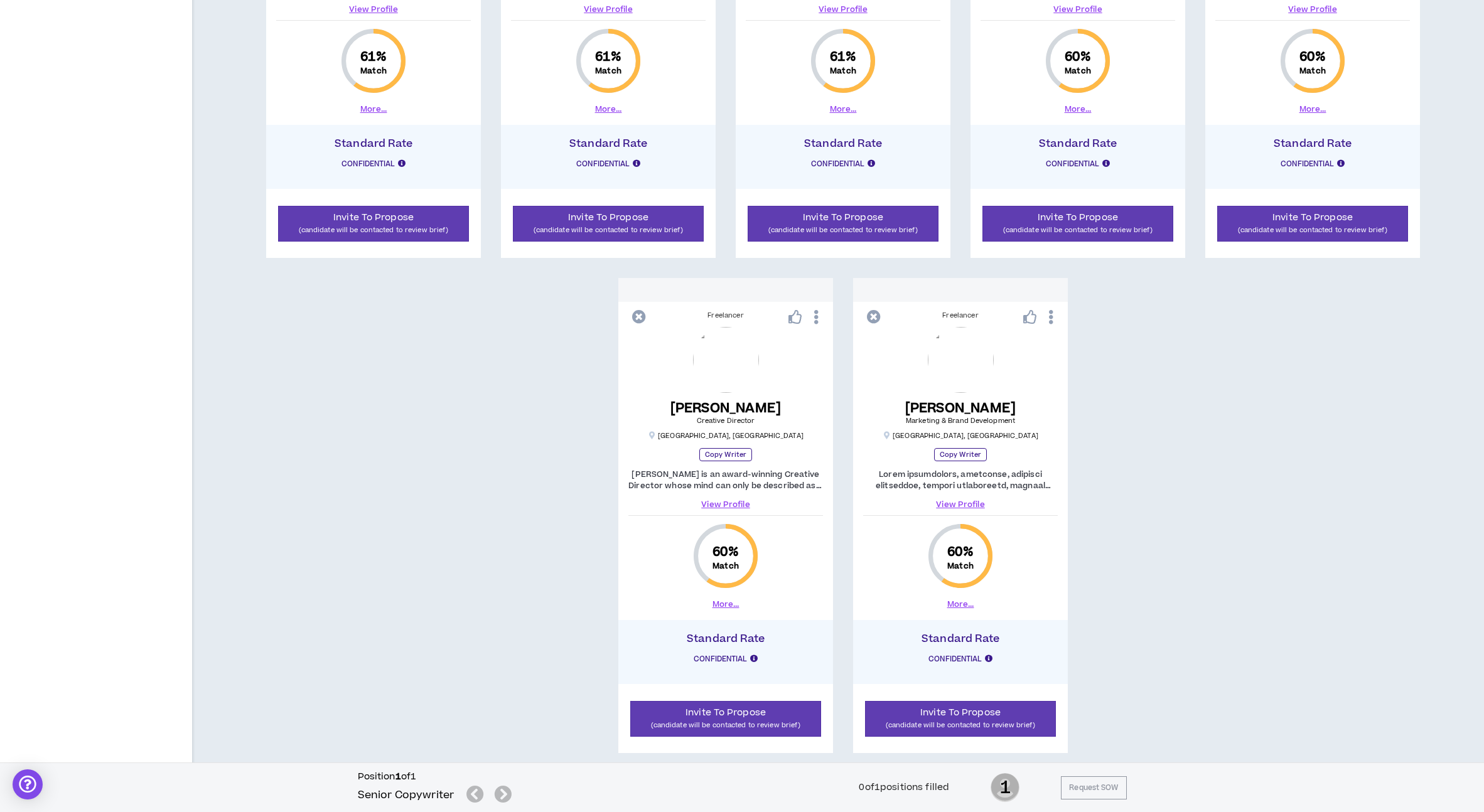
scroll to position [1011, 0]
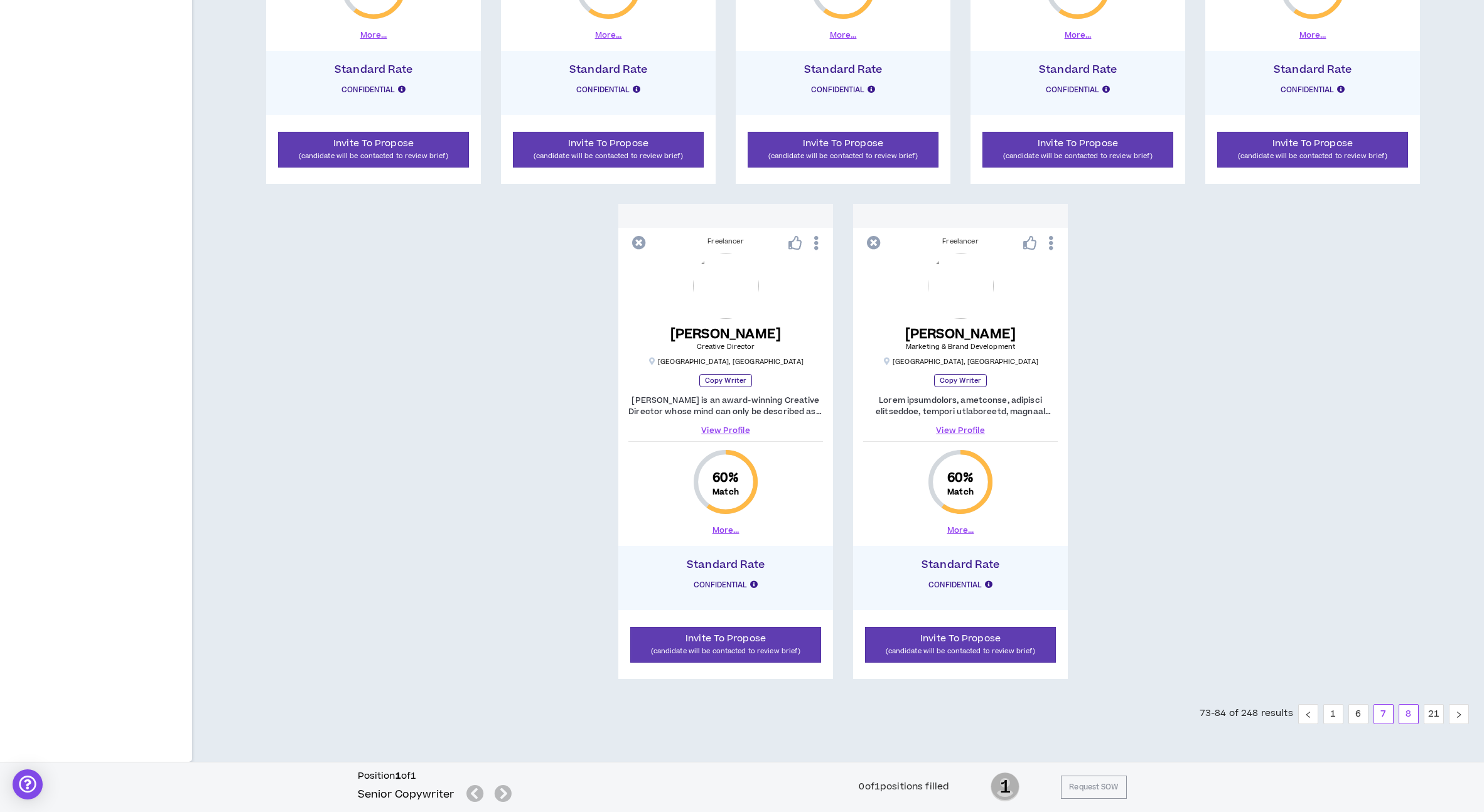
click at [1406, 717] on link "8" at bounding box center [1408, 714] width 19 height 19
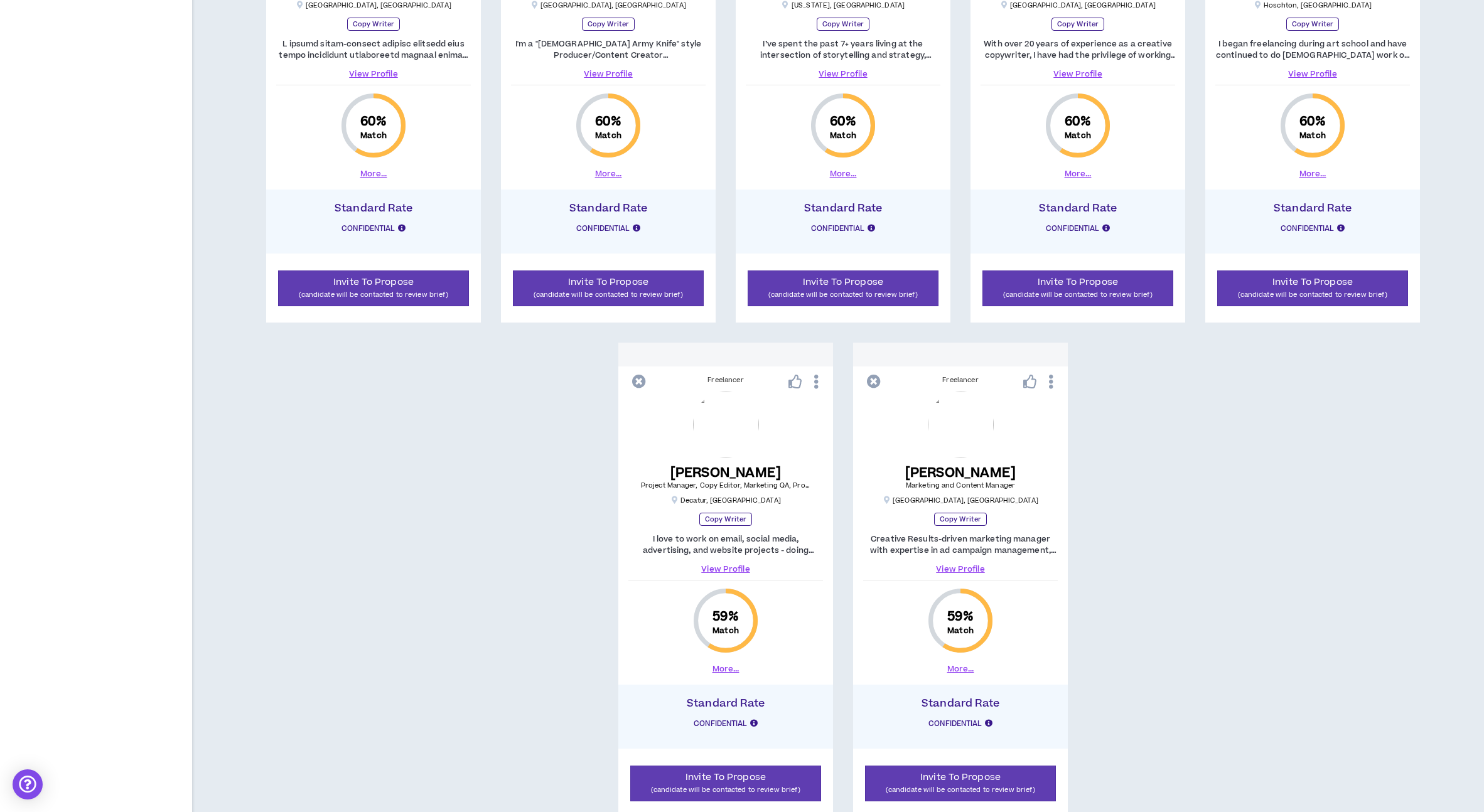
scroll to position [1011, 0]
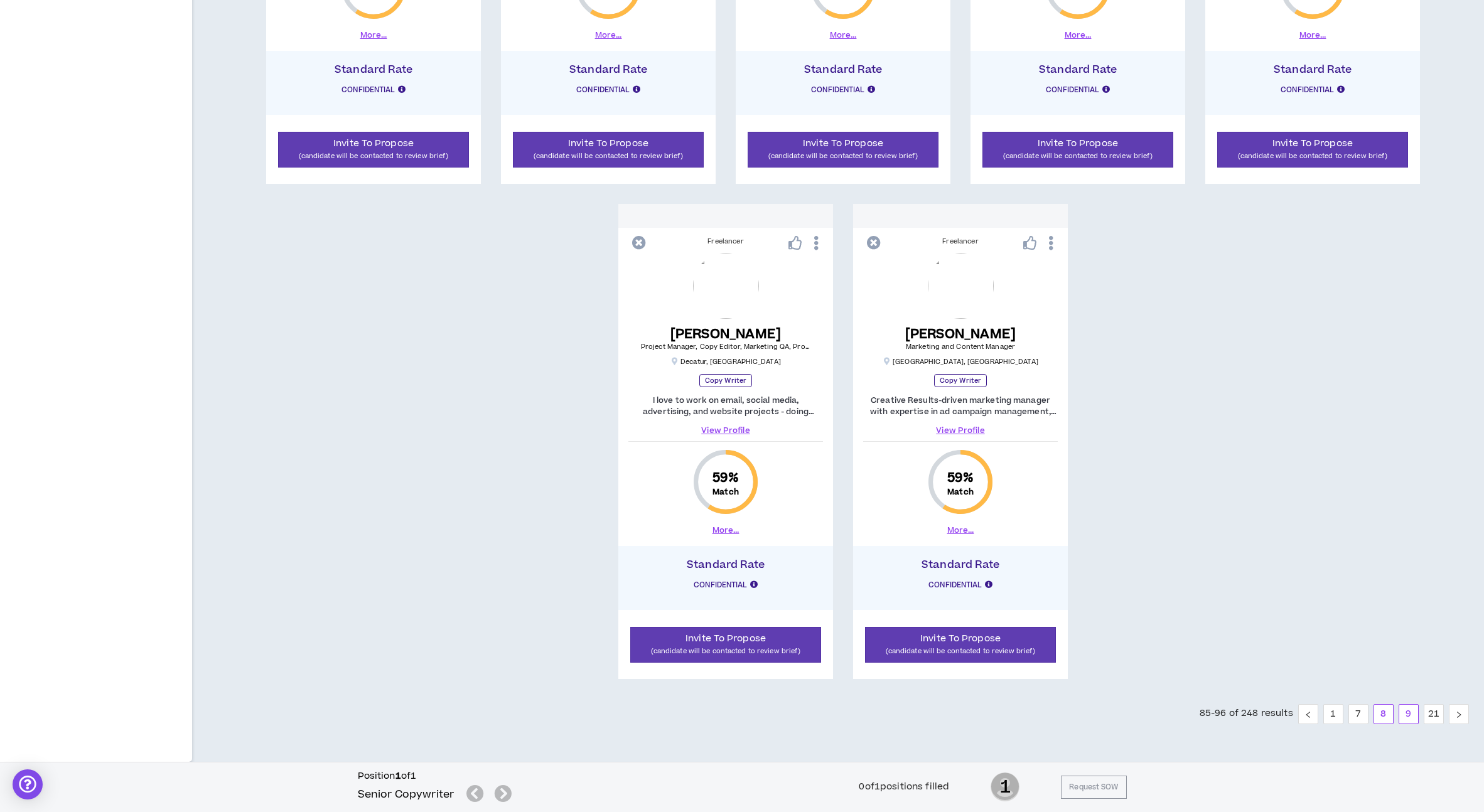
click at [1412, 716] on link "9" at bounding box center [1408, 714] width 19 height 19
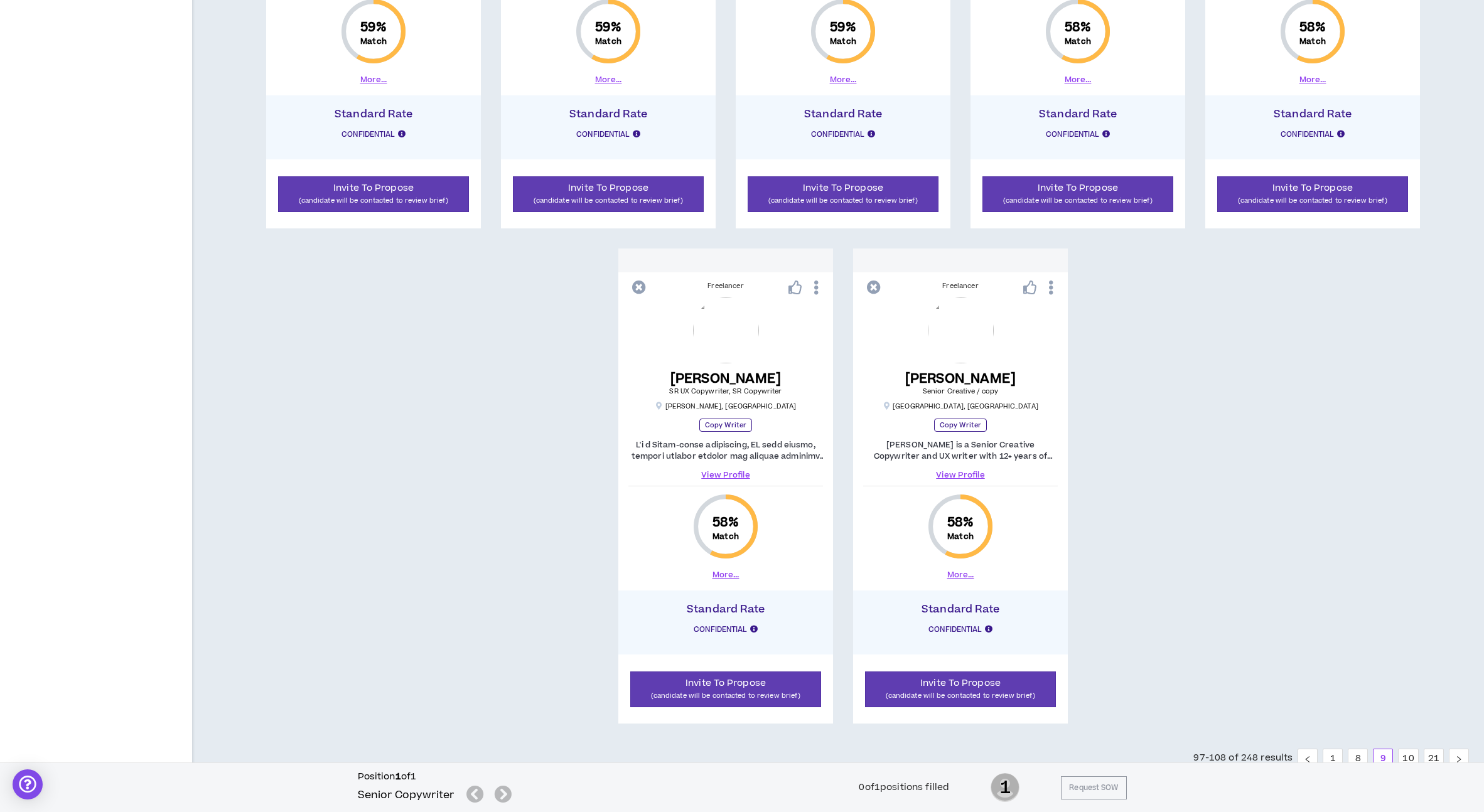
scroll to position [1011, 0]
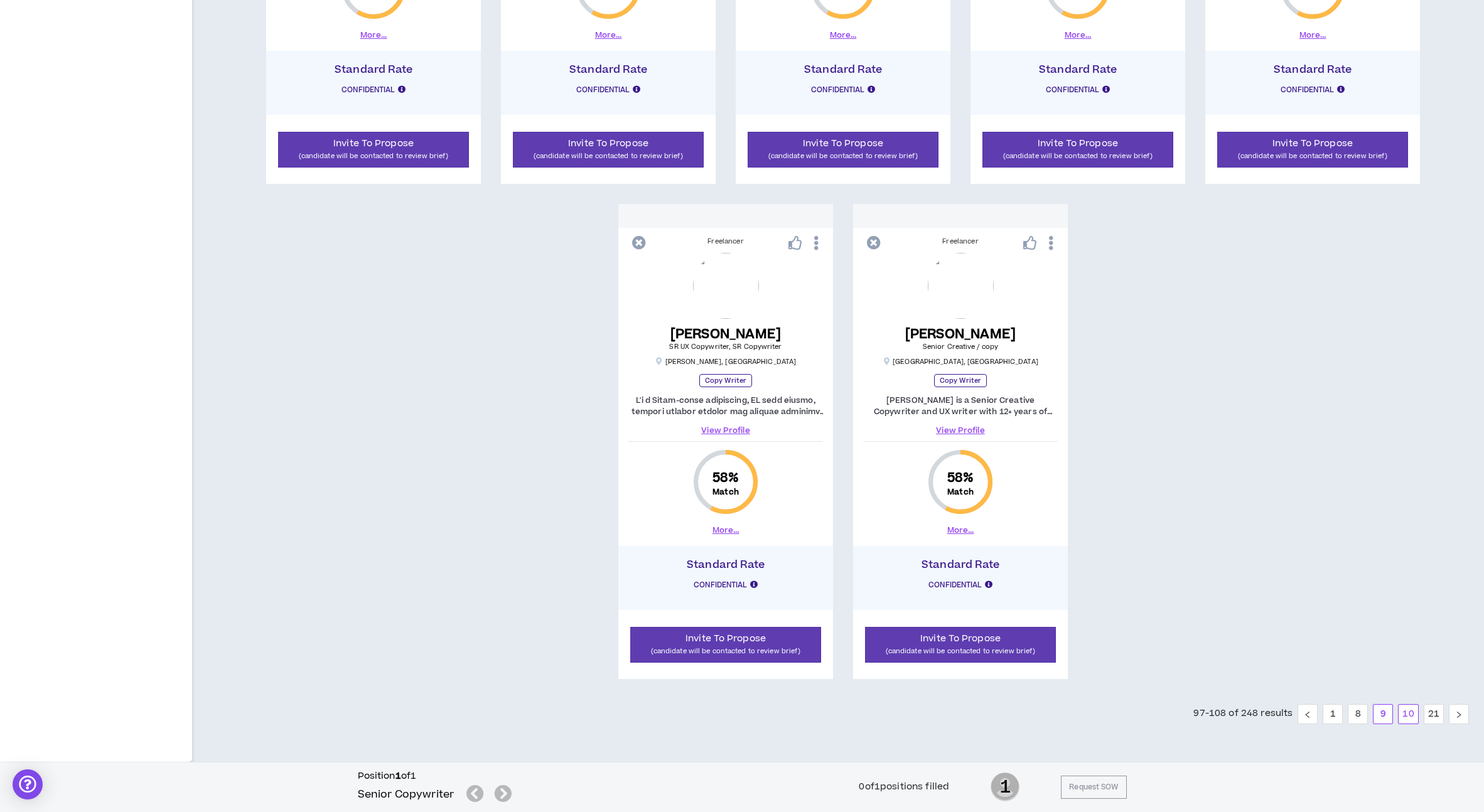
click at [1411, 715] on link "10" at bounding box center [1407, 714] width 19 height 19
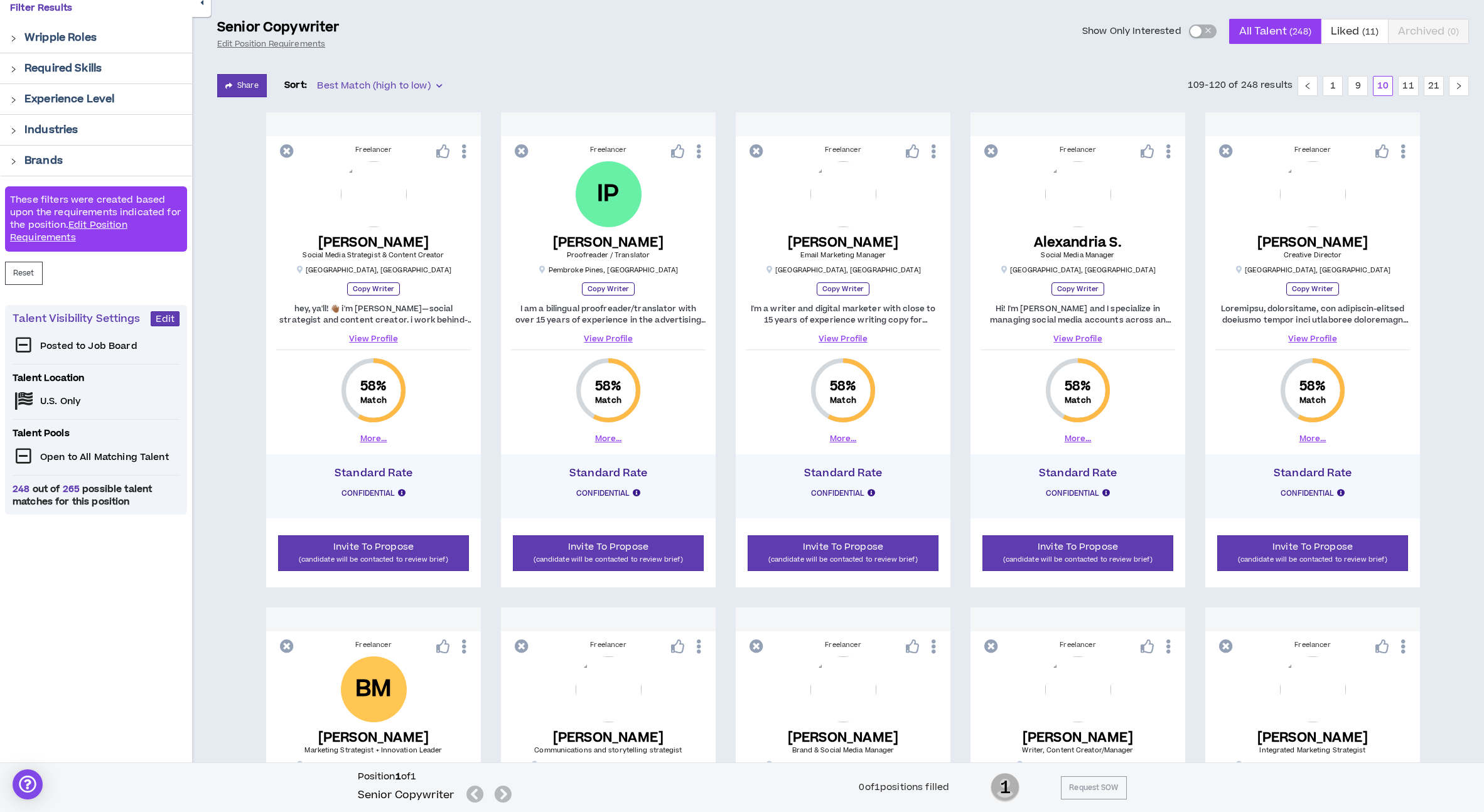
scroll to position [60, 0]
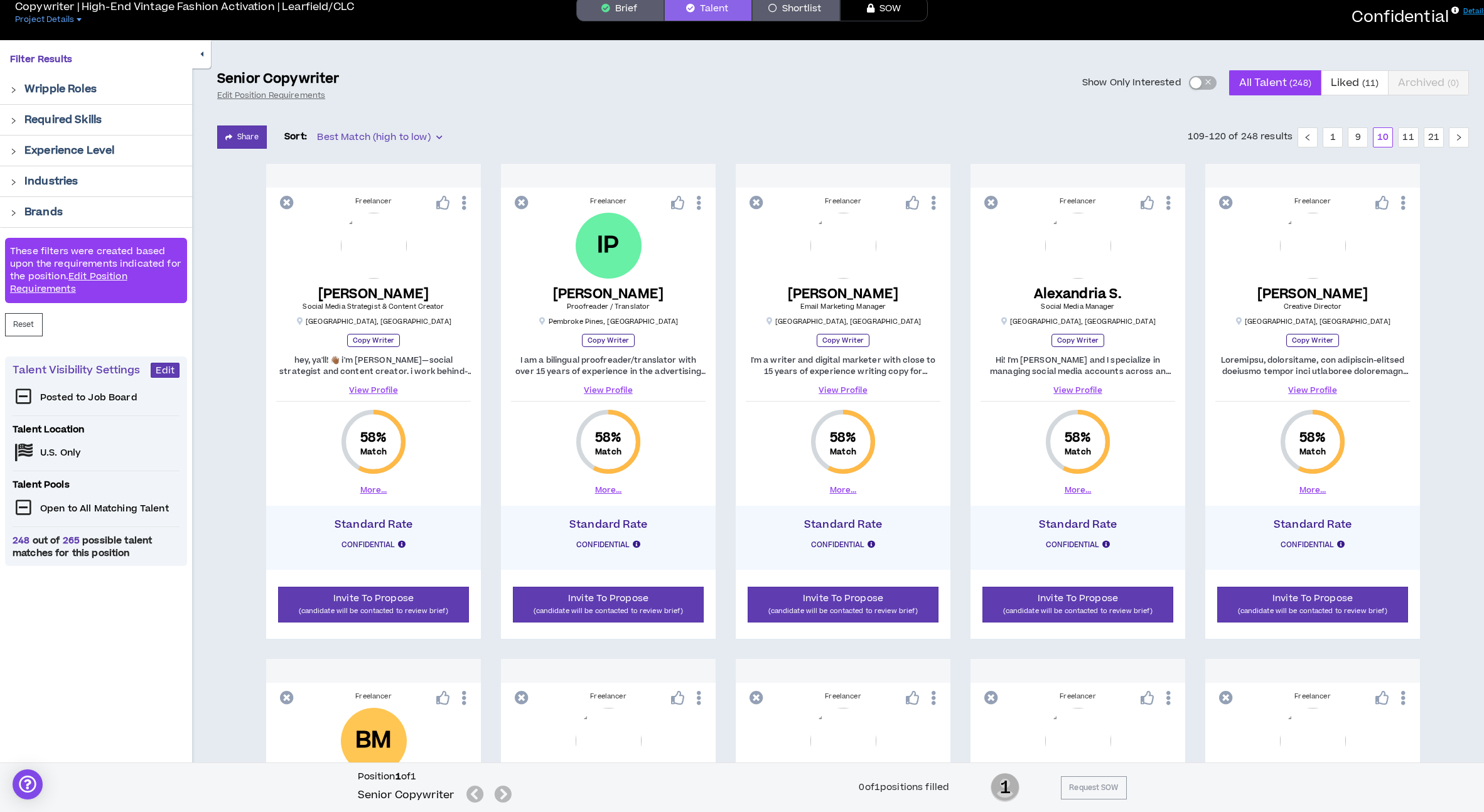
click at [1320, 391] on link "View Profile" at bounding box center [1312, 390] width 194 height 11
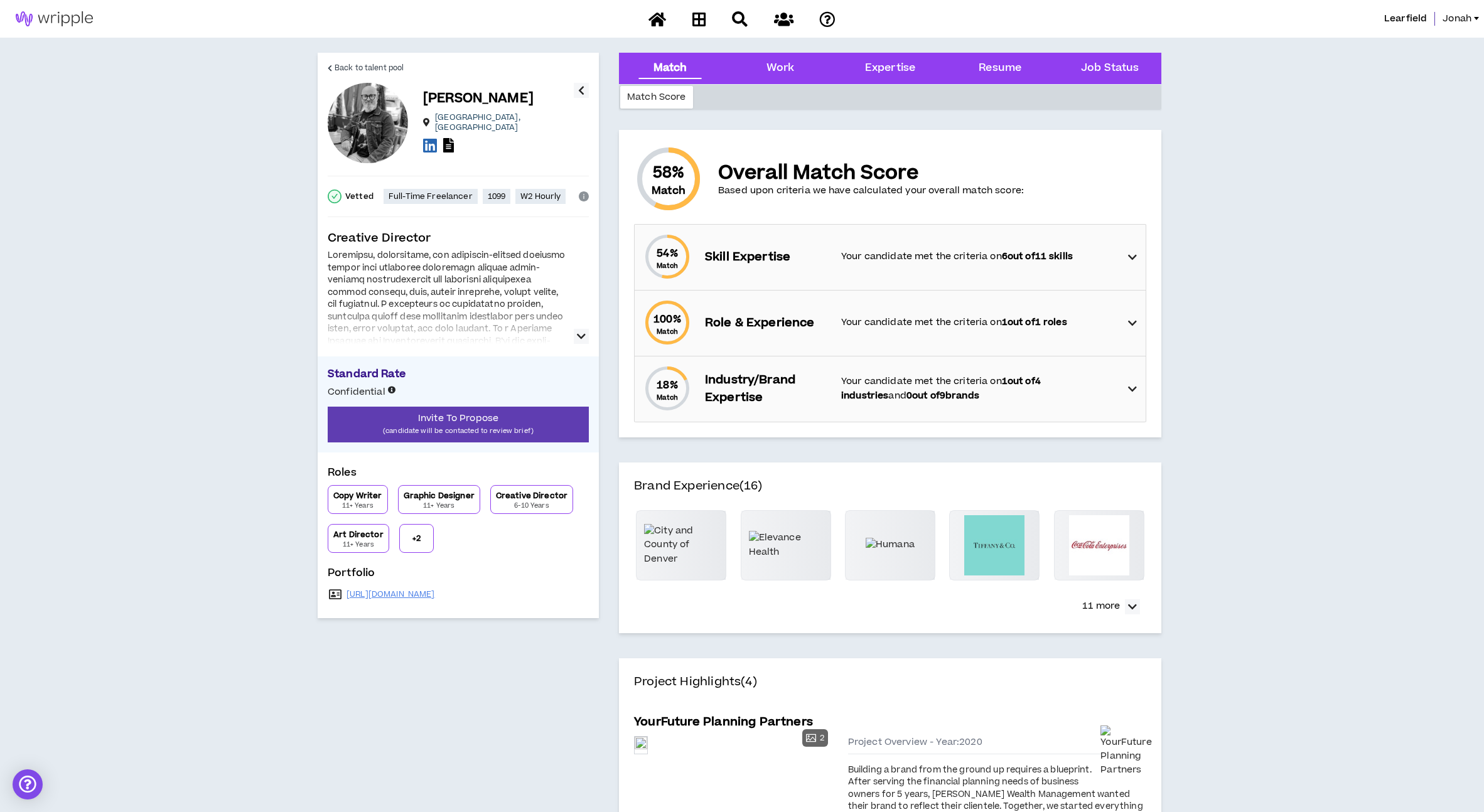
click at [579, 335] on icon "button" at bounding box center [581, 336] width 9 height 15
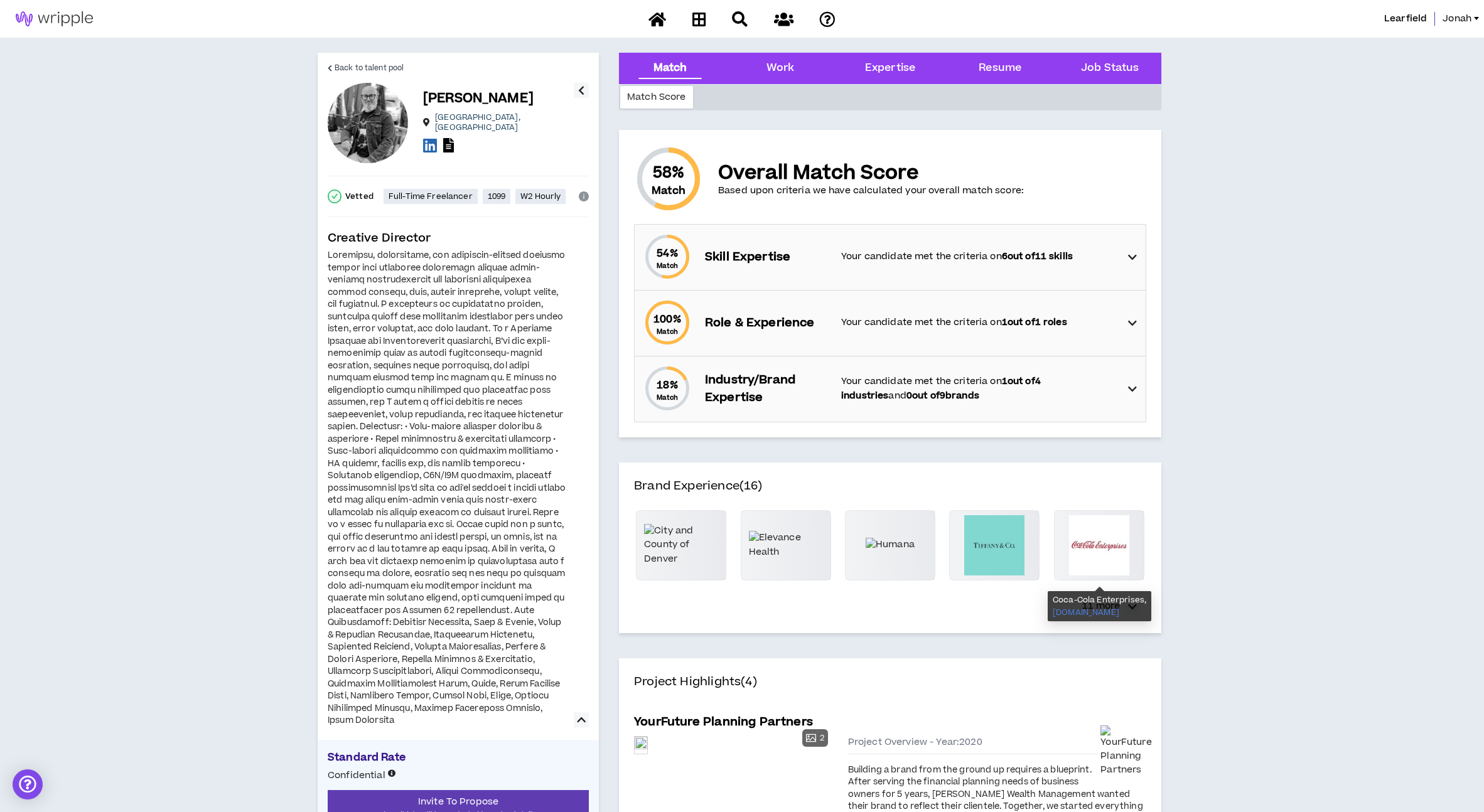
click at [1107, 598] on p "Coca-Cola Enterprises," at bounding box center [1099, 600] width 93 height 10
click at [1099, 600] on p "11 more" at bounding box center [1101, 606] width 38 height 14
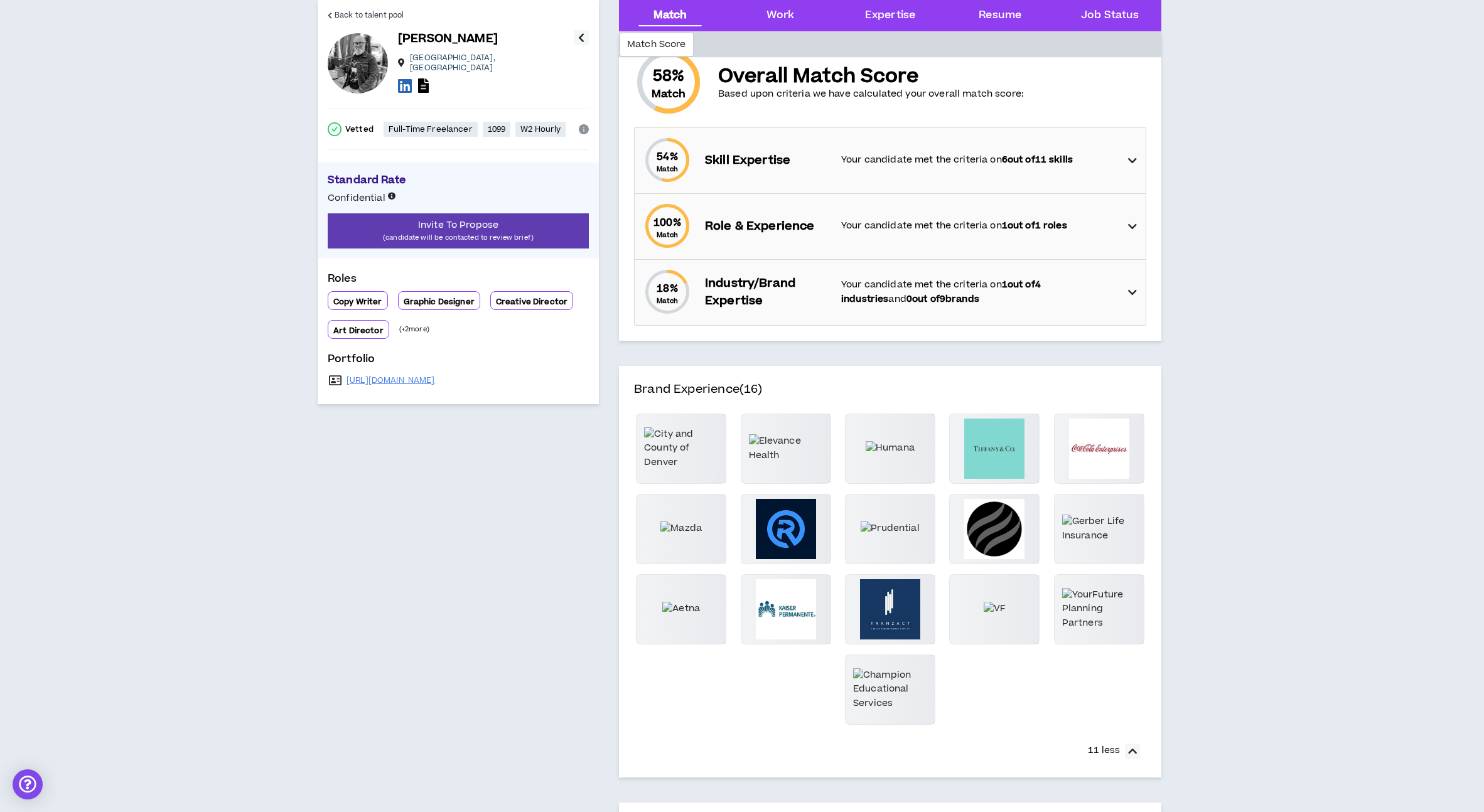
scroll to position [116, 0]
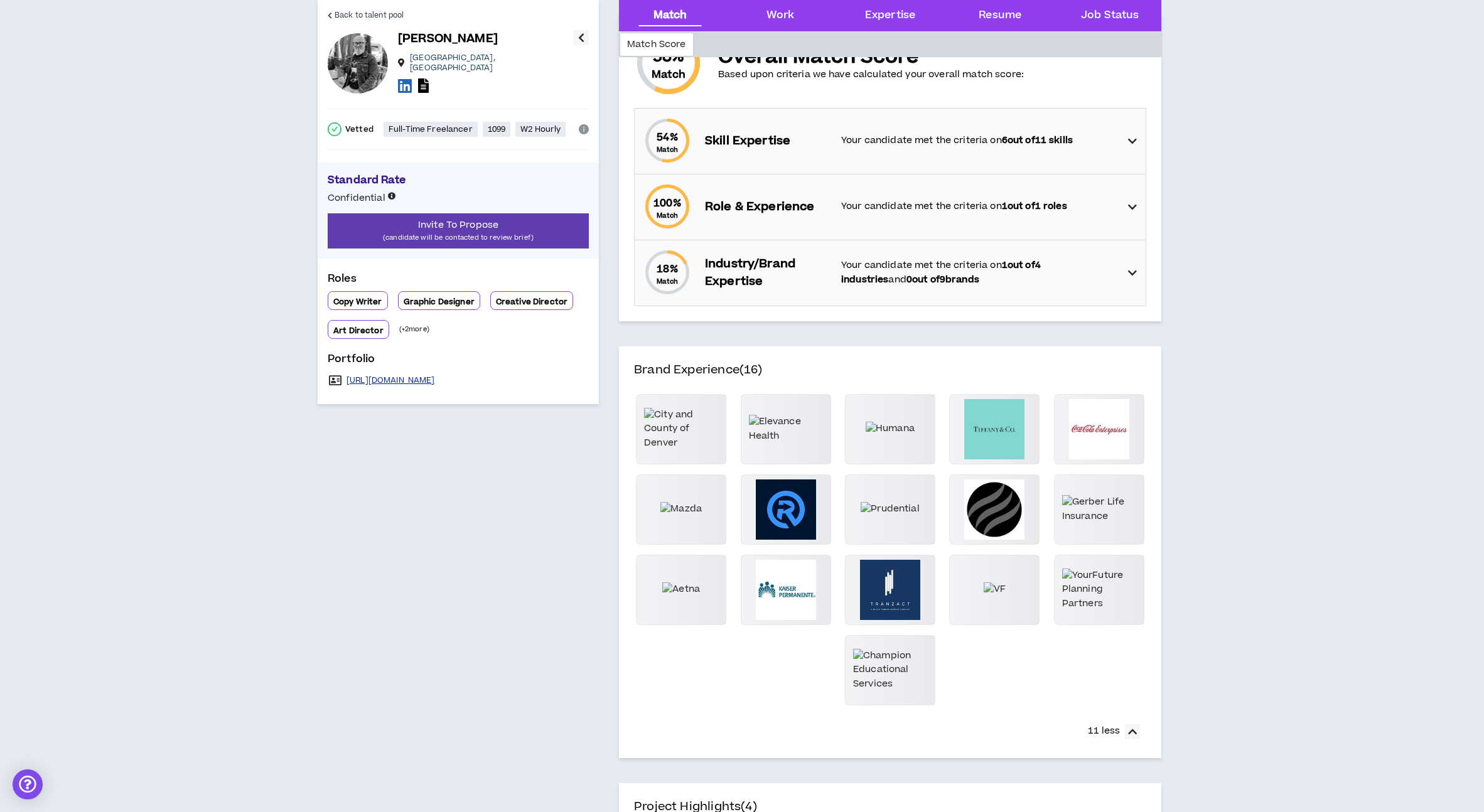
click at [410, 377] on link "[URL][DOMAIN_NAME]" at bounding box center [391, 380] width 88 height 10
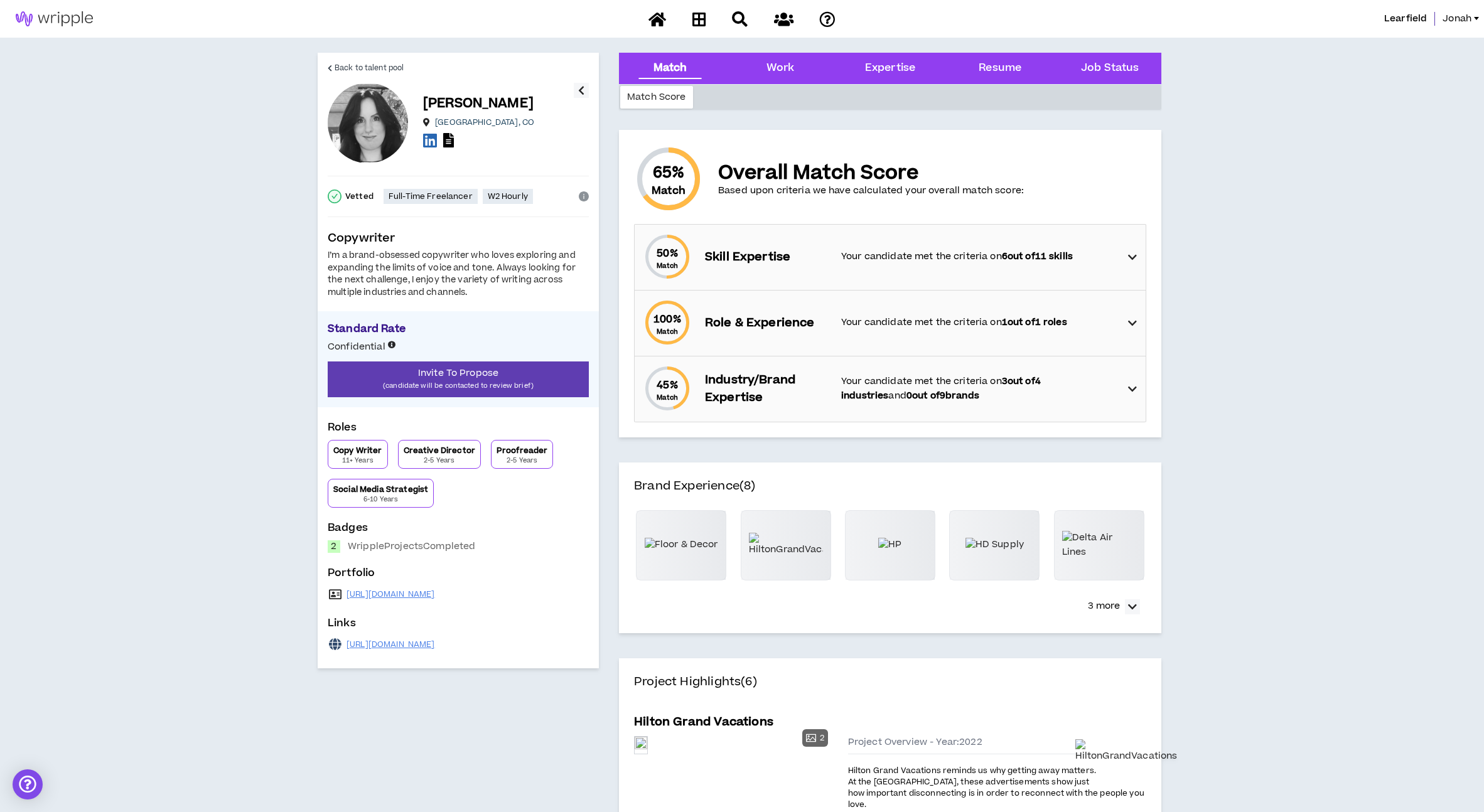
click at [1136, 261] on icon at bounding box center [1132, 257] width 9 height 15
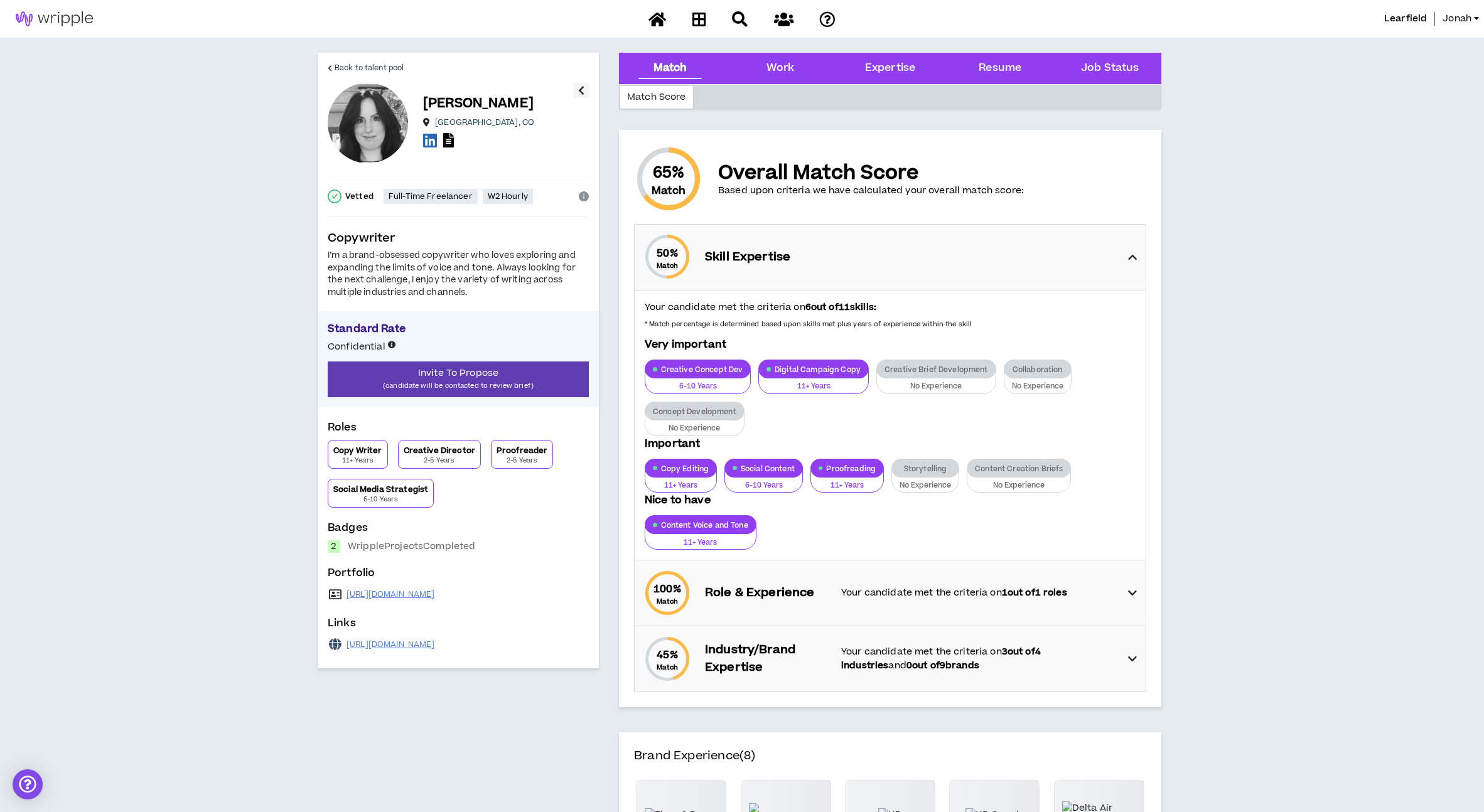
click at [1136, 261] on icon at bounding box center [1132, 257] width 9 height 15
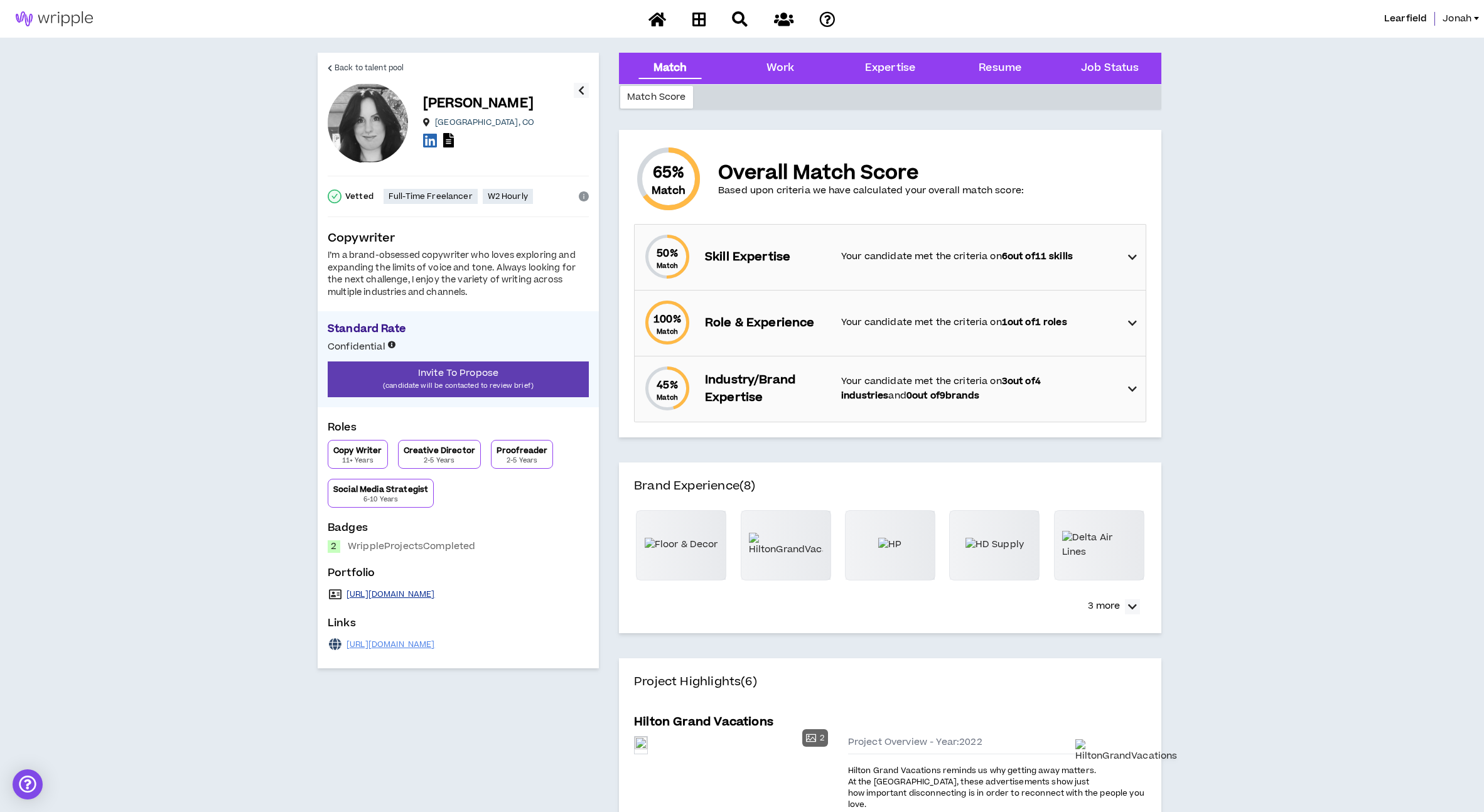
click at [422, 596] on link "https://www.noraarnette.com" at bounding box center [391, 594] width 88 height 10
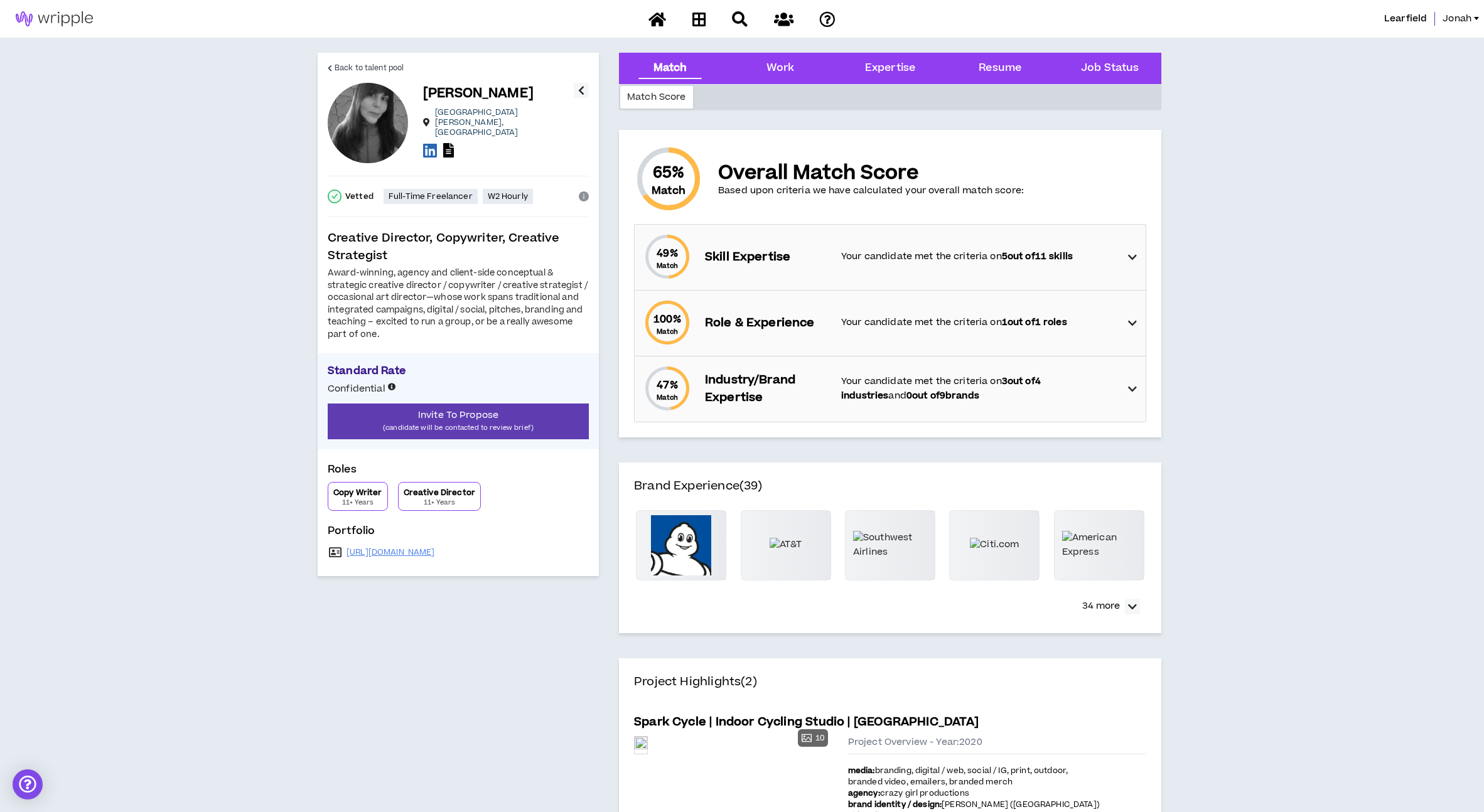
click at [726, 306] on div "100 % Match Role & Experience Your candidate met the criteria on 1 out of 1 rol…" at bounding box center [894, 323] width 503 height 65
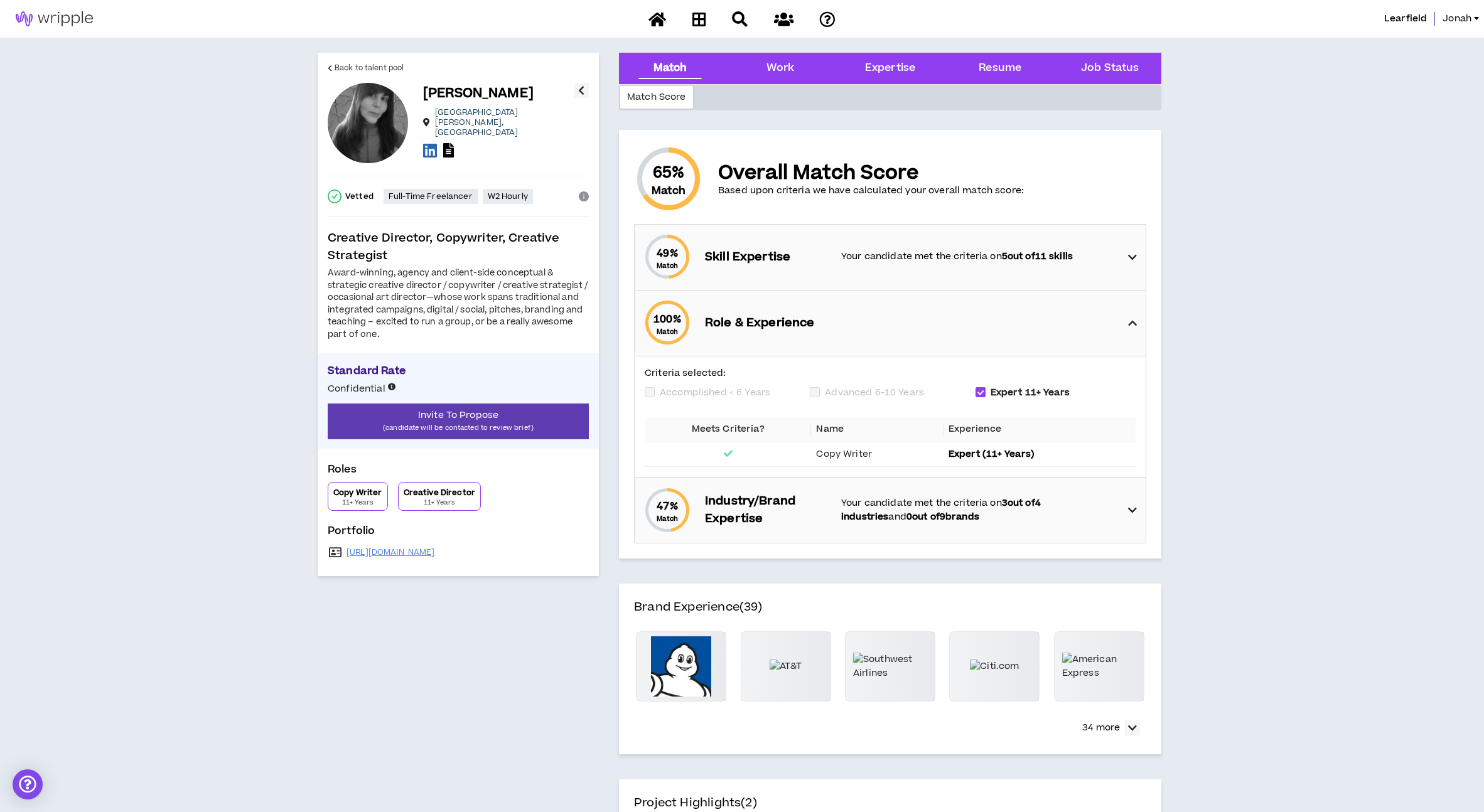
click at [726, 310] on div "100 % Match Role & Experience" at bounding box center [894, 323] width 503 height 65
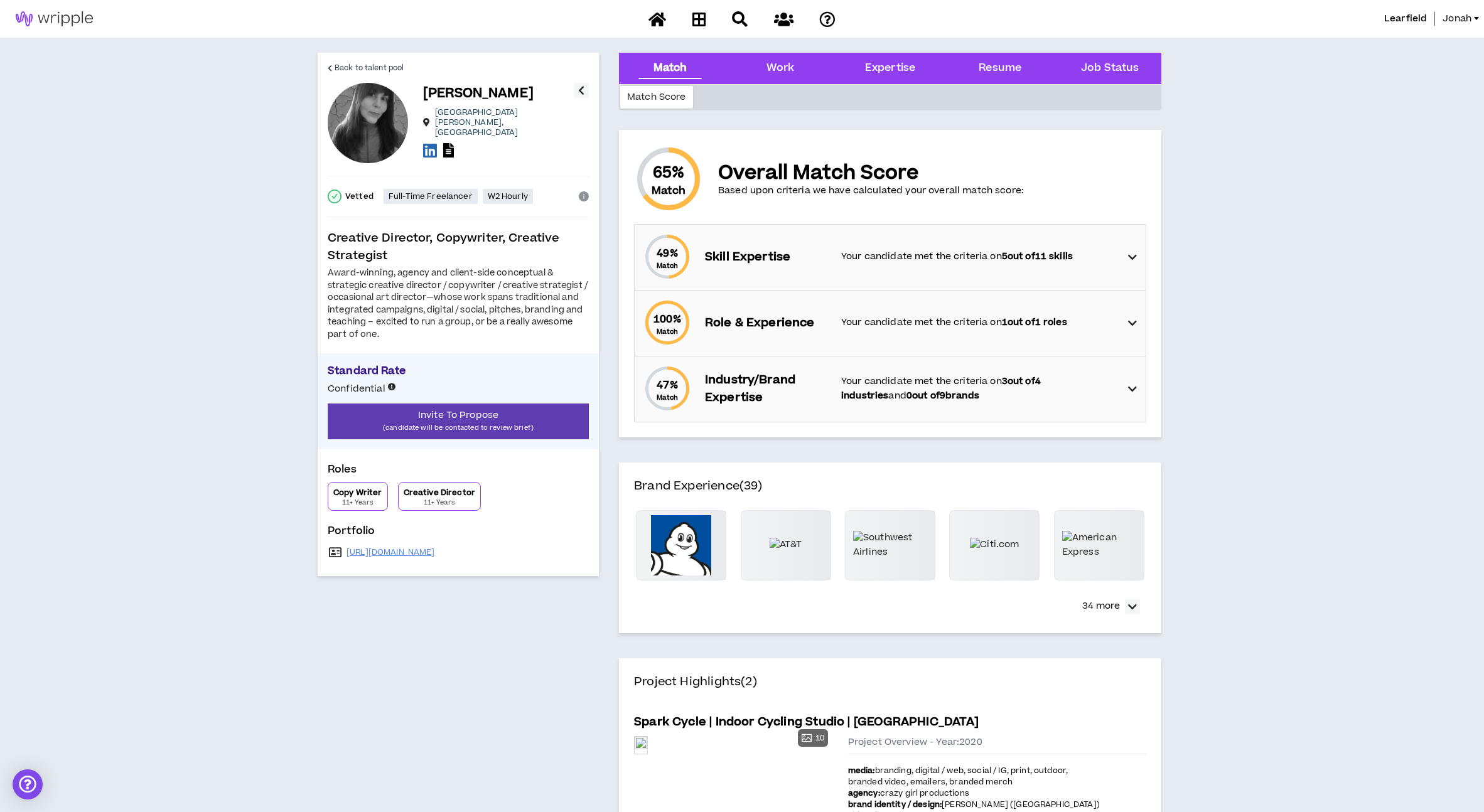
click at [740, 256] on p "Skill Expertise" at bounding box center [767, 257] width 123 height 18
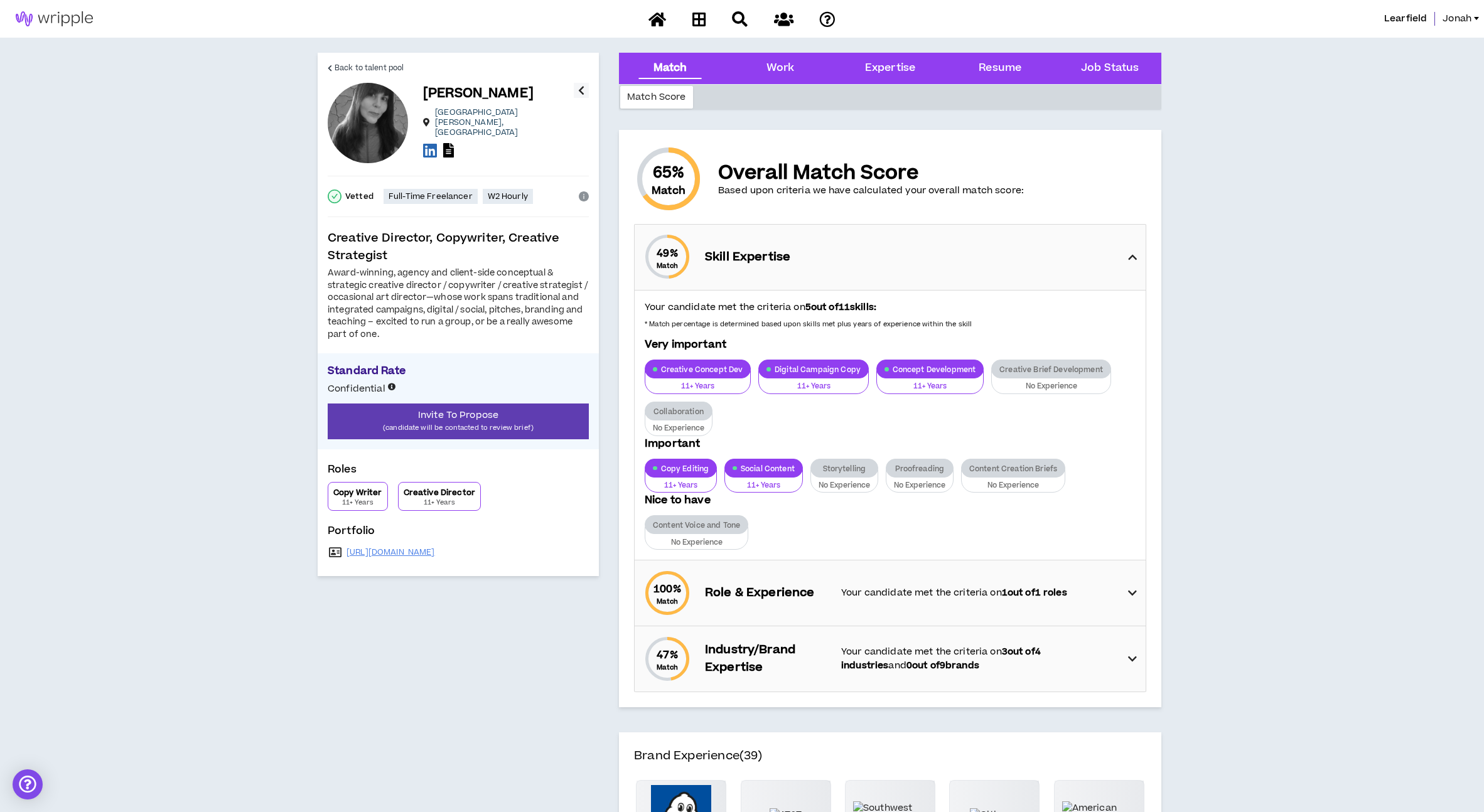
click at [740, 256] on p "Skill Expertise" at bounding box center [767, 257] width 123 height 18
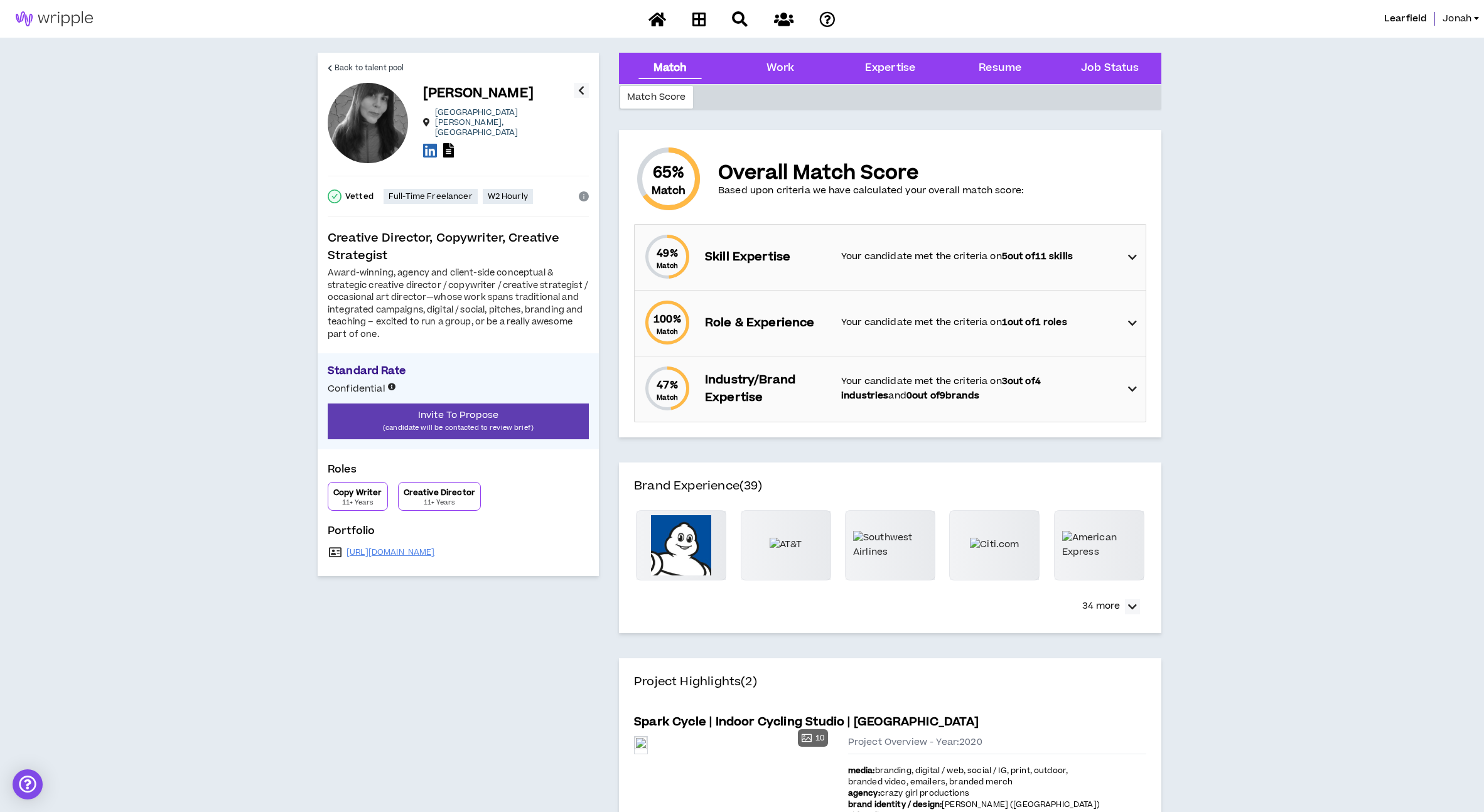
click at [794, 399] on p "Industry/Brand Expertise" at bounding box center [767, 389] width 123 height 35
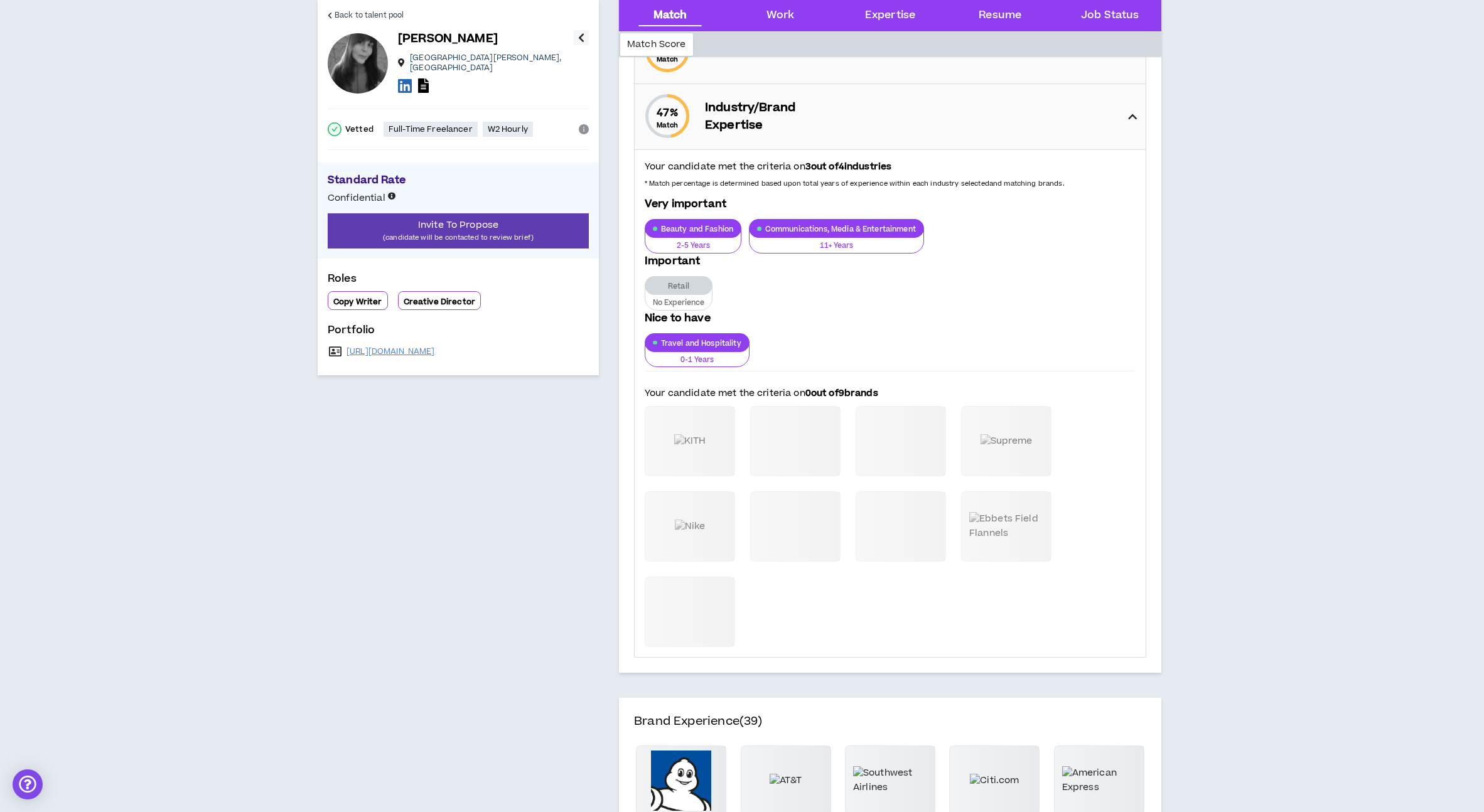
scroll to position [65, 0]
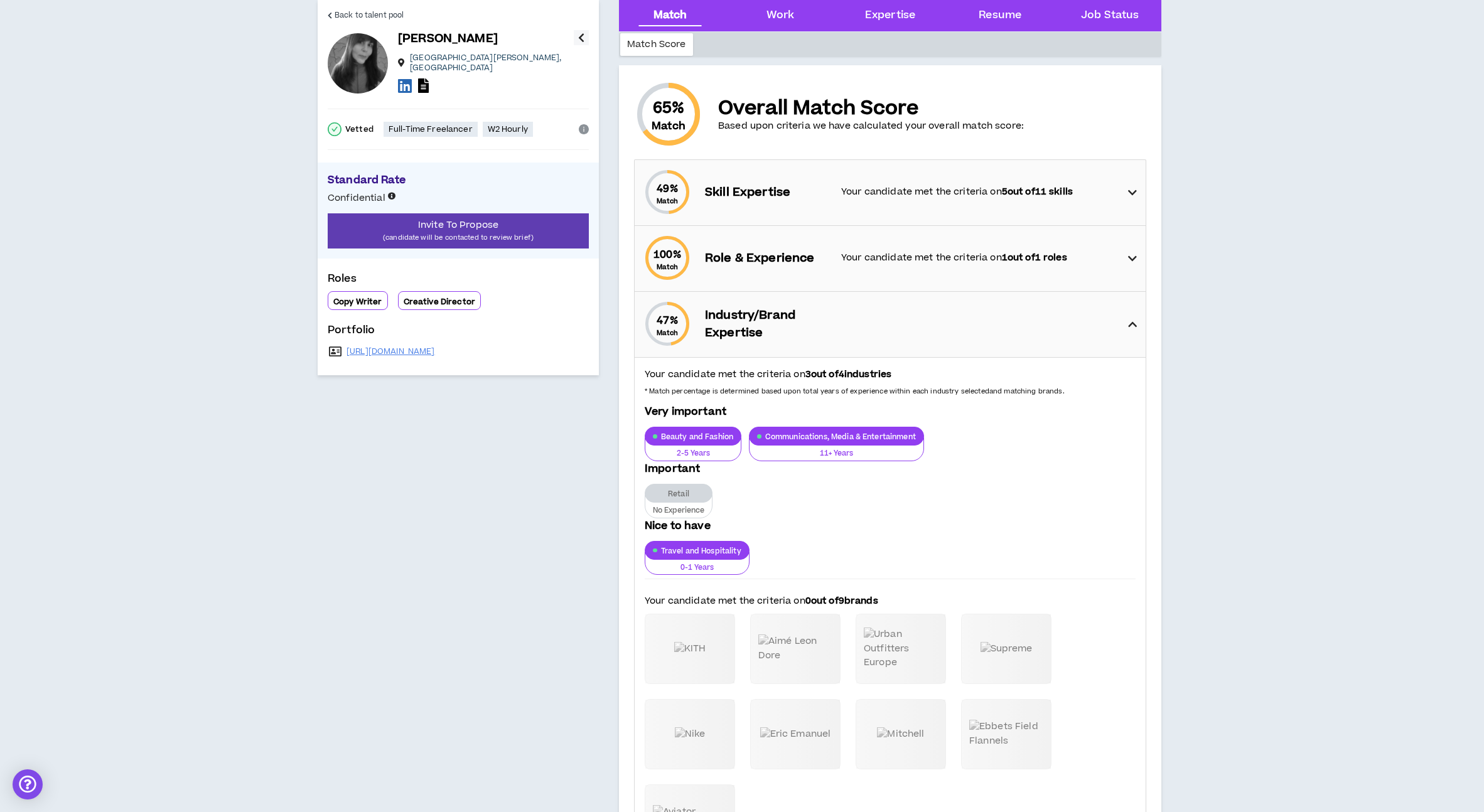
click at [800, 358] on div "Your candidate met the criteria on 3 out of 4 industries * Match percentage is …" at bounding box center [890, 611] width 511 height 507
click at [803, 342] on div "47 % Match Industry/Brand Expertise" at bounding box center [894, 324] width 503 height 65
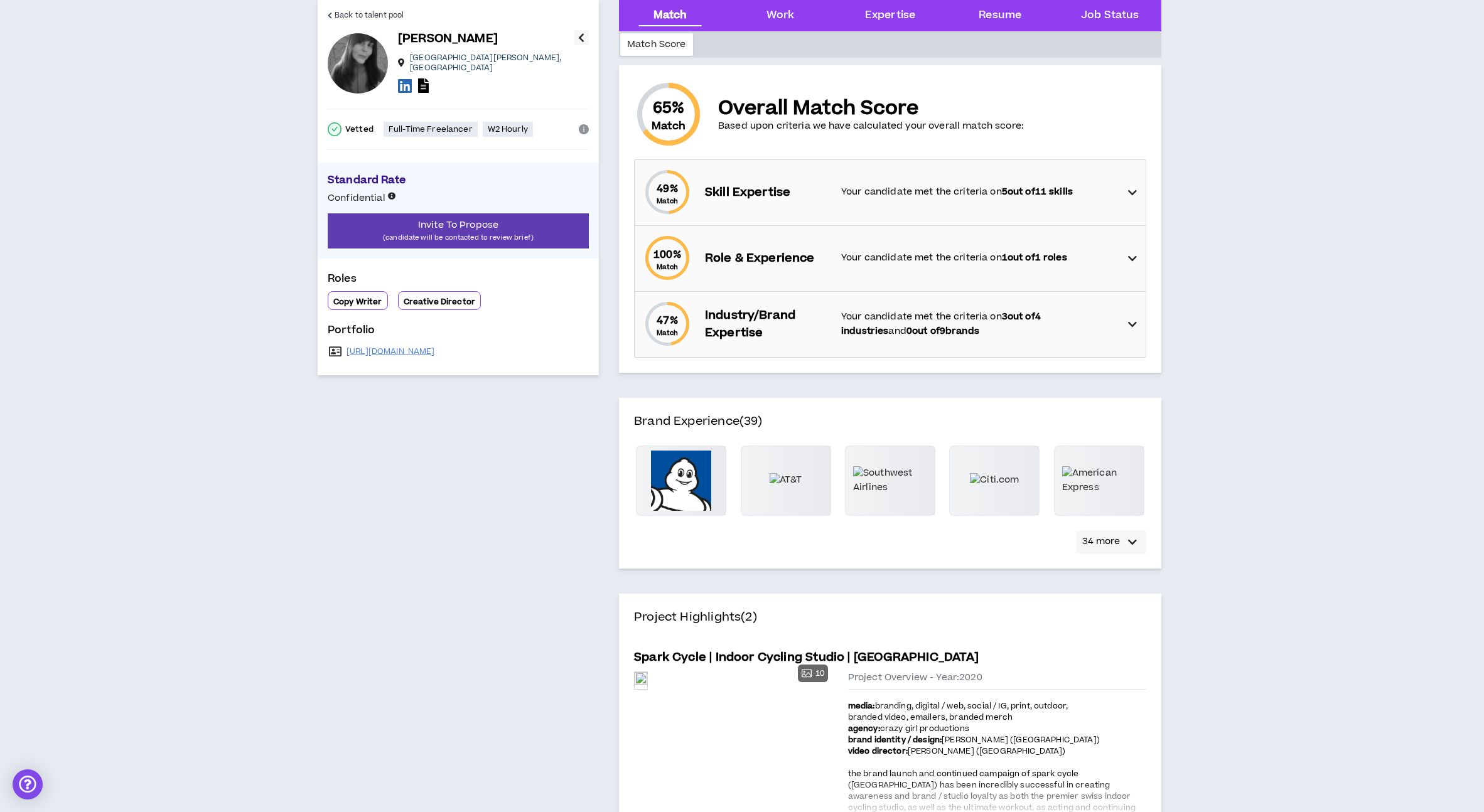
click at [1106, 542] on p "34 more" at bounding box center [1101, 541] width 38 height 14
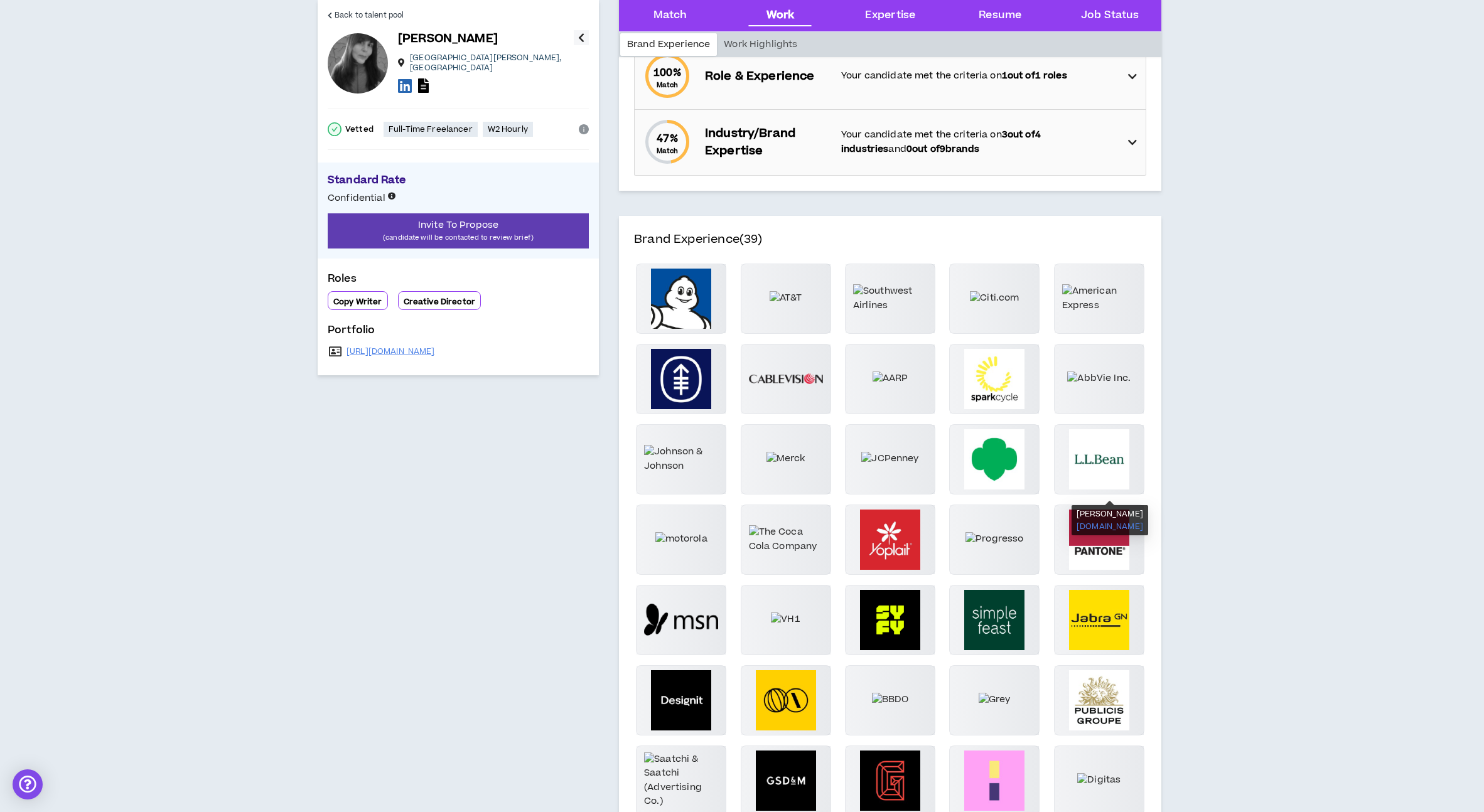
scroll to position [0, 0]
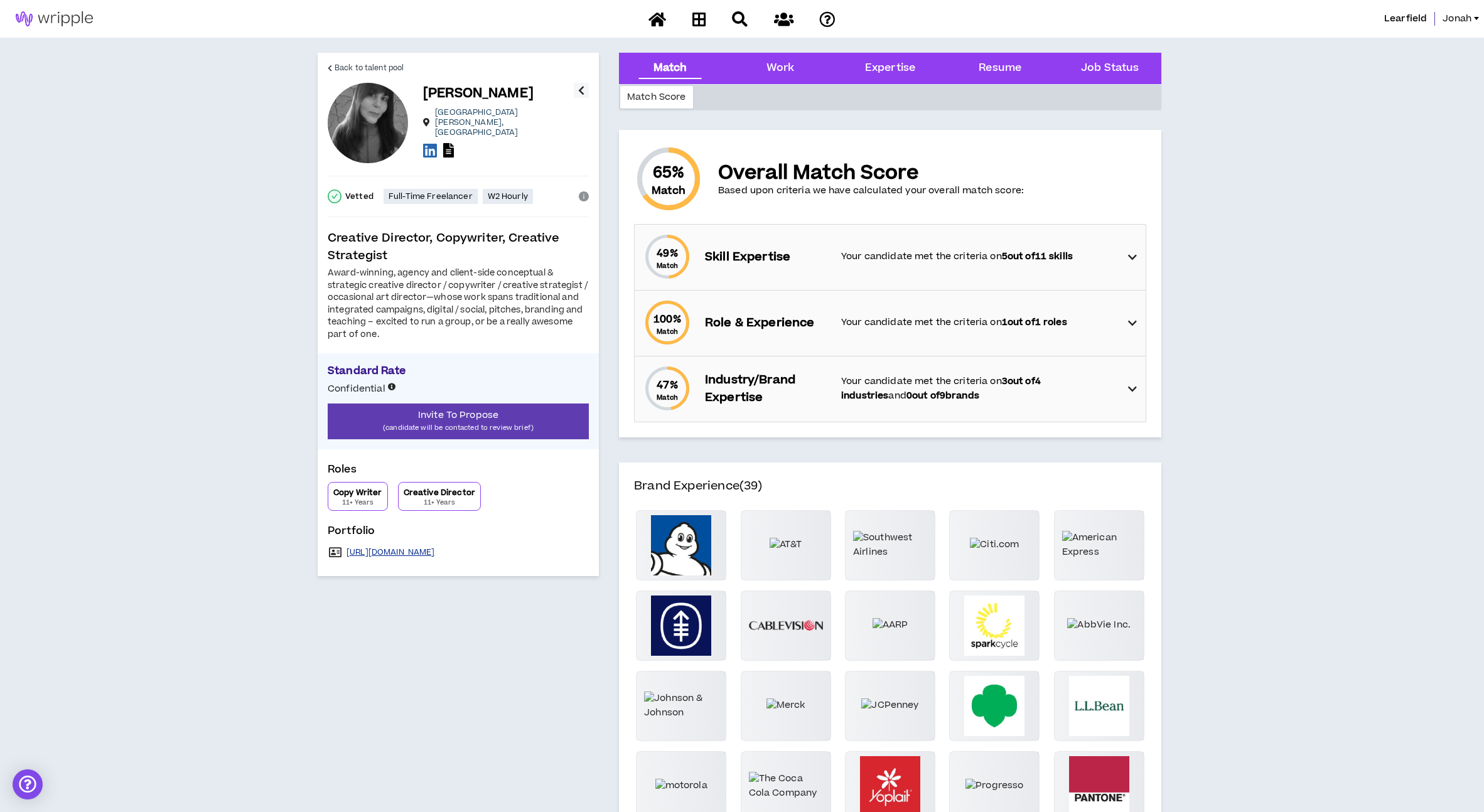
click at [426, 551] on link "https://www.crazygirlproductions.com" at bounding box center [391, 552] width 88 height 10
click at [372, 69] on span "Back to talent pool" at bounding box center [369, 68] width 69 height 12
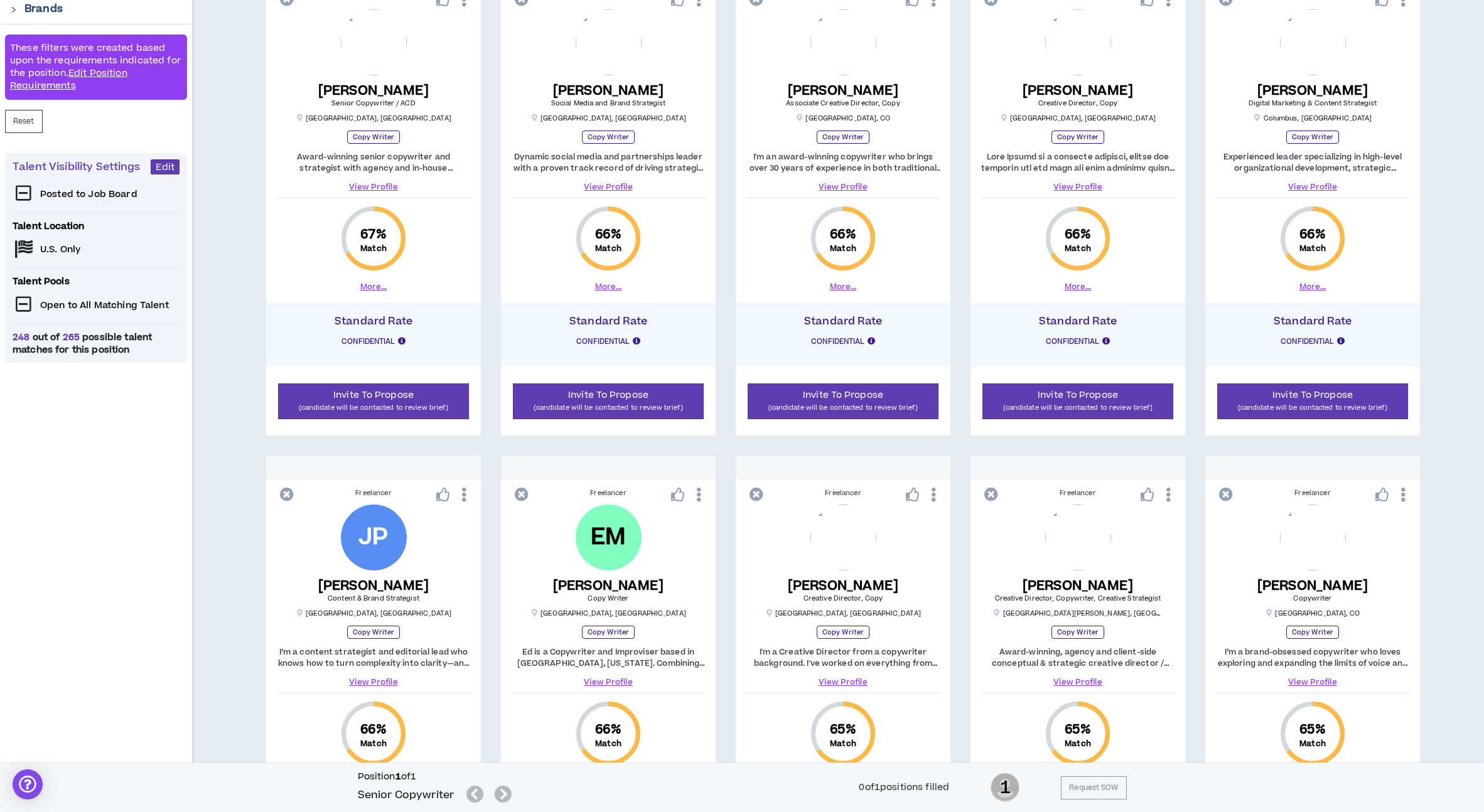
scroll to position [277, 0]
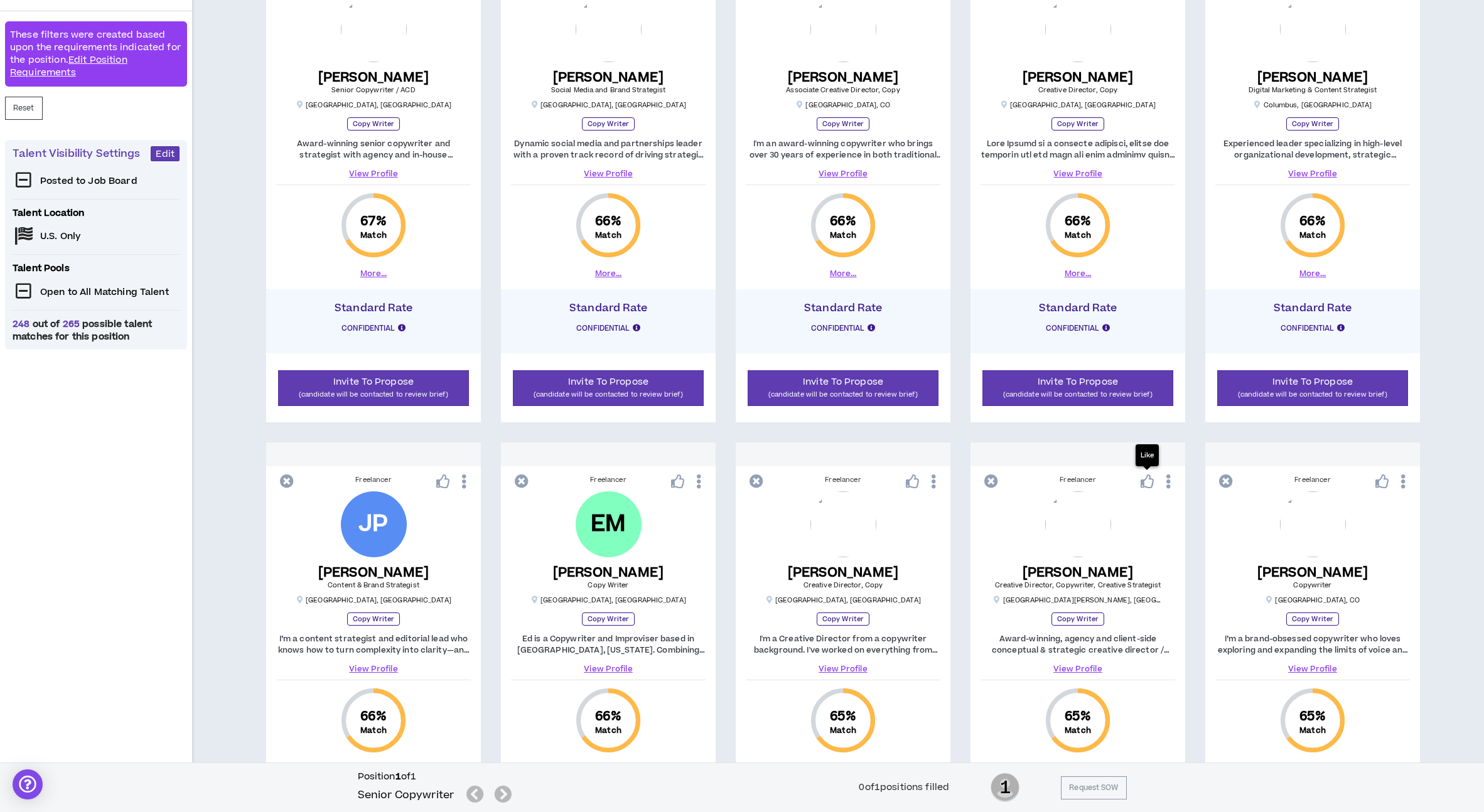
click at [1144, 486] on icon at bounding box center [1147, 481] width 14 height 14
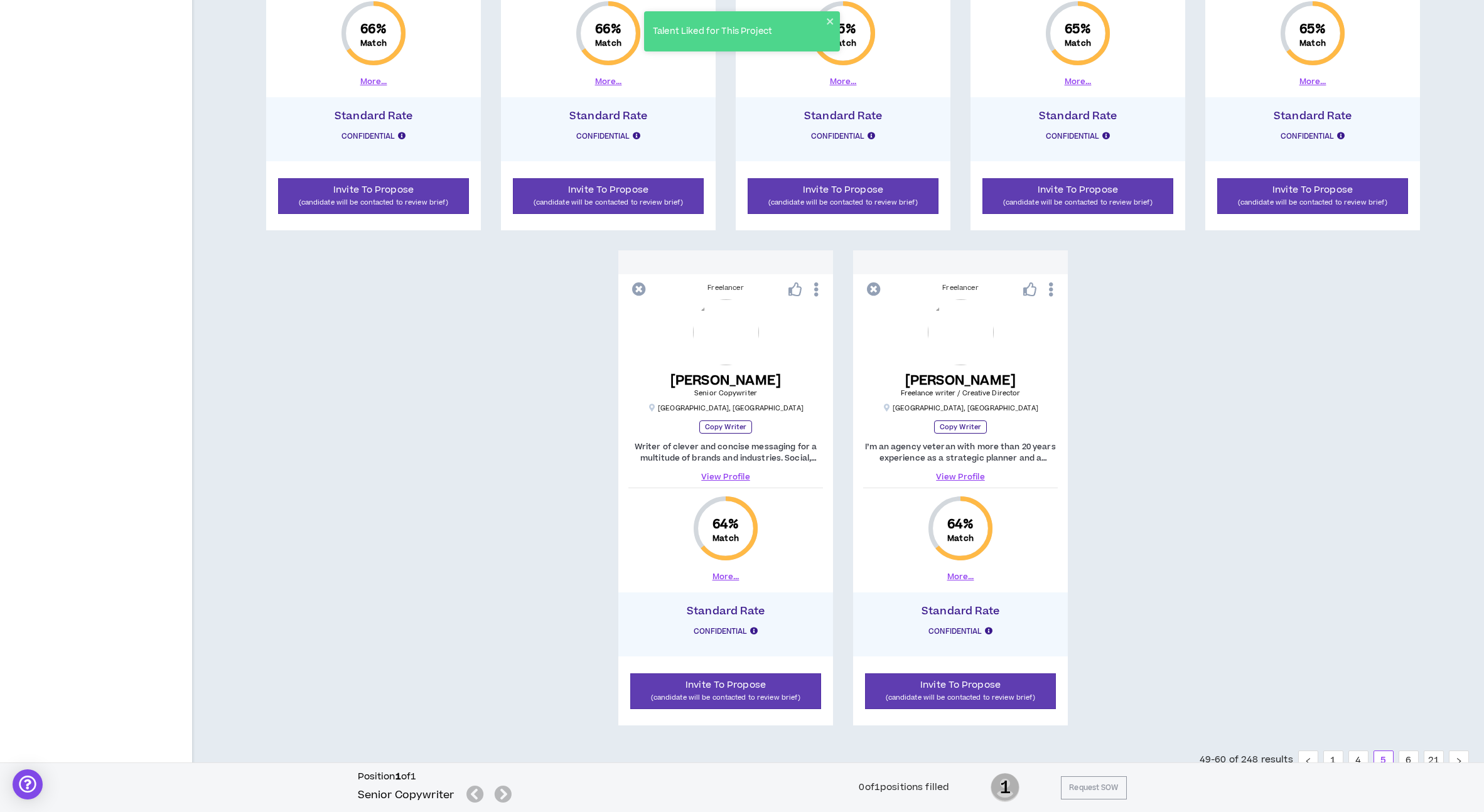
scroll to position [1008, 0]
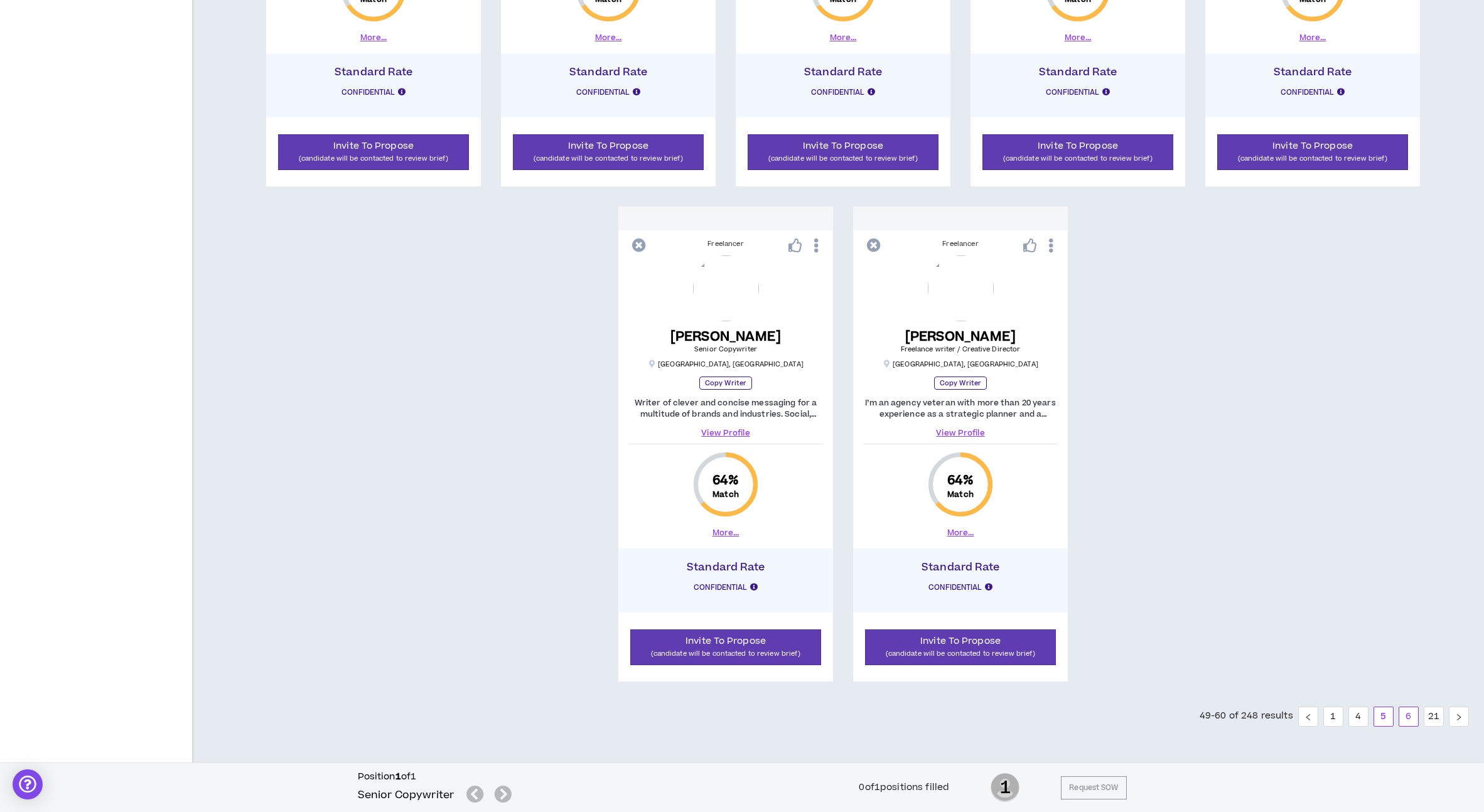
click at [1405, 724] on link "6" at bounding box center [1408, 716] width 19 height 19
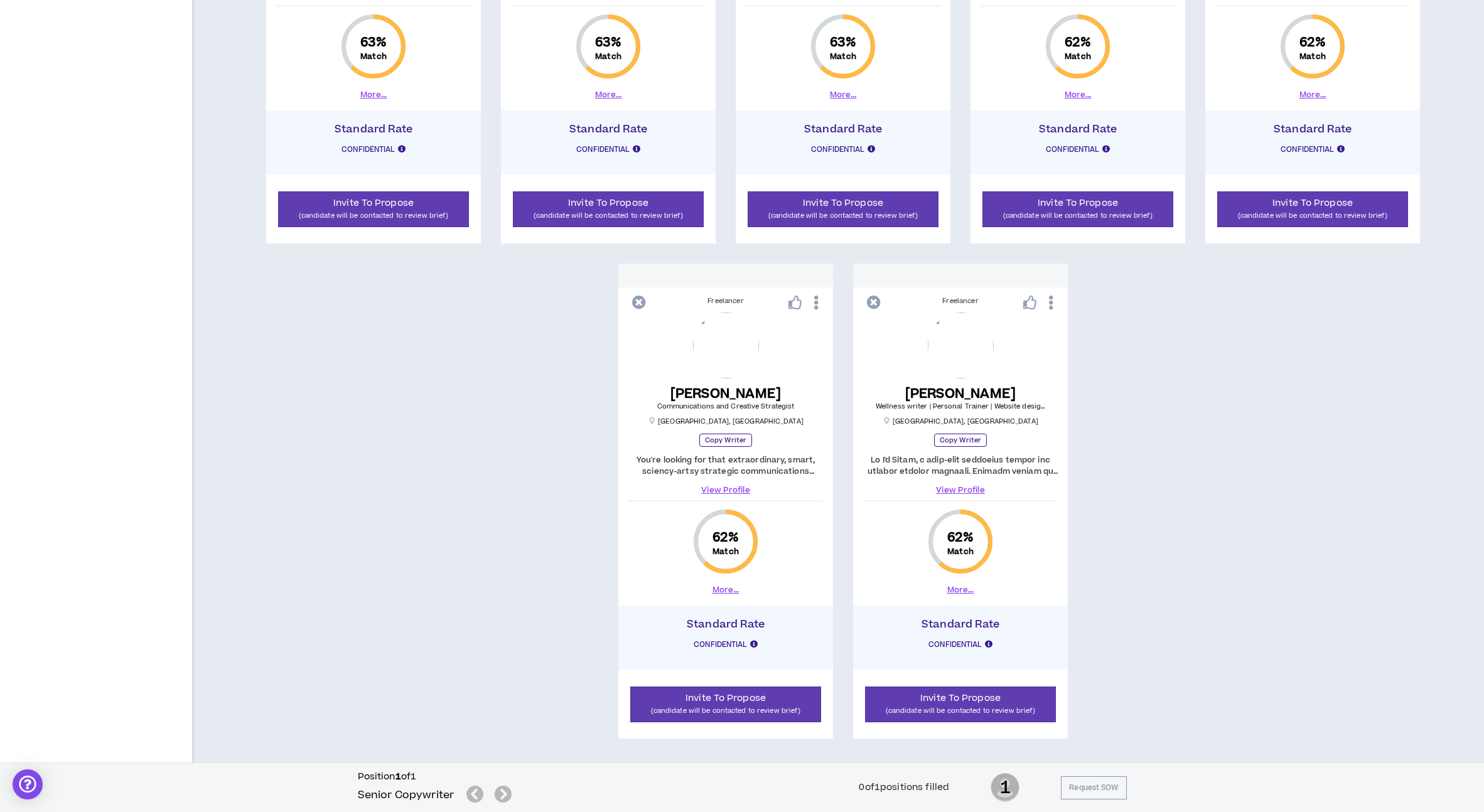
scroll to position [1011, 0]
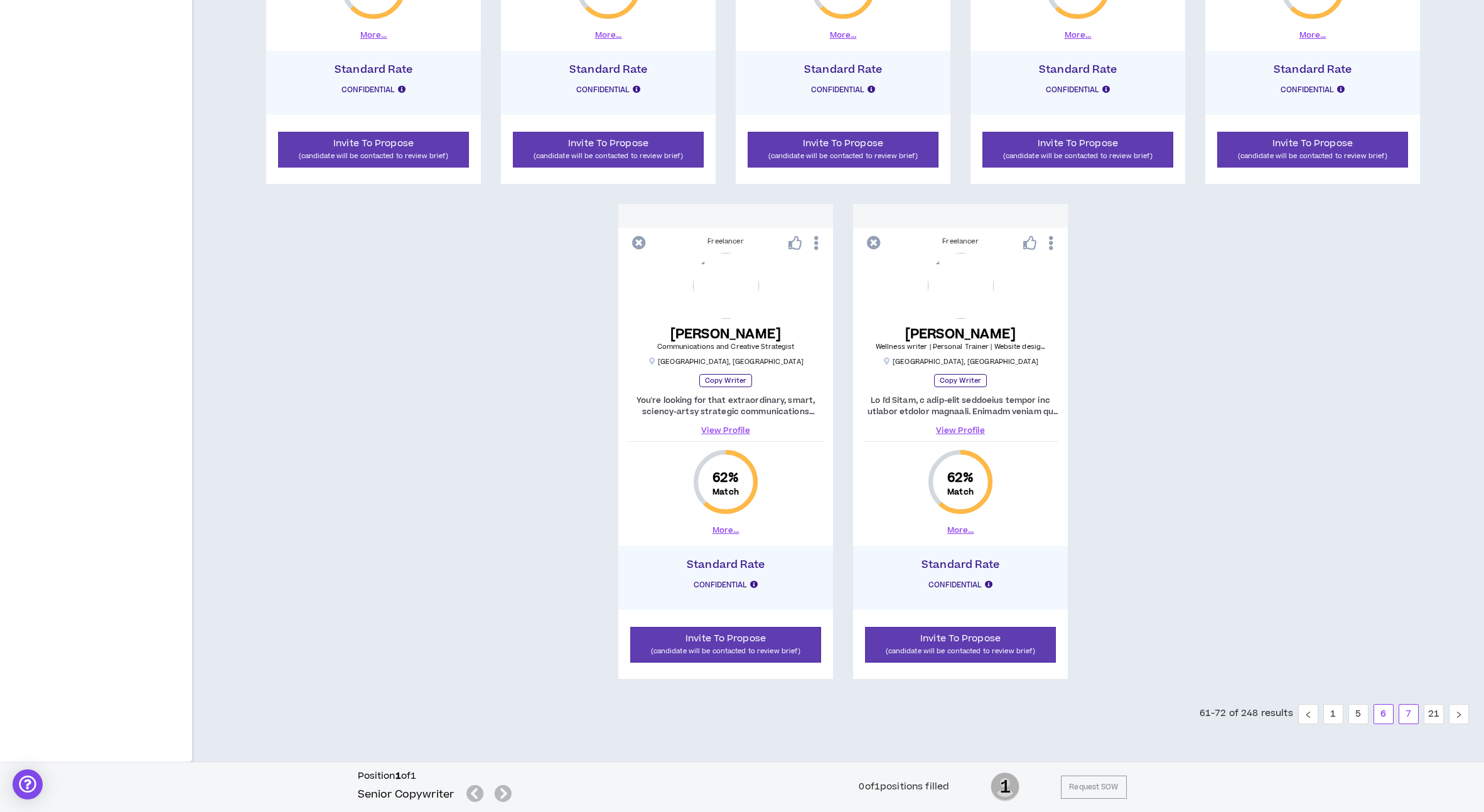
click at [1410, 711] on link "7" at bounding box center [1408, 714] width 19 height 19
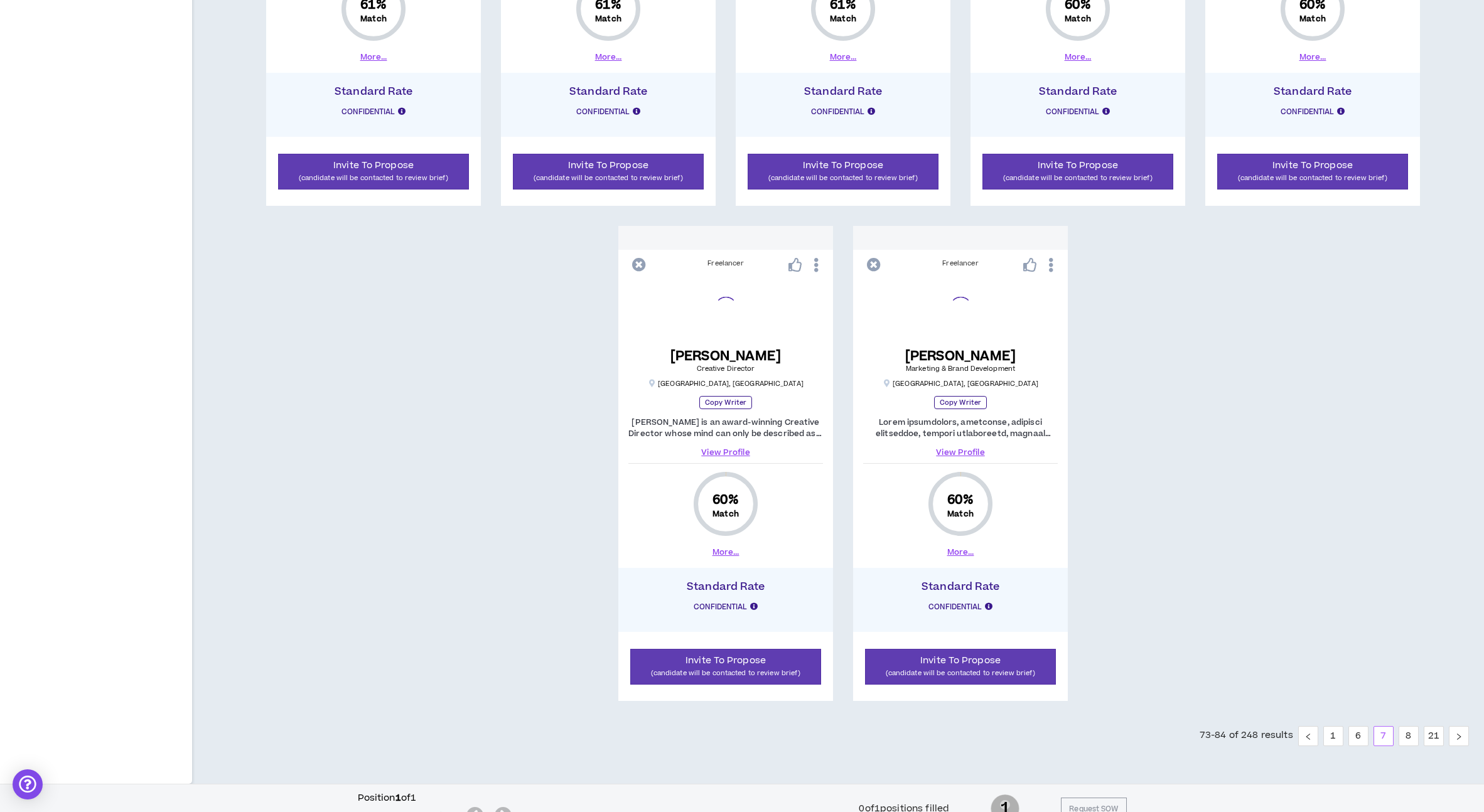
scroll to position [1011, 0]
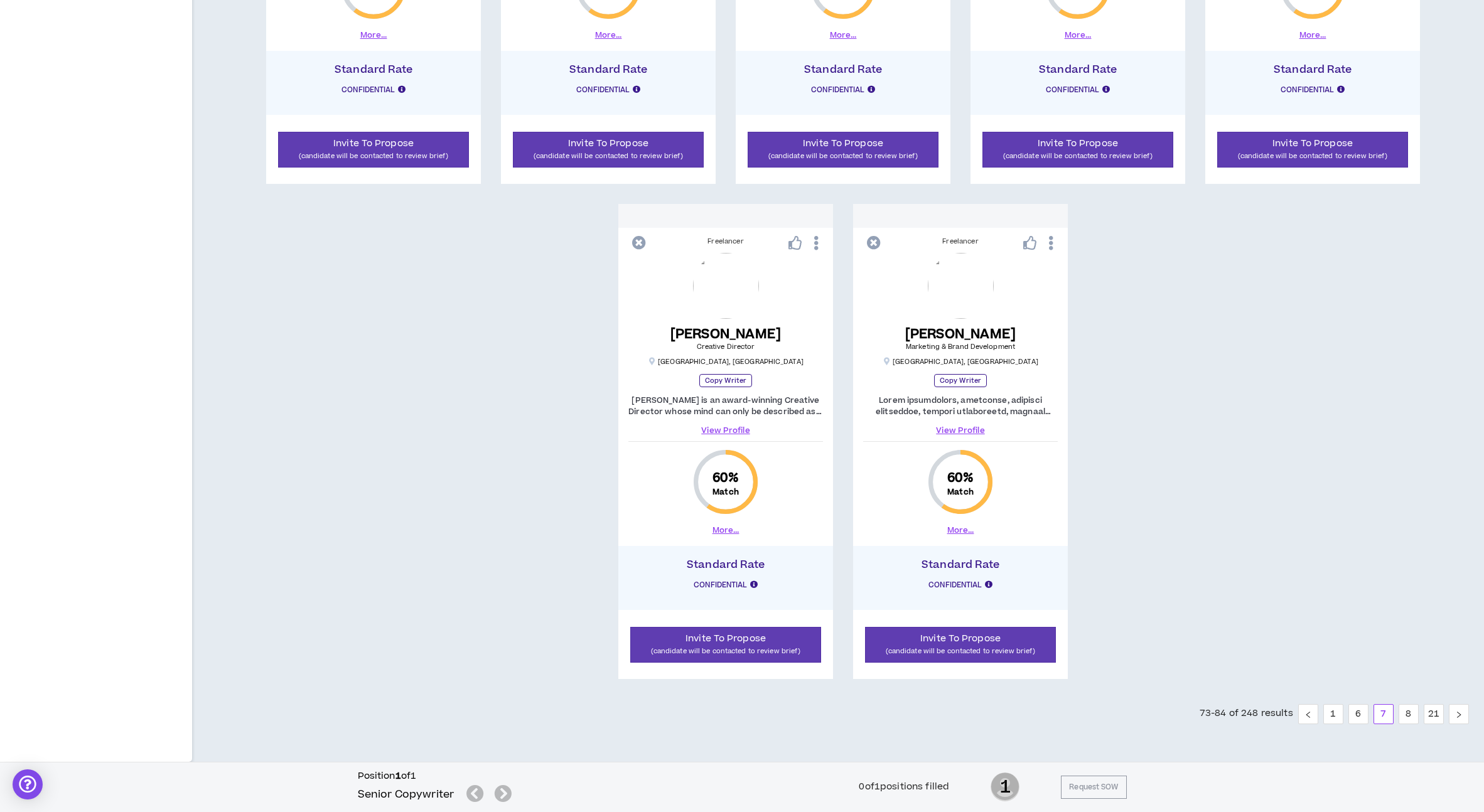
click at [730, 431] on link "View Profile" at bounding box center [726, 431] width 194 height 11
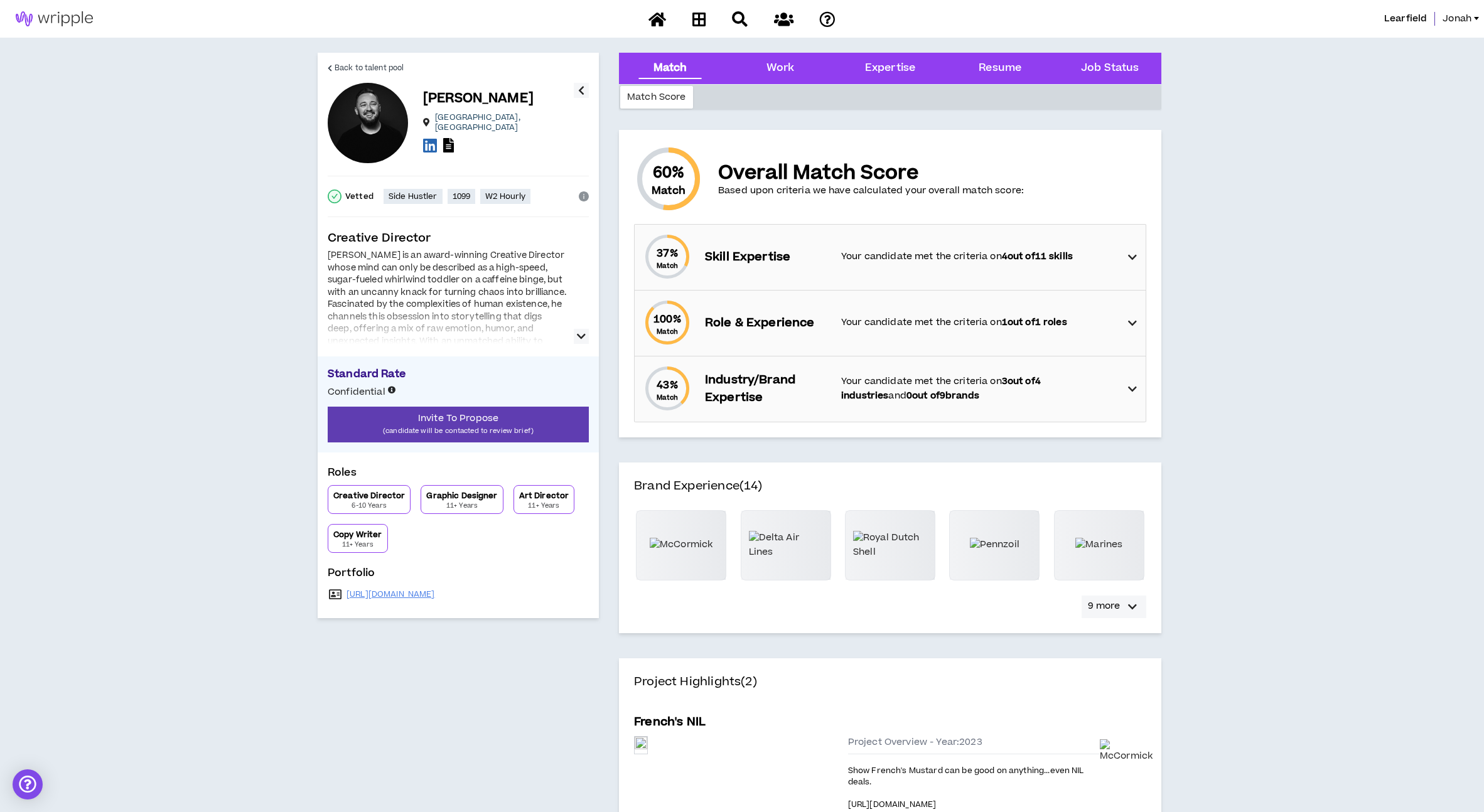
click at [1120, 608] on button "9 more" at bounding box center [1113, 607] width 65 height 23
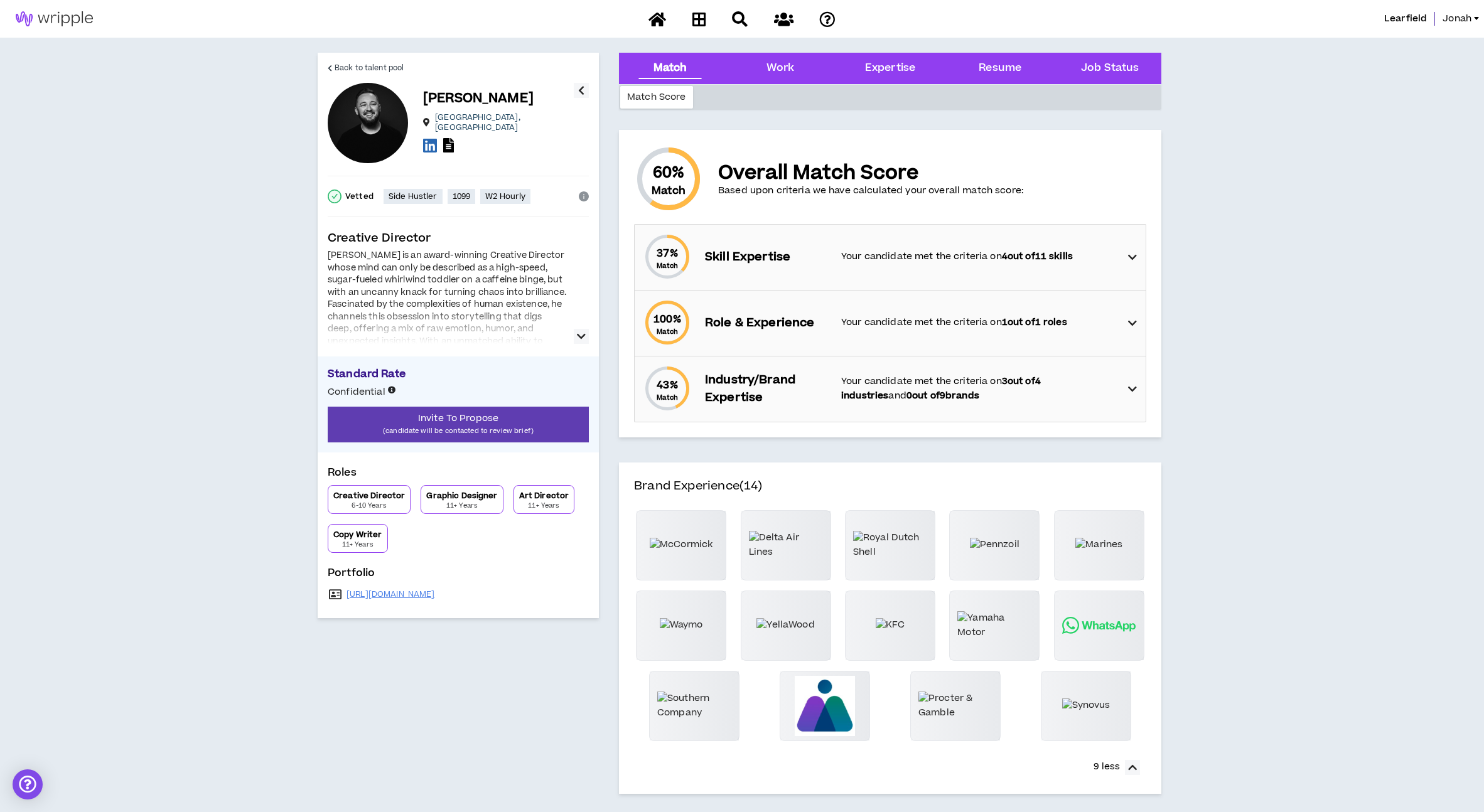
click at [873, 326] on p "Your candidate met the criteria on 1 out of 1 roles" at bounding box center [978, 322] width 275 height 14
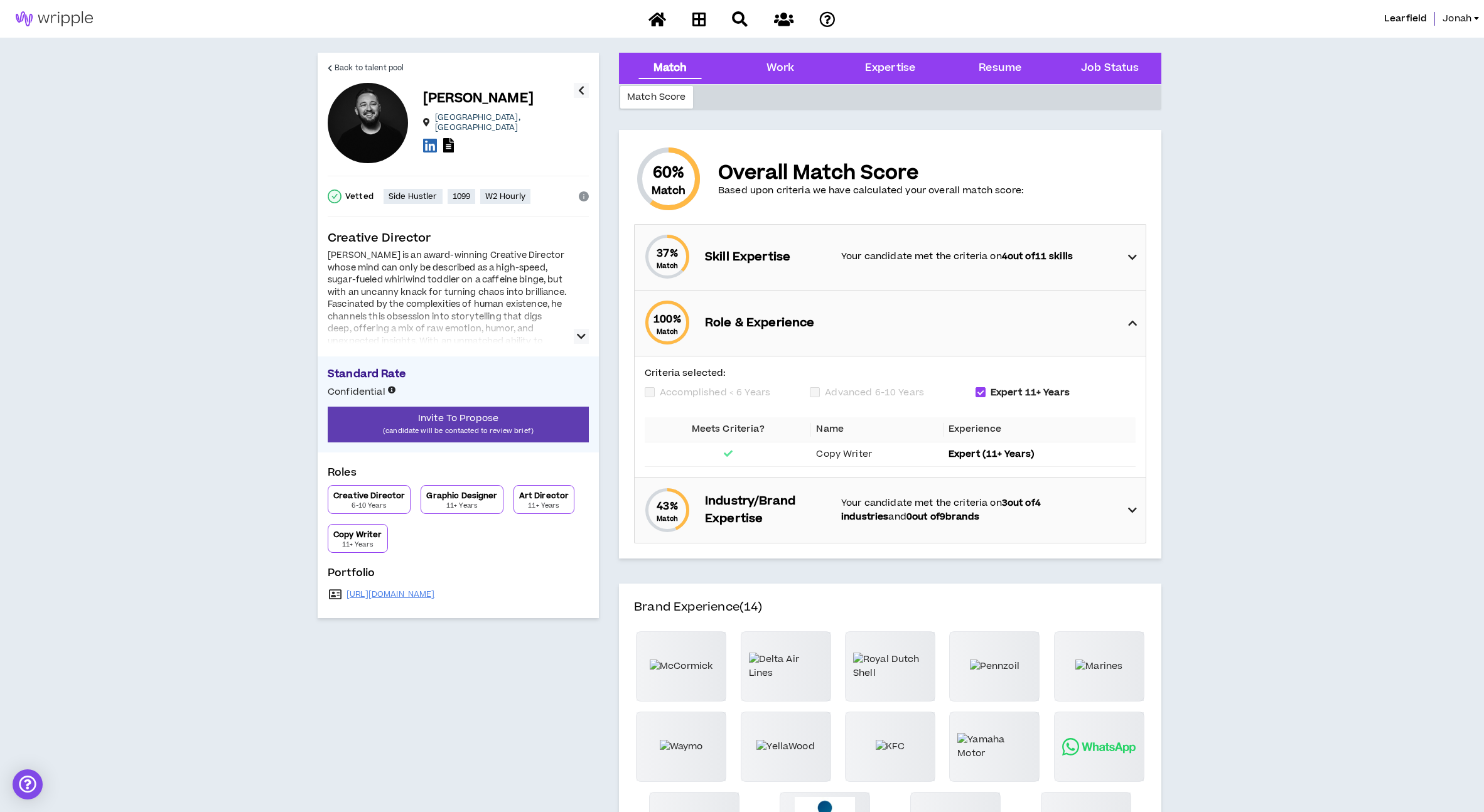
click at [877, 321] on div "100 % Match Role & Experience" at bounding box center [894, 323] width 503 height 65
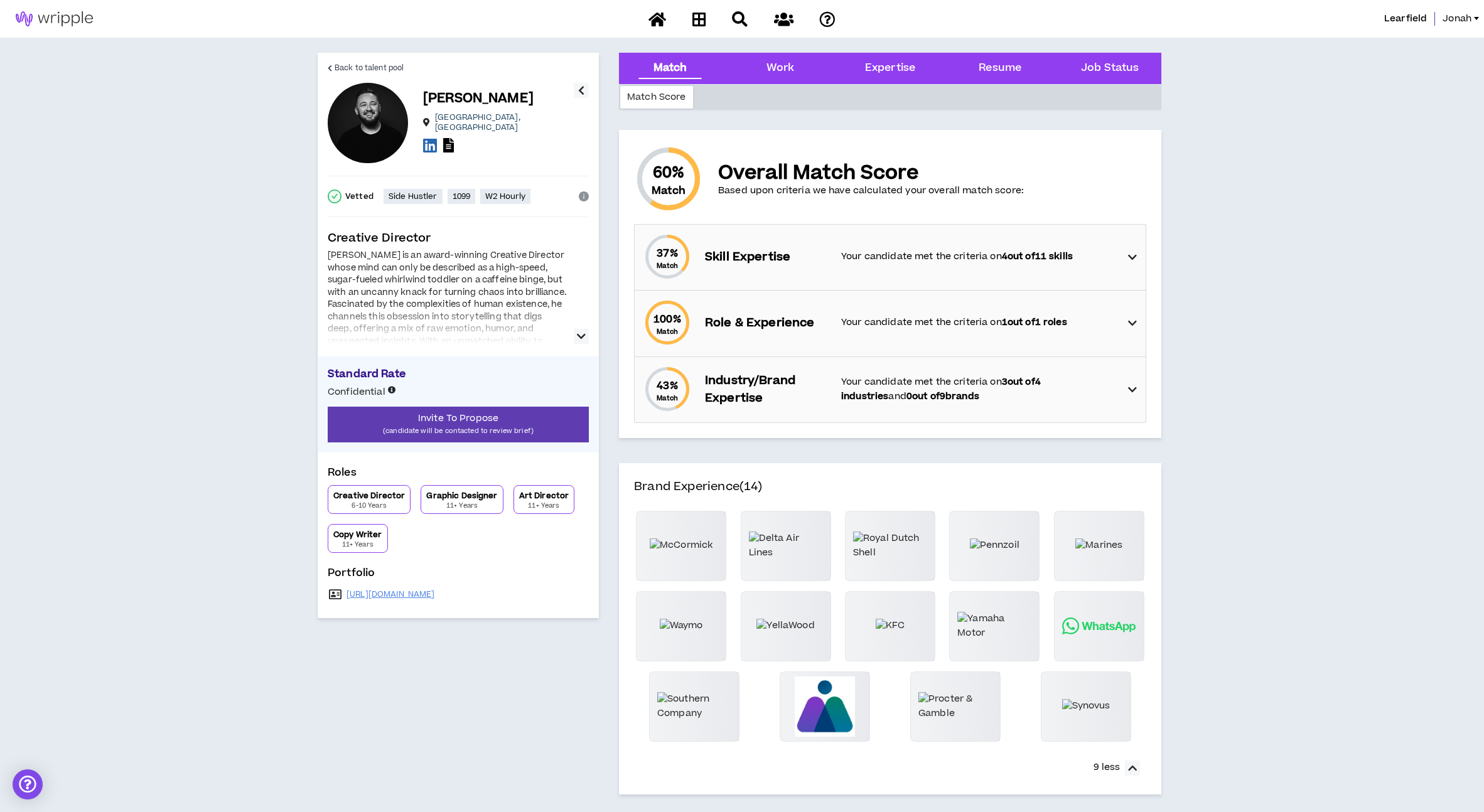
click at [811, 262] on p "Skill Expertise" at bounding box center [767, 257] width 123 height 18
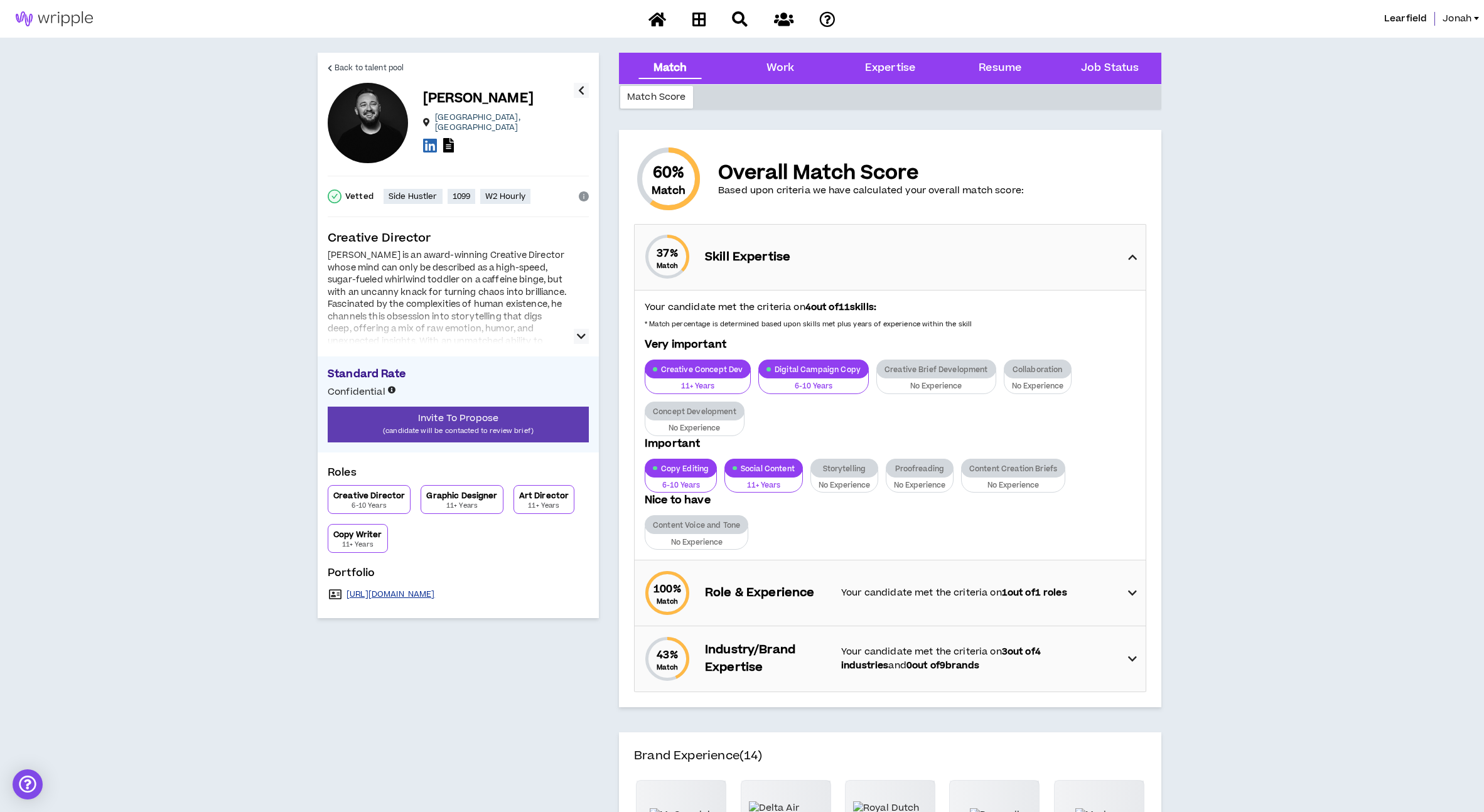
click at [435, 591] on link "https://www.jwaffourtit.com" at bounding box center [391, 594] width 88 height 10
click at [382, 56] on link "Back to talent pool" at bounding box center [365, 68] width 76 height 30
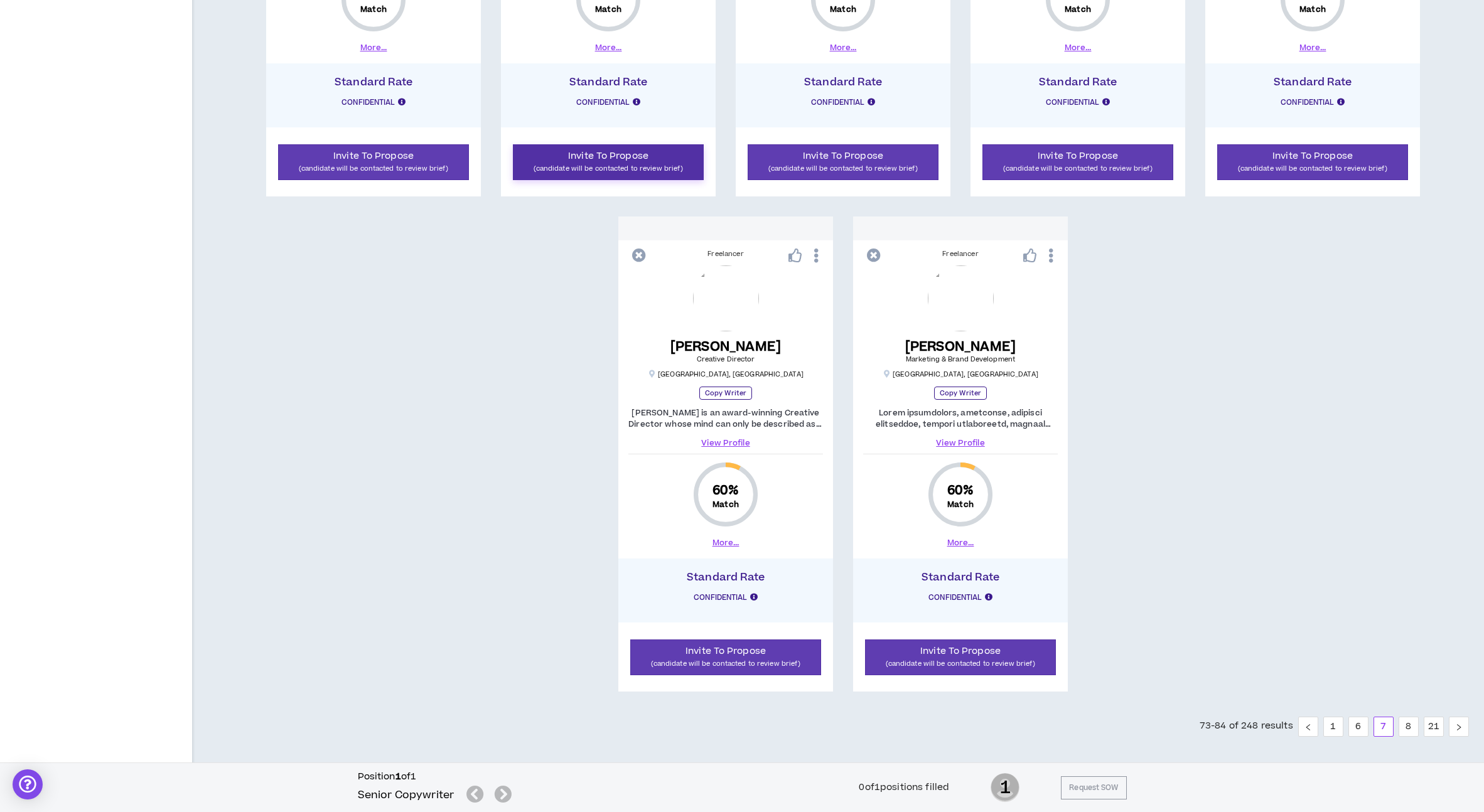
scroll to position [1008, 0]
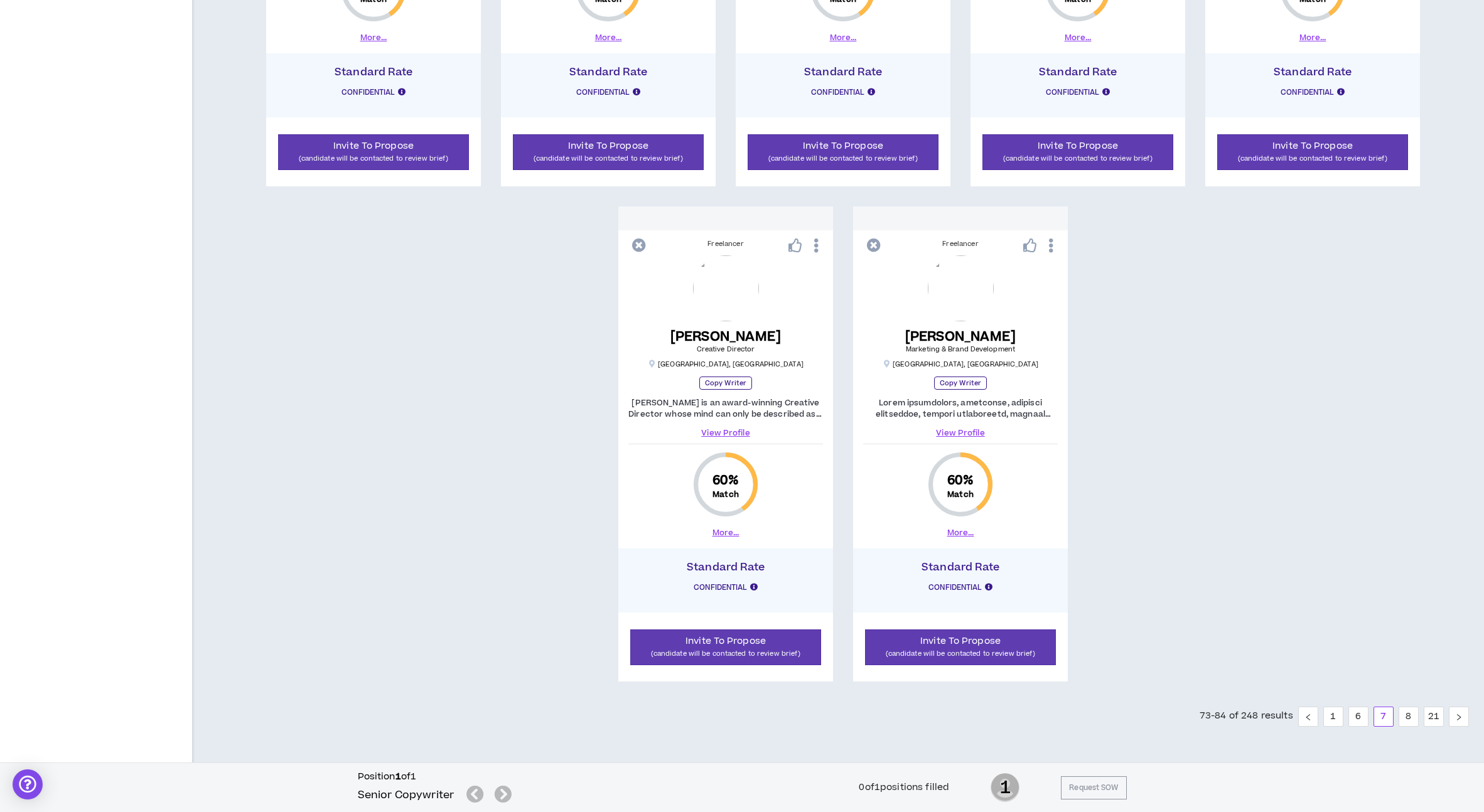
click at [800, 249] on icon at bounding box center [795, 245] width 14 height 14
